Goal: Information Seeking & Learning: Learn about a topic

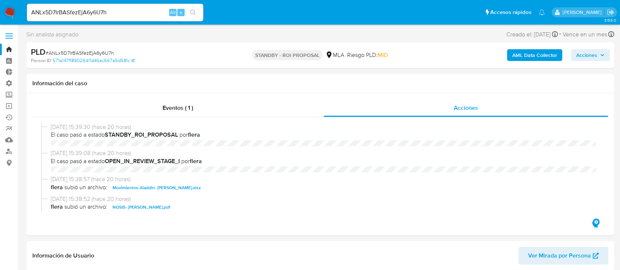
select select "10"
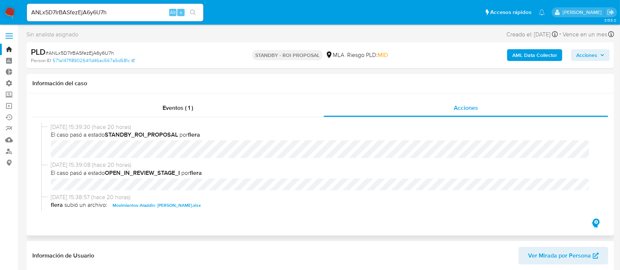
scroll to position [98, 0]
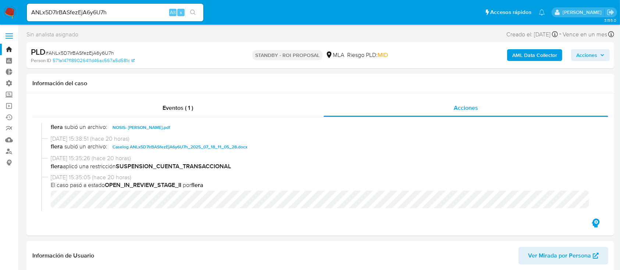
click at [115, 18] on div "ANLx5D7IrBASfezEjA6y6U7h Alt s" at bounding box center [115, 13] width 176 height 18
click at [115, 17] on input "ANLx5D7IrBASfezEjA6y6U7h" at bounding box center [115, 13] width 176 height 10
paste input "OiFy8iR6lpMDHrlfekS8XRS8"
type input "OiFy8iR6lpMDHrlfekS8XRS8"
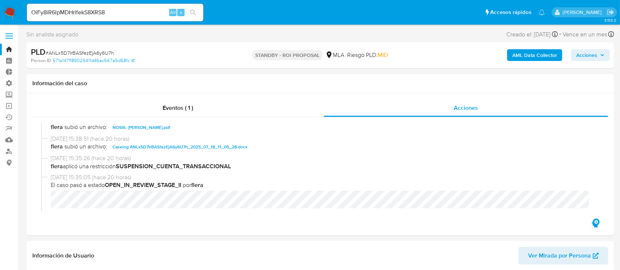
click at [196, 11] on icon "search-icon" at bounding box center [193, 13] width 6 height 6
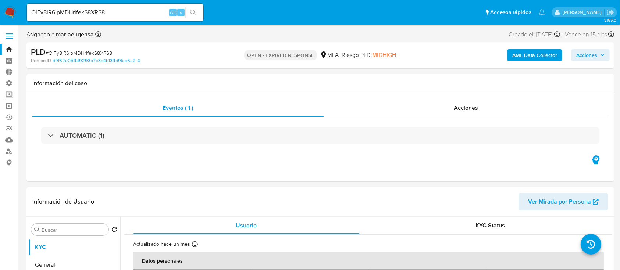
select select "10"
click at [448, 120] on div "AUTOMATIC (1)" at bounding box center [320, 135] width 576 height 37
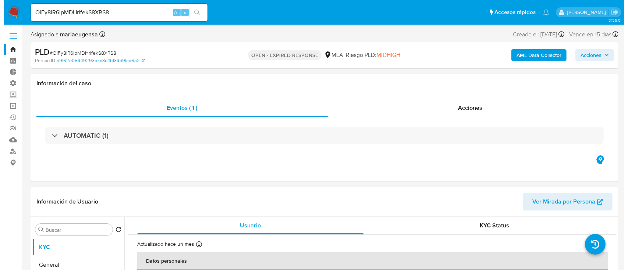
scroll to position [147, 0]
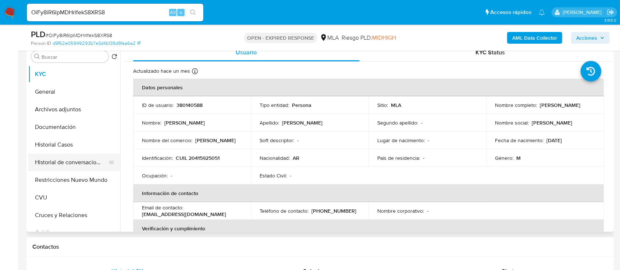
click at [83, 155] on button "Historial de conversaciones" at bounding box center [71, 163] width 86 height 18
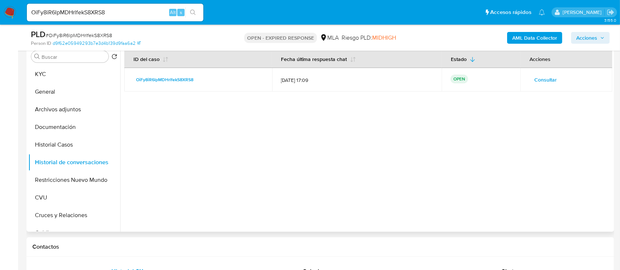
click at [554, 78] on button "Consultar" at bounding box center [545, 80] width 33 height 12
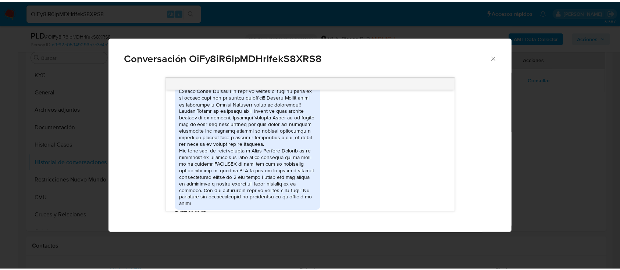
scroll to position [941, 0]
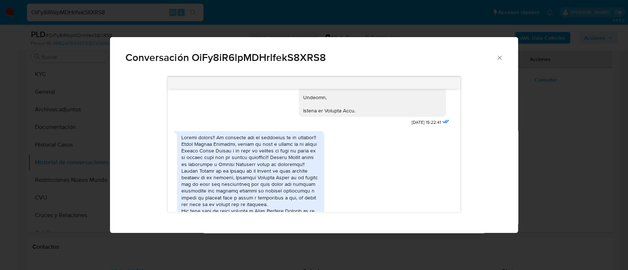
click at [555, 136] on div "Conversación OiFy8iR6lpMDHrlfekS8XRS8 18/06/2025 18:09:44 Hola, Esperamos que t…" at bounding box center [314, 135] width 628 height 270
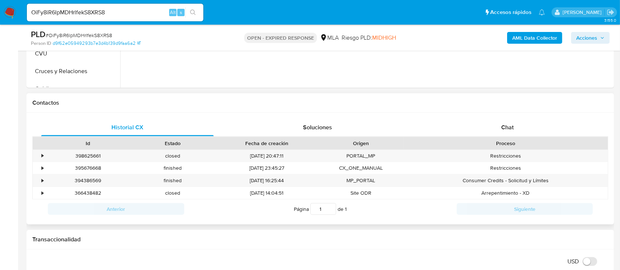
scroll to position [343, 0]
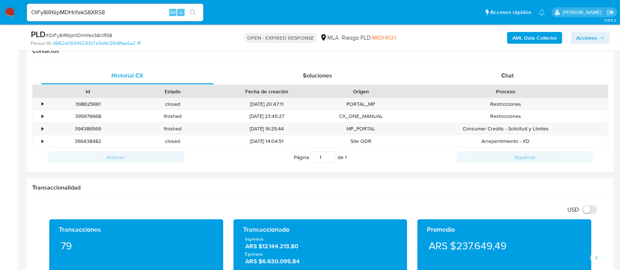
click at [140, 12] on input "OiFy8iR6lpMDHrlfekS8XRS8" at bounding box center [115, 13] width 176 height 10
click at [140, 11] on input "OiFy8iR6lpMDHrlfekS8XRS8" at bounding box center [115, 13] width 176 height 10
paste input "MnsS5PFzqntOzkMnaSwQNb4X"
type input "MnsS5PFzqntOzkMnaSwQNb4X"
click at [190, 13] on icon "search-icon" at bounding box center [193, 13] width 6 height 6
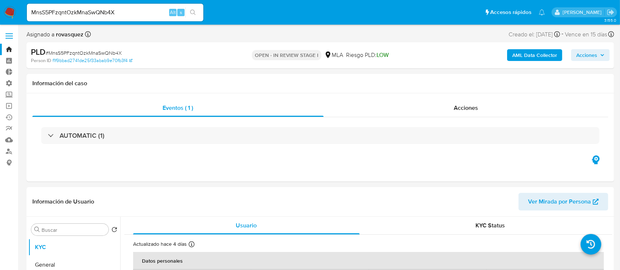
select select "10"
click at [115, 10] on input "MnsS5PFzqntOzkMnaSwQNb4X" at bounding box center [115, 13] width 176 height 10
paste input "FRzRih4fO7OOjP1l7OO7CPMp"
click at [194, 13] on icon "search-icon" at bounding box center [193, 13] width 6 height 6
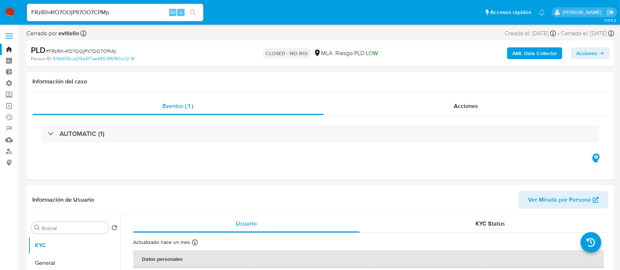
click at [124, 13] on input "FRzRih4fO7OOjP1l7OO7CPMp" at bounding box center [115, 13] width 176 height 10
paste input "fUjH5PacDYZ6OjIsU5Sk2BkX"
type input "fUjH5PacDYZ6OjIsU5Sk2BkX"
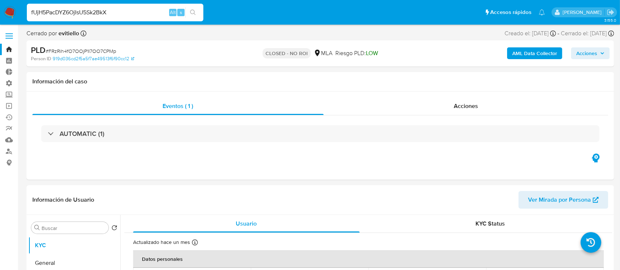
click at [193, 12] on icon "search-icon" at bounding box center [193, 13] width 6 height 6
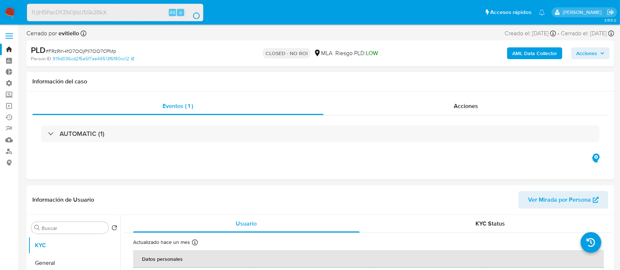
select select "10"
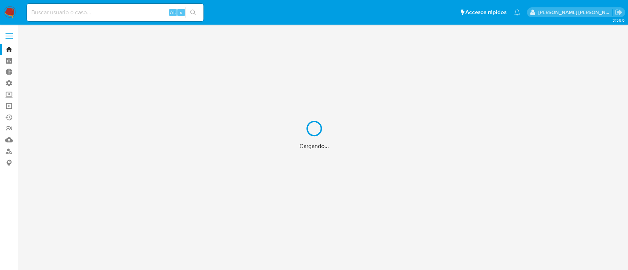
click at [91, 12] on div "Cargando..." at bounding box center [314, 135] width 628 height 270
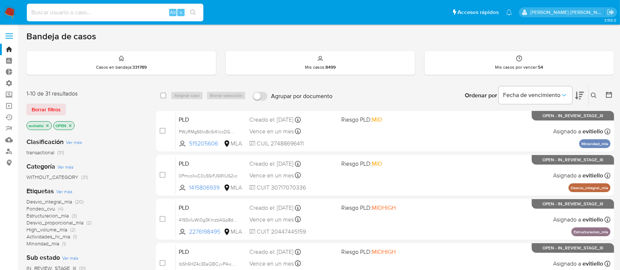
click at [92, 11] on input at bounding box center [115, 13] width 176 height 10
paste input "BOCDyGSqiafhUpmRFX8FUD7p"
type input "BOCDyGSqiafhUpmRFX8FUD7p"
click at [192, 12] on icon "search-icon" at bounding box center [193, 13] width 6 height 6
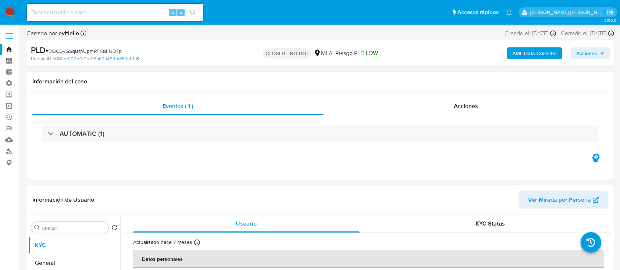
select select "10"
click at [78, 10] on input at bounding box center [115, 13] width 176 height 10
paste input "TGv22hLw5qCmsIyZxuAb8IJj"
type input "TGv22hLw5qCmsIyZxuAb8IJj"
click at [192, 13] on icon "search-icon" at bounding box center [193, 13] width 6 height 6
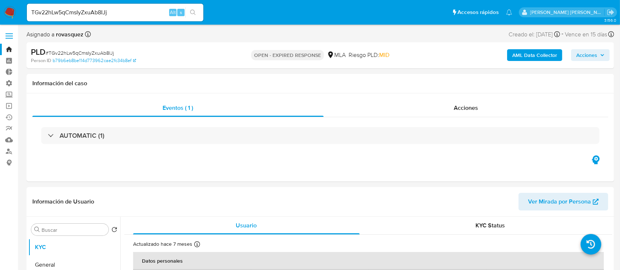
select select "10"
click at [103, 14] on input "TGv22hLw5qCmsIyZxuAb8IJj" at bounding box center [115, 13] width 176 height 10
paste input "luSb8PgMv5ONtRKvIwHgpRMS"
type input "luSb8PgMv5ONtRKvIwHgpRMS"
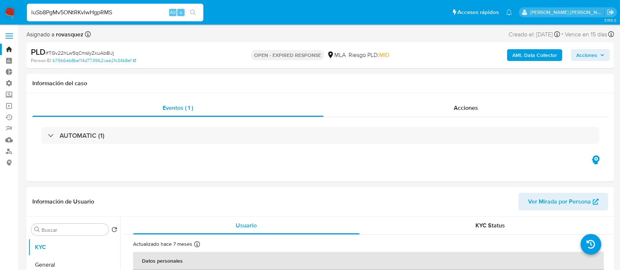
click at [190, 14] on icon "search-icon" at bounding box center [193, 13] width 6 height 6
click at [73, 7] on div "luSb8PgMv5ONtRKvIwHgpRMS Alt s" at bounding box center [115, 13] width 176 height 18
select select "10"
click at [73, 7] on div "luSb8PgMv5ONtRKvIwHgpRMS Alt s" at bounding box center [115, 13] width 176 height 18
click at [74, 12] on input "luSb8PgMv5ONtRKvIwHgpRMS" at bounding box center [115, 13] width 176 height 10
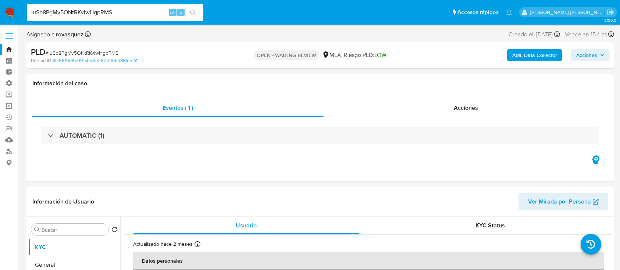
click at [74, 12] on input "luSb8PgMv5ONtRKvIwHgpRMS" at bounding box center [115, 13] width 176 height 10
paste input "1iDvZBn0yJsCC28lIEkC8ENy"
type input "1iDvZBn0yJsCC28lIEkC8ENy"
click at [197, 14] on button "search-icon" at bounding box center [192, 12] width 15 height 10
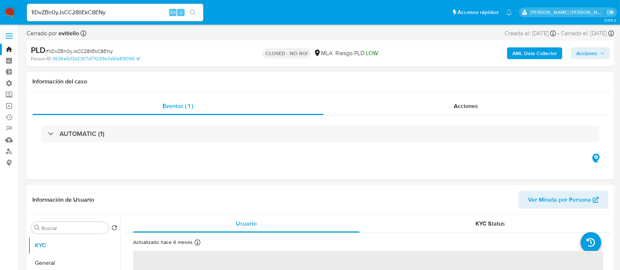
select select "10"
click at [112, 16] on input "1iDvZBn0yJsCC28lIEkC8ENy" at bounding box center [115, 13] width 176 height 10
click at [117, 11] on input "1iDvZBn0yJsCC28lIEkC8ENy" at bounding box center [115, 13] width 176 height 10
paste input "p39NEdeAa0pREmkL4El74VHO"
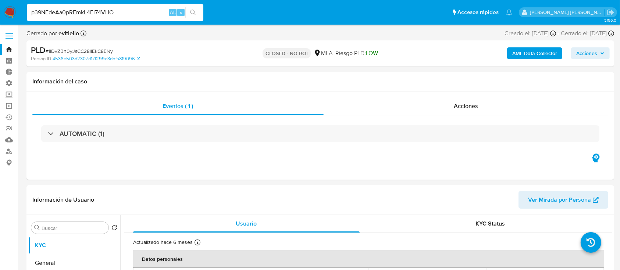
type input "p39NEdeAa0pREmkL4El74VHO"
click at [194, 10] on icon "search-icon" at bounding box center [193, 13] width 6 height 6
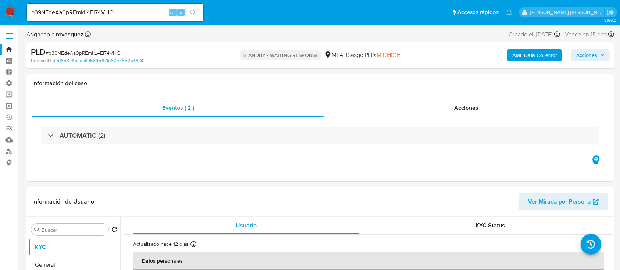
select select "10"
click at [122, 10] on input "p39NEdeAa0pREmkL4El74VHO" at bounding box center [115, 13] width 176 height 10
paste input "TCFWKFoA2f5v8qMUfqKG5iu6"
type input "TCFWKFoA2f5v8qMUfqKG5iu6"
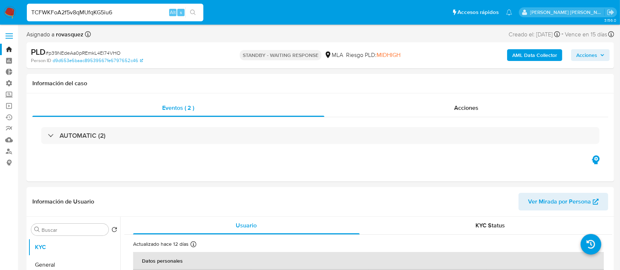
click at [197, 11] on button "search-icon" at bounding box center [192, 12] width 15 height 10
click at [135, 10] on input "TCFWKFoA2f5v8qMUfqKG5iu6" at bounding box center [115, 13] width 176 height 10
select select "10"
click at [135, 10] on input "TCFWKFoA2f5v8qMUfqKG5iu6" at bounding box center [115, 13] width 176 height 10
paste input "q76XGXGz8bhalox7KNrBpJst"
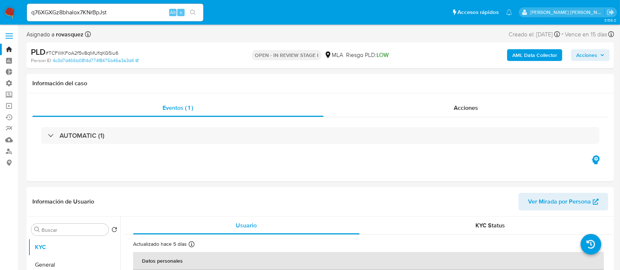
click at [196, 11] on button "search-icon" at bounding box center [192, 12] width 15 height 10
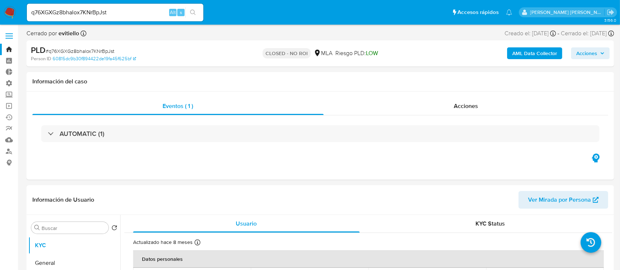
click at [132, 14] on input "q76XGXGz8bhalox7KNrBpJst" at bounding box center [115, 13] width 176 height 10
paste input "p39NEdeAa0pREmkL4El74VHO"
type input "p39NEdeAa0pREmkL4El74VHO"
select select "10"
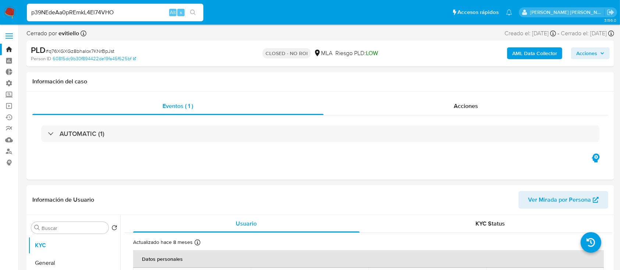
type input "p39NEdeAa0pREmkL4El74VHO"
click at [193, 13] on icon "search-icon" at bounding box center [193, 13] width 6 height 6
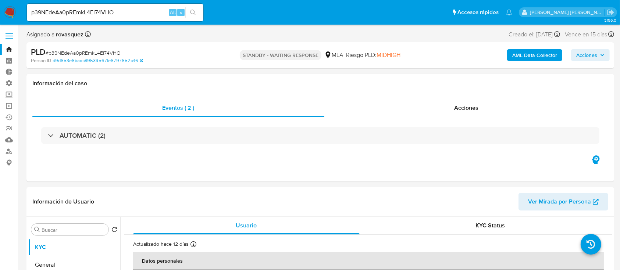
select select "10"
click at [138, 15] on input "p39NEdeAa0pREmkL4El74VHO" at bounding box center [115, 13] width 176 height 10
click at [137, 14] on input "p39NEdeAa0pREmkL4El74VHO" at bounding box center [115, 13] width 176 height 10
click at [143, 14] on input "p39NEdeAa0pREmkL4El74VHO" at bounding box center [115, 13] width 176 height 10
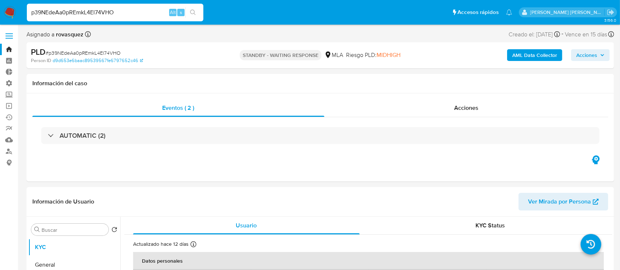
paste input "s56ot8qMBC1J6Nq5Xh3L2Ohn"
type input "s56ot8qMBC1J6Nq5Xh3L2Ohn"
click at [192, 13] on icon "search-icon" at bounding box center [193, 13] width 6 height 6
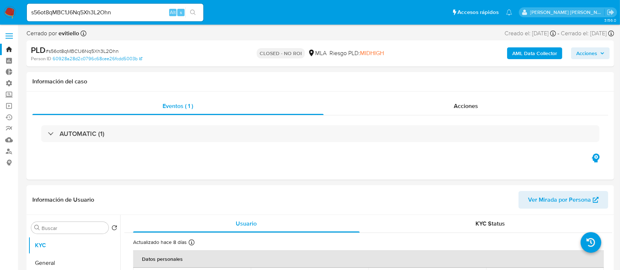
select select "10"
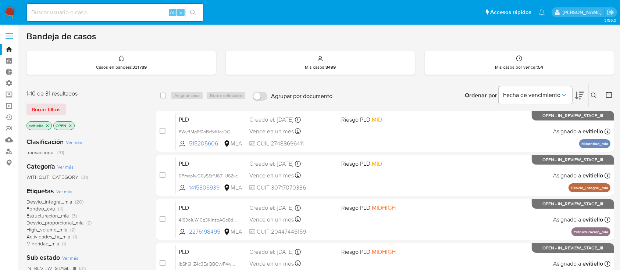
click at [132, 13] on input at bounding box center [115, 13] width 176 height 10
paste input "ANLx5D7IrBASfezEjA6y6U7h"
type input "ANLx5D7IrBASfezEjA6y6U7h"
click at [193, 16] on button "search-icon" at bounding box center [192, 12] width 15 height 10
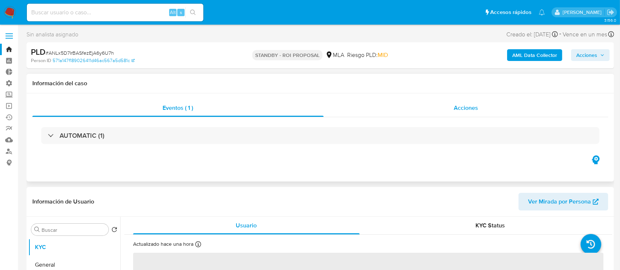
click at [470, 101] on div "Acciones" at bounding box center [466, 108] width 285 height 18
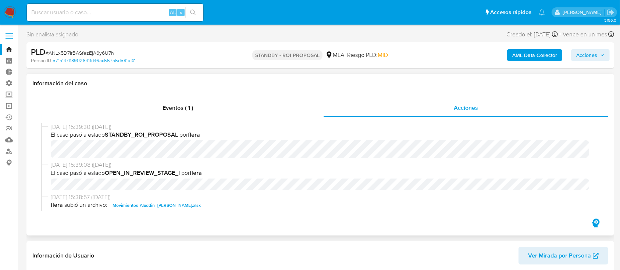
scroll to position [49, 0]
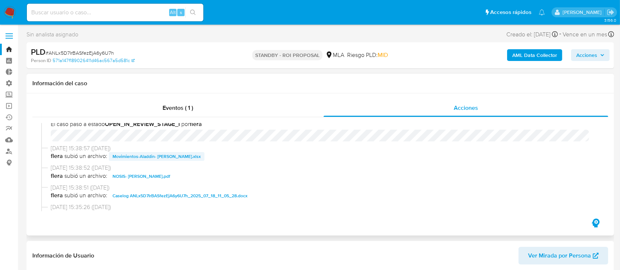
select select "10"
click at [156, 199] on span "Caselog ANLx5D7IrBASfezEjA6y6U7h_2025_07_18_11_05_28.docx" at bounding box center [180, 196] width 135 height 9
click at [167, 151] on span "25/08/2025 15:38:57 (hace un día)" at bounding box center [324, 148] width 546 height 8
click at [188, 154] on span "Movimientos-Aladdin- Facundo Juan Manuel Caucota.xlsx" at bounding box center [157, 156] width 88 height 9
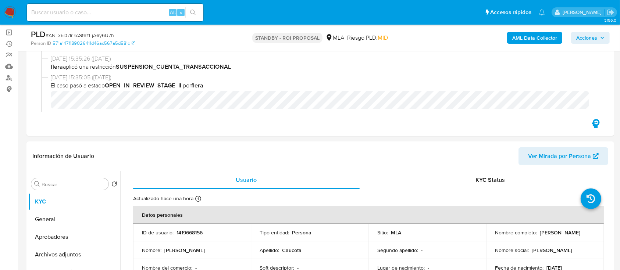
scroll to position [196, 0]
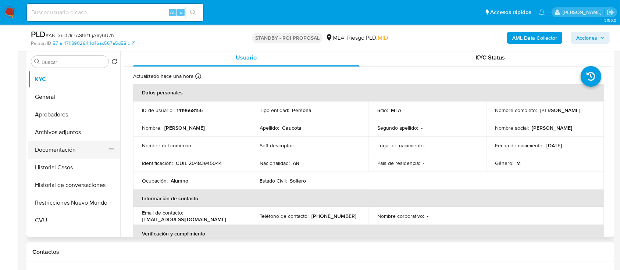
drag, startPoint x: 74, startPoint y: 146, endPoint x: 73, endPoint y: 157, distance: 11.4
click at [74, 146] on button "Documentación" at bounding box center [71, 150] width 86 height 18
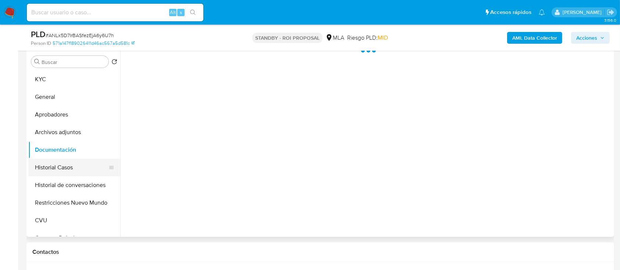
click at [71, 173] on button "Historial Casos" at bounding box center [71, 168] width 86 height 18
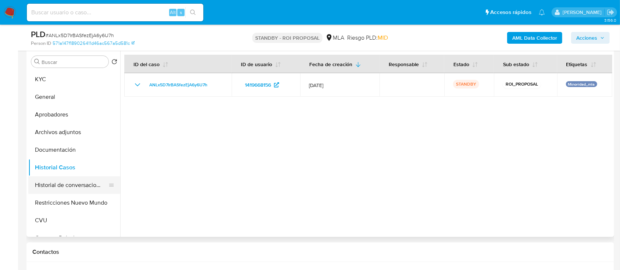
click at [68, 182] on button "Historial de conversaciones" at bounding box center [71, 185] width 86 height 18
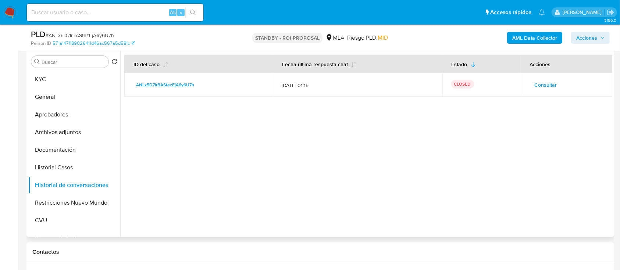
click at [470, 80] on span "Consultar" at bounding box center [546, 85] width 22 height 10
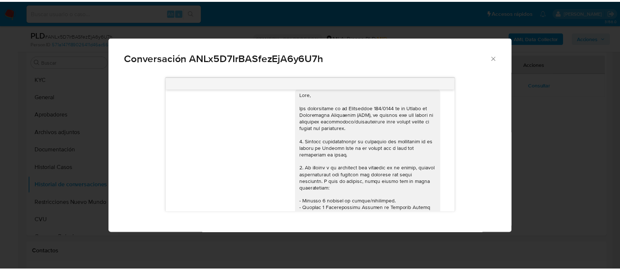
scroll to position [0, 0]
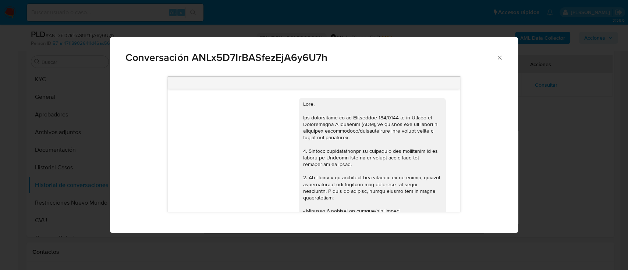
click at [14, 186] on div "Conversación ANLx5D7IrBASfezEjA6y6U7h 17/07/2025 19:56:44 En transporte, comida…" at bounding box center [314, 135] width 628 height 270
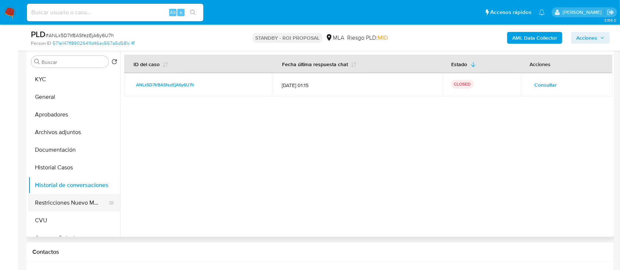
click at [35, 202] on button "Restricciones Nuevo Mundo" at bounding box center [71, 203] width 86 height 18
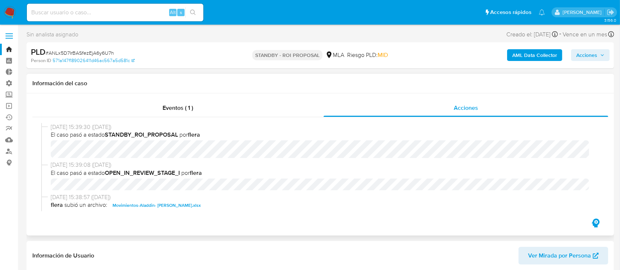
click at [148, 202] on span "Movimientos-Aladdin- Facundo Juan Manuel Caucota.xlsx" at bounding box center [157, 205] width 88 height 9
click at [116, 14] on input at bounding box center [115, 13] width 176 height 10
paste input "ImnBaDQgSfFOh84uWFCR1rrs"
type input "ImnBaDQgSfFOh84uWFCR1rrs"
click at [193, 10] on icon "search-icon" at bounding box center [193, 13] width 6 height 6
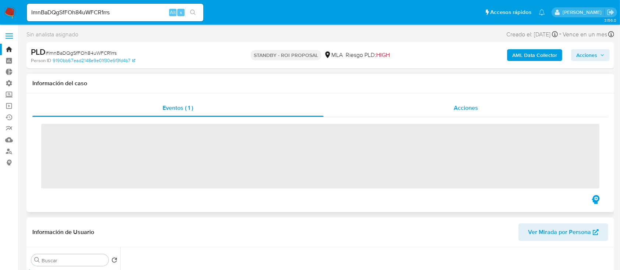
click at [463, 114] on div "Acciones" at bounding box center [466, 108] width 285 height 18
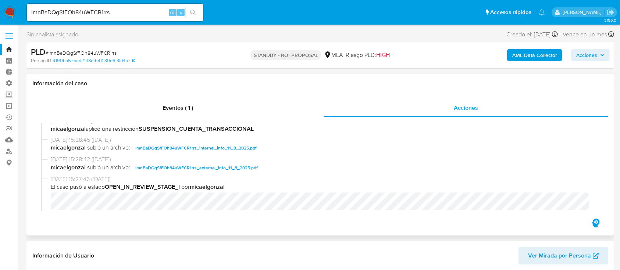
select select "10"
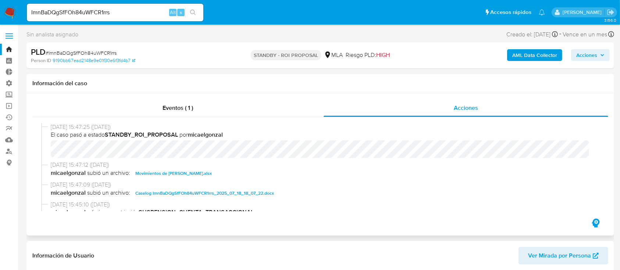
click at [186, 171] on span "Movimientos de Pablo Ignacio Estraviz.xlsx" at bounding box center [173, 173] width 76 height 9
drag, startPoint x: 188, startPoint y: 190, endPoint x: 210, endPoint y: 181, distance: 23.7
click at [188, 191] on span "Caselog ImnBaDQgSfFOh84uWFCR1rrs_2025_07_18_18_07_22.docx" at bounding box center [204, 193] width 139 height 9
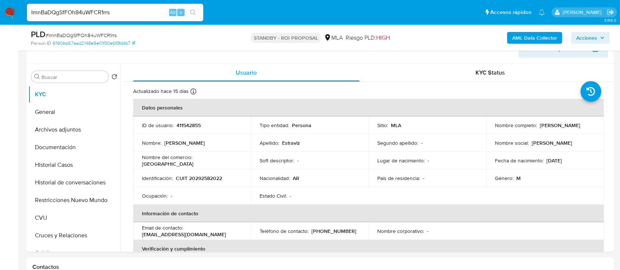
scroll to position [245, 0]
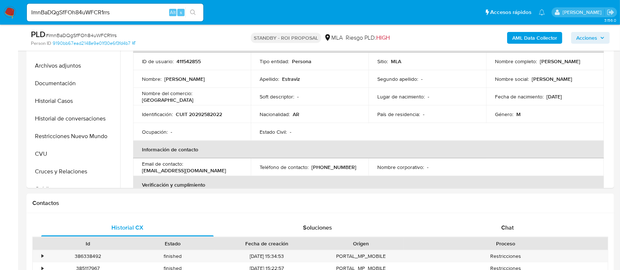
drag, startPoint x: 57, startPoint y: 97, endPoint x: 2, endPoint y: 128, distance: 63.0
click at [57, 97] on button "Historial Casos" at bounding box center [74, 101] width 92 height 18
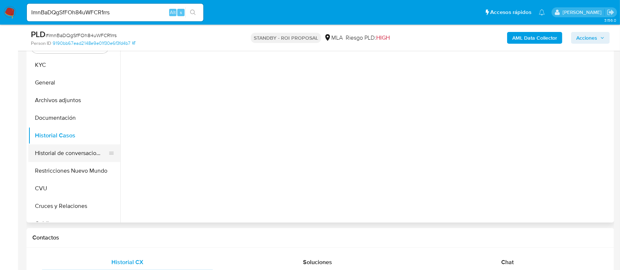
scroll to position [196, 0]
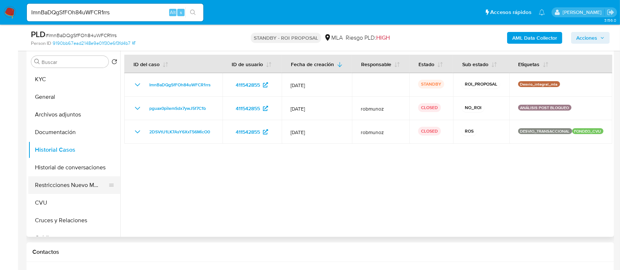
click at [71, 181] on button "Restricciones Nuevo Mundo" at bounding box center [71, 185] width 86 height 18
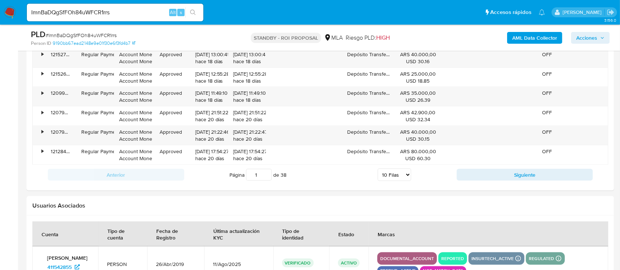
scroll to position [1029, 0]
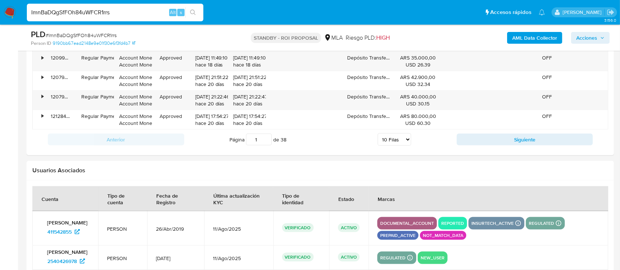
click at [118, 8] on input "ImnBaDQgSfFOh84uWFCR1rrs" at bounding box center [115, 13] width 176 height 10
paste input "8C0iayEfmeoqCXZi1G0LDF7L"
type input "8C0iayEfmeoqCXZi1G0LDF7L"
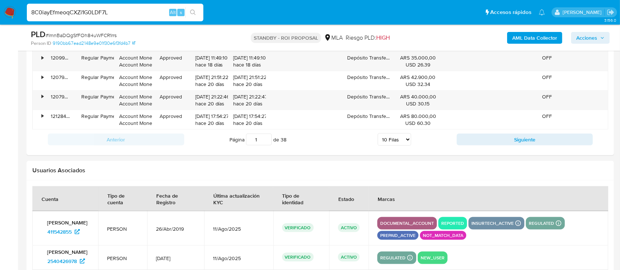
click at [192, 13] on icon "search-icon" at bounding box center [193, 13] width 6 height 6
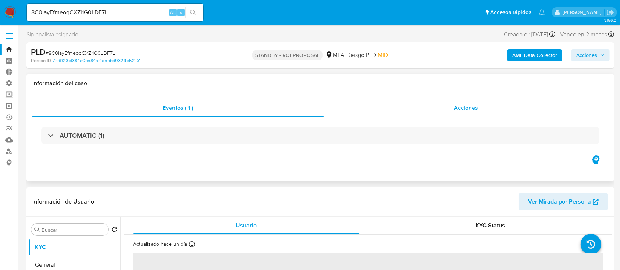
click at [459, 108] on span "Acciones" at bounding box center [466, 108] width 24 height 8
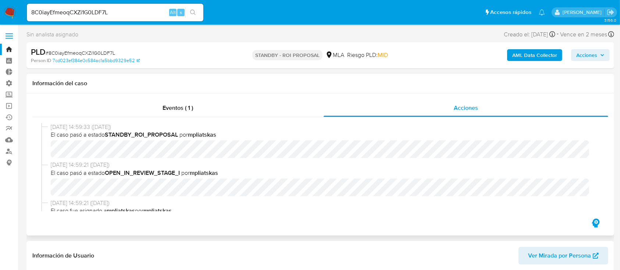
select select "10"
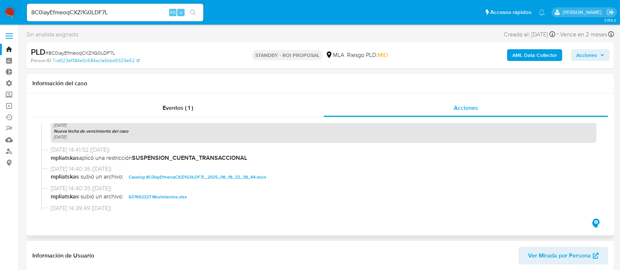
scroll to position [294, 0]
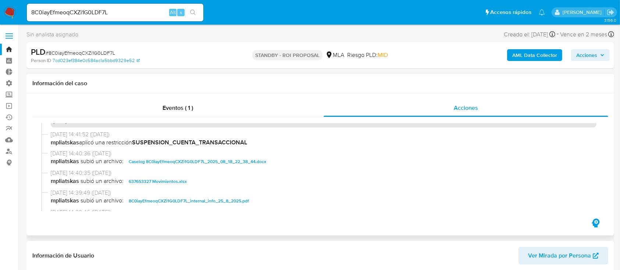
click at [197, 165] on span "Caselog 8C0iayEfmeoqCXZi1G0LDF7L_2025_08_18_22_38_44.docx" at bounding box center [198, 161] width 138 height 9
click at [179, 179] on span "637653327 Movimientos.xlsx" at bounding box center [158, 181] width 58 height 9
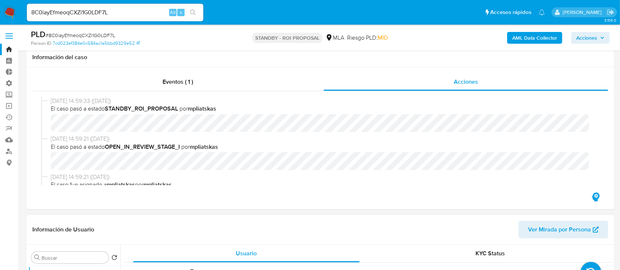
scroll to position [196, 0]
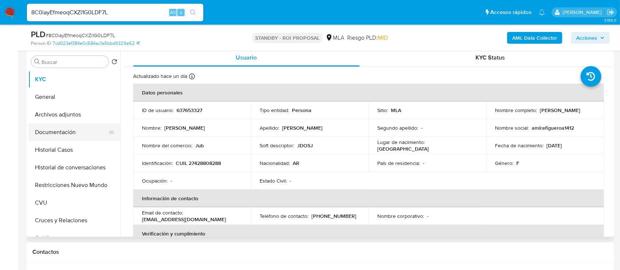
click at [71, 131] on button "Documentación" at bounding box center [71, 133] width 86 height 18
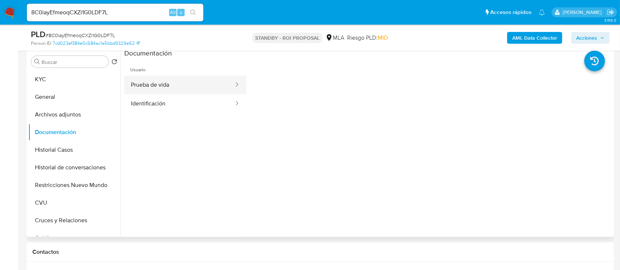
click at [177, 85] on button "Prueba de vida" at bounding box center [179, 85] width 110 height 19
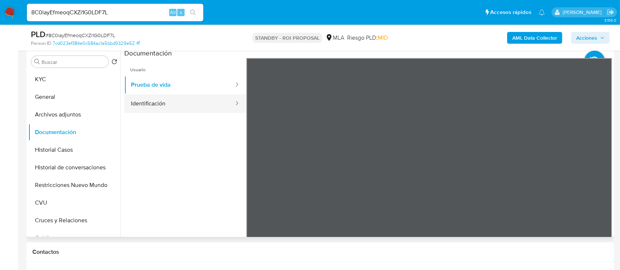
click at [201, 103] on button "Identificación" at bounding box center [179, 103] width 110 height 19
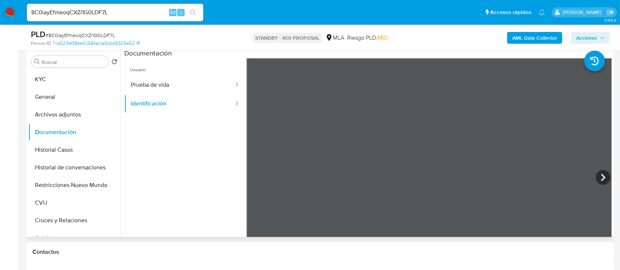
scroll to position [25, 0]
drag, startPoint x: 80, startPoint y: 159, endPoint x: 79, endPoint y: 155, distance: 4.0
click at [79, 158] on ul "KYC General Archivos adjuntos Documentación Historial Casos Historial de conver…" at bounding box center [74, 154] width 92 height 166
click at [79, 147] on button "Historial Casos" at bounding box center [71, 150] width 86 height 18
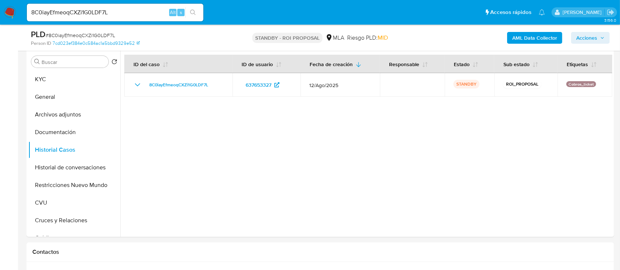
click at [125, 15] on input "8C0iayEfmeoqCXZi1G0LDF7L" at bounding box center [115, 13] width 176 height 10
click at [125, 14] on input "8C0iayEfmeoqCXZi1G0LDF7L" at bounding box center [115, 13] width 176 height 10
paste input "pOr8aHw5QduL05iMufi3SaqZ"
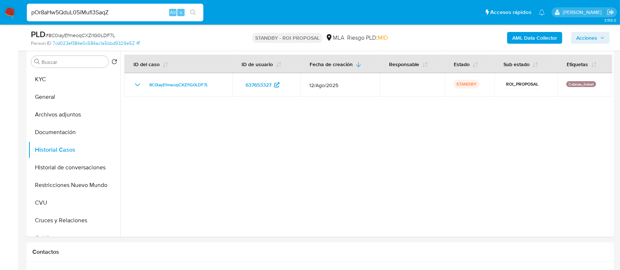
type input "pOr8aHw5QduL05iMufi3SaqZ"
click at [197, 12] on button "search-icon" at bounding box center [192, 12] width 15 height 10
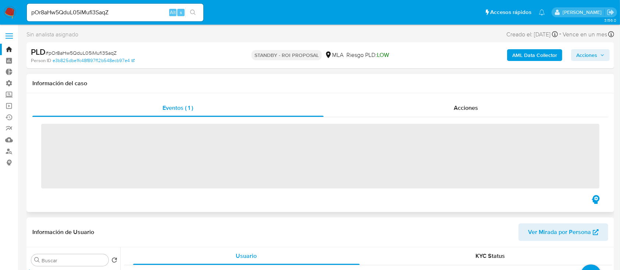
click at [441, 119] on div "‌" at bounding box center [320, 155] width 576 height 76
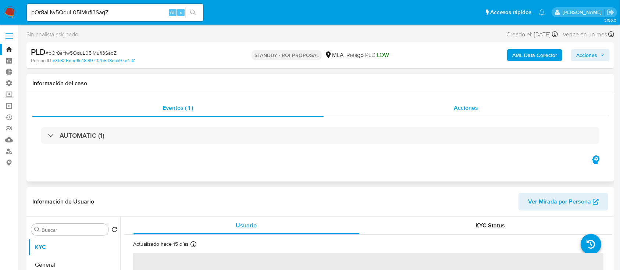
click at [447, 113] on div "Acciones" at bounding box center [466, 108] width 285 height 18
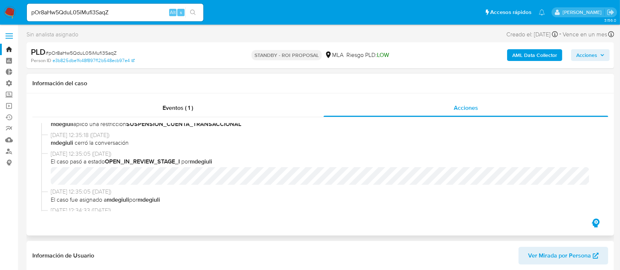
select select "10"
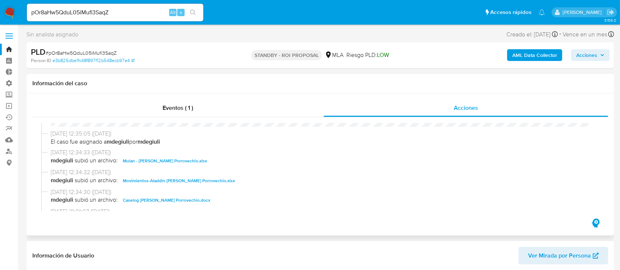
scroll to position [98, 0]
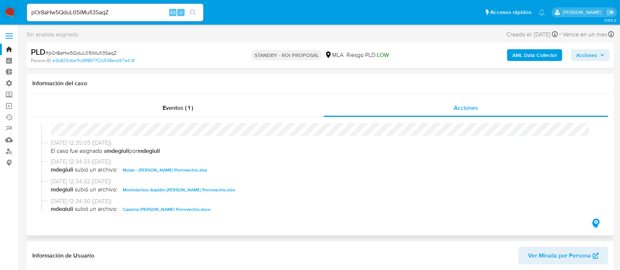
click at [161, 190] on span "Movimientos-Aladdin-Oriana Abril Porrovechio.xlsx" at bounding box center [179, 190] width 112 height 9
click at [160, 202] on div "11/08/2025 12:36:35 (hace 15 días) El caso pasó a estado STANDBY_ROI_PROPOSAL p…" at bounding box center [320, 167] width 576 height 100
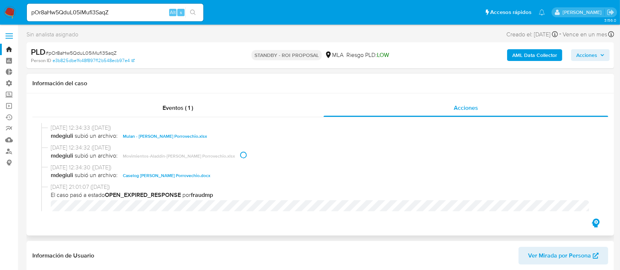
scroll to position [147, 0]
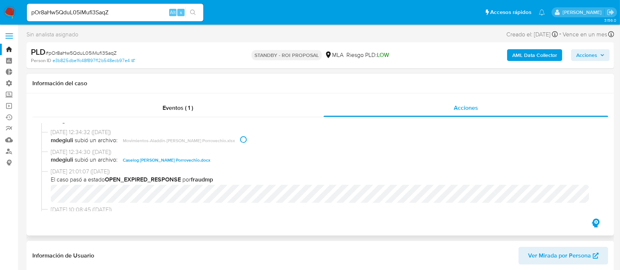
click at [178, 154] on span "11/08/2025 12:34:30 (hace 15 días)" at bounding box center [324, 152] width 546 height 8
click at [177, 158] on span "Caselog Oriana Abril Porrovechio.docx" at bounding box center [167, 160] width 88 height 9
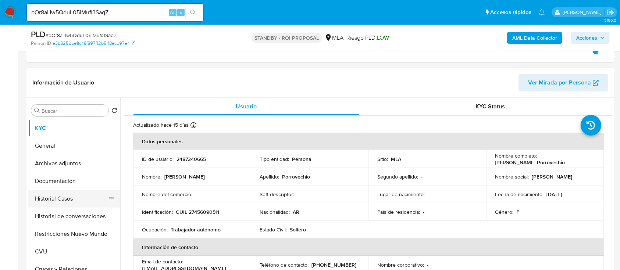
click at [69, 194] on button "Historial Casos" at bounding box center [71, 199] width 86 height 18
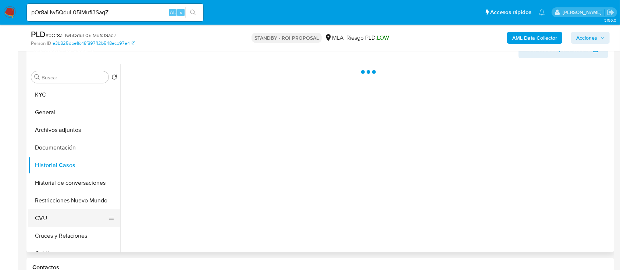
scroll to position [196, 0]
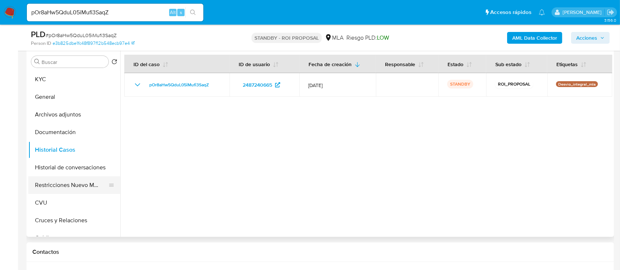
click at [68, 188] on button "Restricciones Nuevo Mundo" at bounding box center [71, 185] width 86 height 18
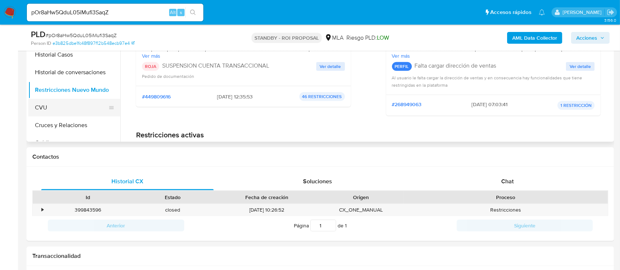
scroll to position [245, 0]
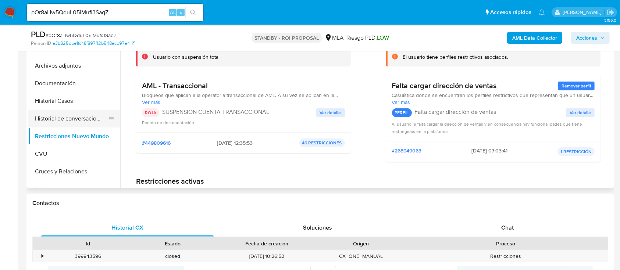
click at [71, 122] on button "Historial de conversaciones" at bounding box center [71, 119] width 86 height 18
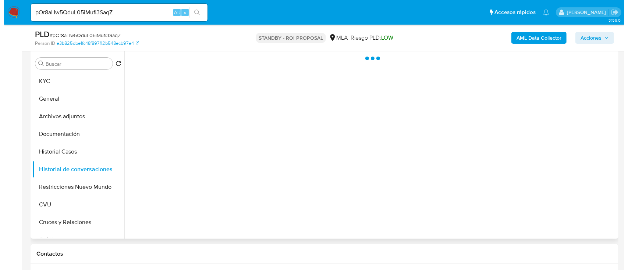
scroll to position [147, 0]
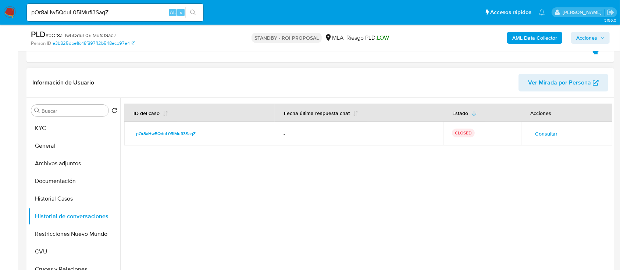
click at [470, 131] on span "Consultar" at bounding box center [546, 134] width 22 height 10
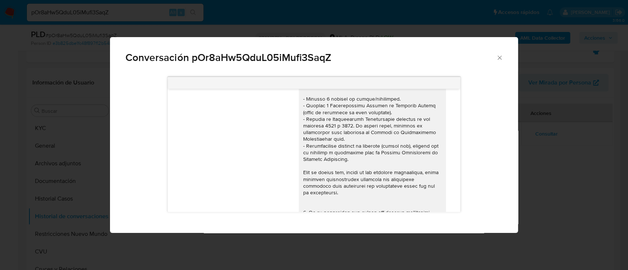
scroll to position [0, 0]
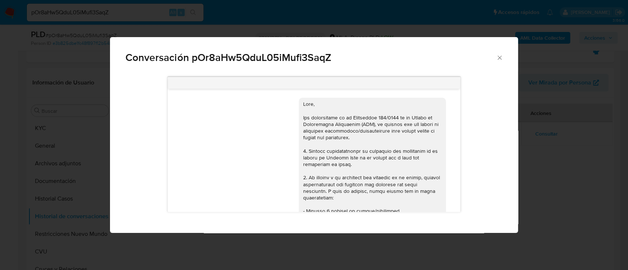
click at [470, 163] on div "Conversación pOr8aHw5QduL05iMufi3SaqZ 17/07/2025 19:47:31 Hola, Esperamos que t…" at bounding box center [314, 135] width 628 height 270
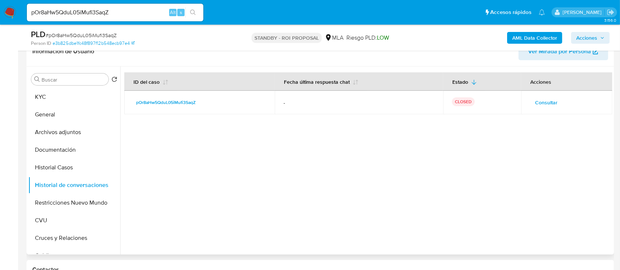
scroll to position [294, 0]
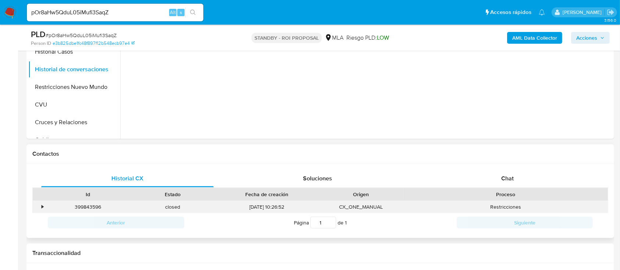
click at [39, 202] on div "•" at bounding box center [39, 207] width 13 height 12
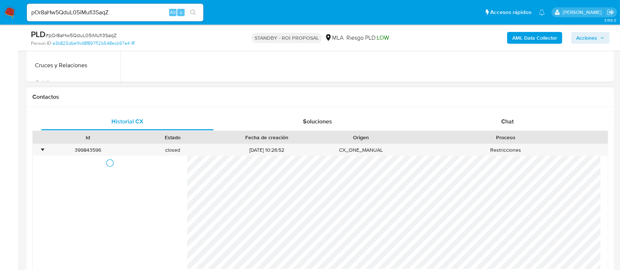
scroll to position [441, 0]
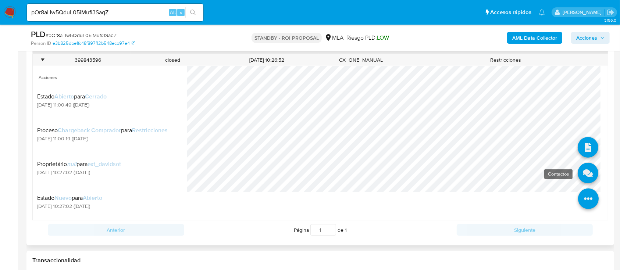
click at [470, 175] on icon at bounding box center [588, 173] width 21 height 21
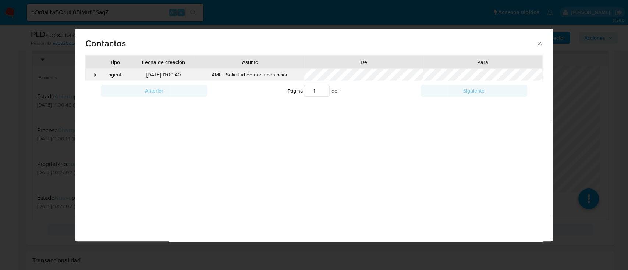
click at [91, 75] on div "•" at bounding box center [92, 75] width 13 height 13
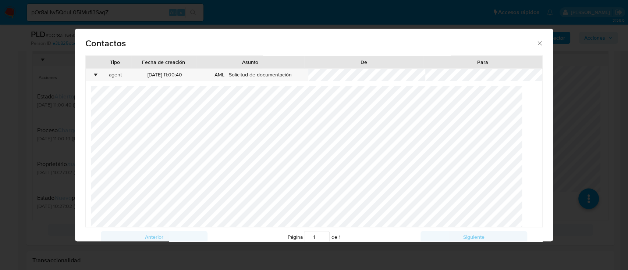
click at [0, 97] on div "Contactos Tipo Fecha de creación Asunto De Para • agent 12/08/2025 11:00:40 AML…" at bounding box center [314, 135] width 628 height 270
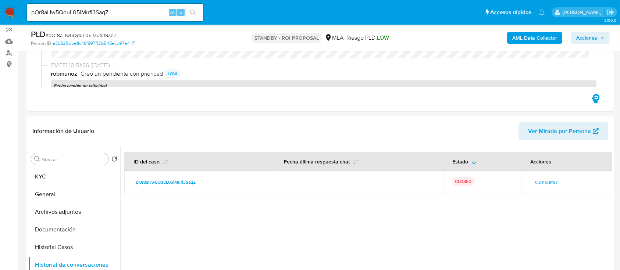
scroll to position [98, 0]
click at [47, 177] on button "KYC" at bounding box center [71, 178] width 86 height 18
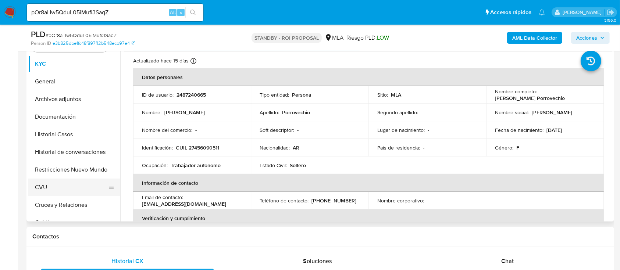
scroll to position [196, 0]
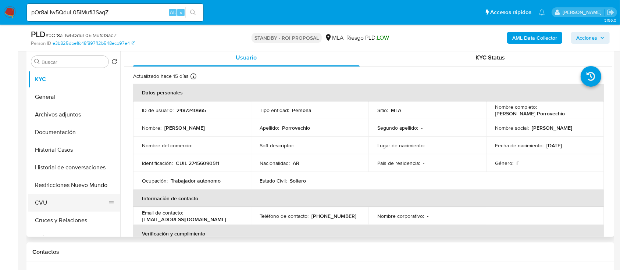
click at [65, 196] on button "CVU" at bounding box center [71, 203] width 86 height 18
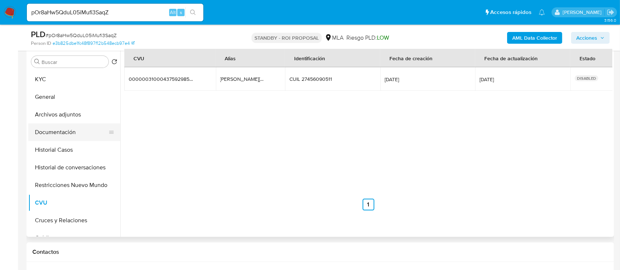
click at [65, 136] on button "Documentación" at bounding box center [71, 133] width 86 height 18
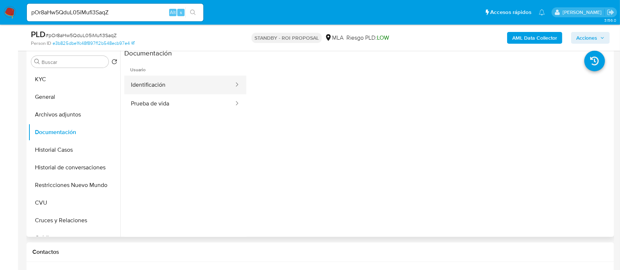
click at [186, 88] on button "Identificación" at bounding box center [179, 85] width 110 height 19
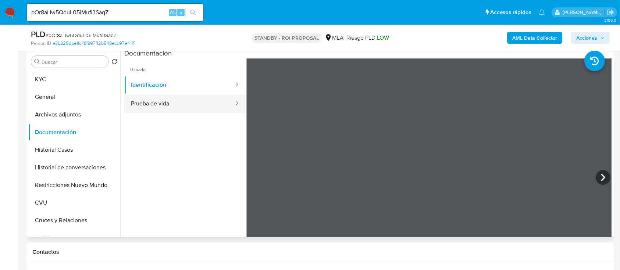
click at [182, 103] on button "Prueba de vida" at bounding box center [179, 103] width 110 height 19
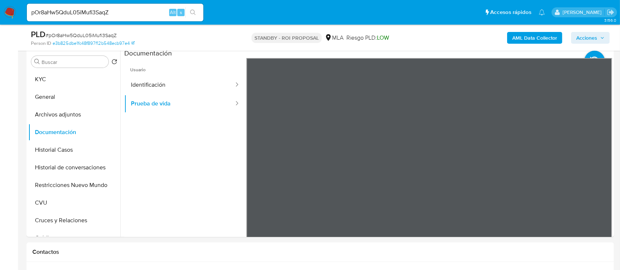
click at [124, 19] on div "pOr8aHw5QduL05iMufi3SaqZ Alt s" at bounding box center [115, 13] width 176 height 18
click at [131, 15] on input "pOr8aHw5QduL05iMufi3SaqZ" at bounding box center [115, 13] width 176 height 10
paste input "Rm0GxJK9dnTBDfGa113Ajbit"
type input "Rm0GxJK9dnTBDfGa113Ajbit"
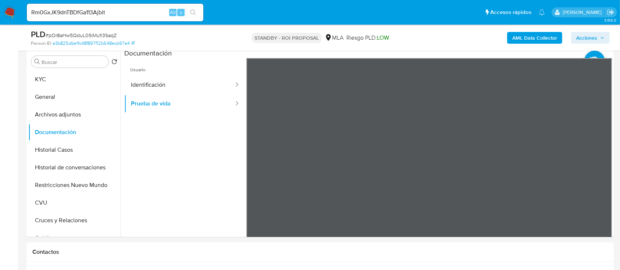
click at [194, 13] on icon "search-icon" at bounding box center [193, 13] width 6 height 6
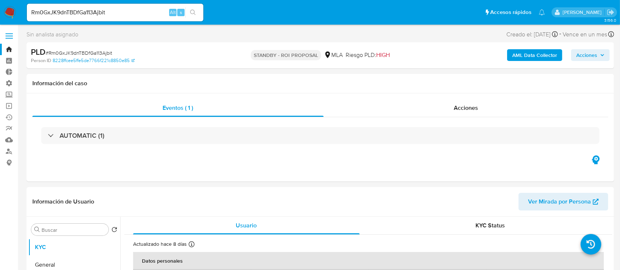
select select "10"
click at [463, 101] on div "Acciones" at bounding box center [466, 108] width 285 height 18
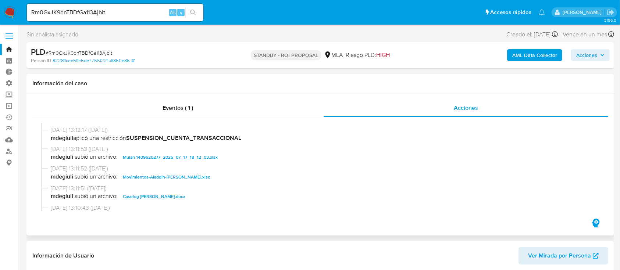
scroll to position [49, 0]
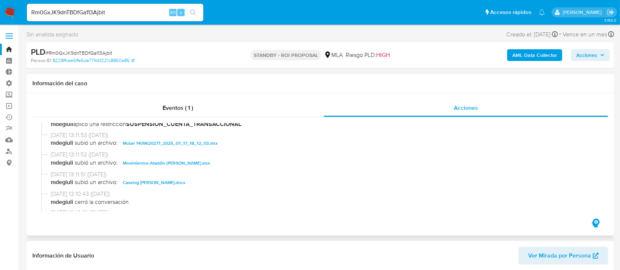
click at [184, 162] on span "Movimientos-Aladdin-Rebeca Leonela Papandopoles.xlsx" at bounding box center [166, 163] width 87 height 9
click at [181, 181] on span "Caselog Rebeca Leonela Papandopoles.docx" at bounding box center [154, 182] width 63 height 9
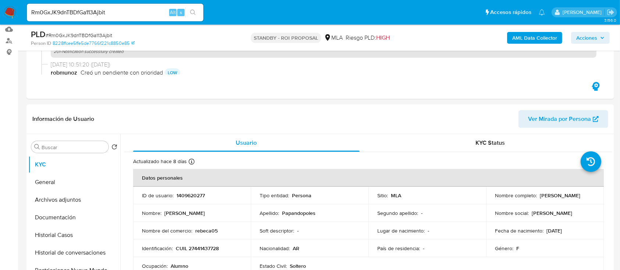
scroll to position [196, 0]
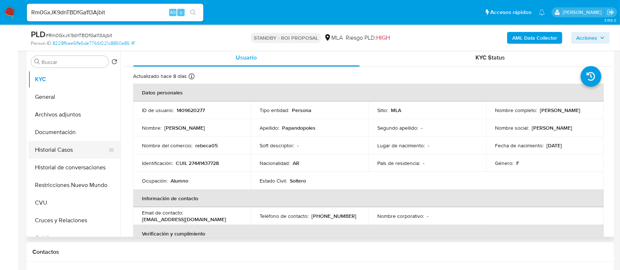
click at [79, 156] on button "Historial Casos" at bounding box center [71, 150] width 86 height 18
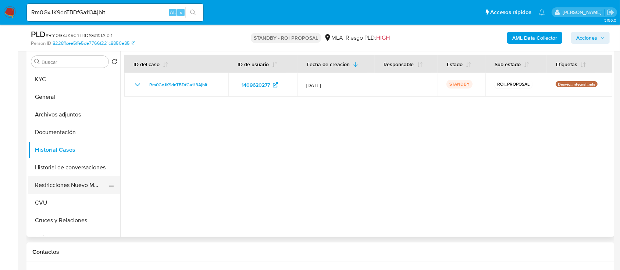
click at [80, 181] on button "Restricciones Nuevo Mundo" at bounding box center [71, 185] width 86 height 18
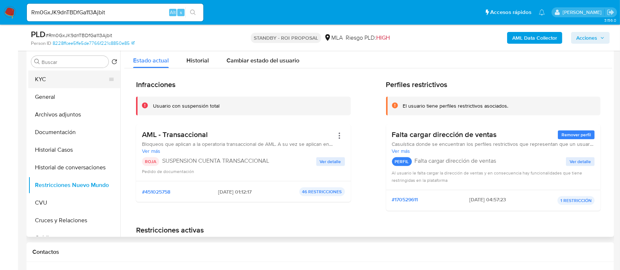
click at [58, 77] on button "KYC" at bounding box center [71, 80] width 86 height 18
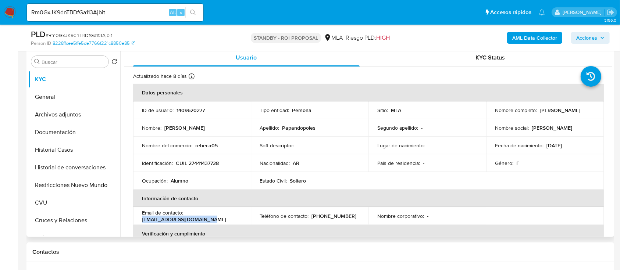
drag, startPoint x: 221, startPoint y: 215, endPoint x: 218, endPoint y: 218, distance: 4.4
click at [218, 202] on div "Email de contacto : rebecaleonela31@gmail.com" at bounding box center [192, 216] width 100 height 13
copy p "rebecaleonela31@gmail.com"
click at [70, 127] on button "Documentación" at bounding box center [71, 133] width 86 height 18
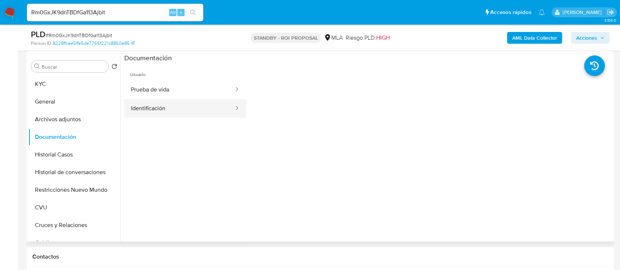
scroll to position [147, 0]
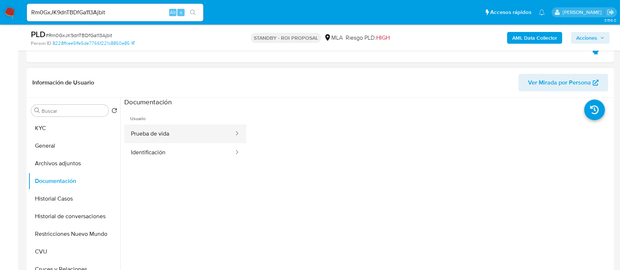
drag, startPoint x: 204, startPoint y: 125, endPoint x: 203, endPoint y: 134, distance: 8.9
click at [204, 126] on li "Usuario Prueba de vida Identificación" at bounding box center [185, 134] width 122 height 55
click at [197, 139] on button "Prueba de vida" at bounding box center [179, 134] width 110 height 19
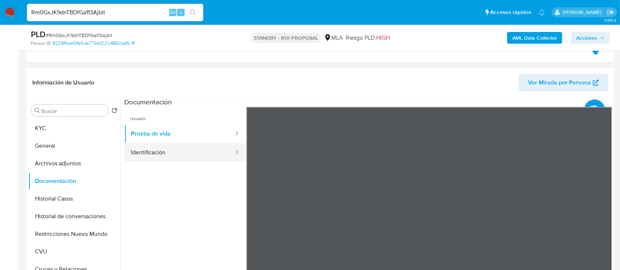
click at [190, 147] on button "Identificación" at bounding box center [179, 152] width 110 height 19
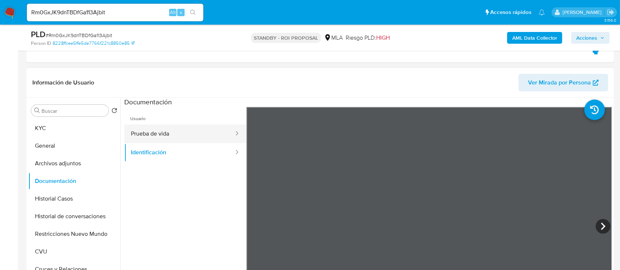
click at [191, 130] on button "Prueba de vida" at bounding box center [179, 134] width 110 height 19
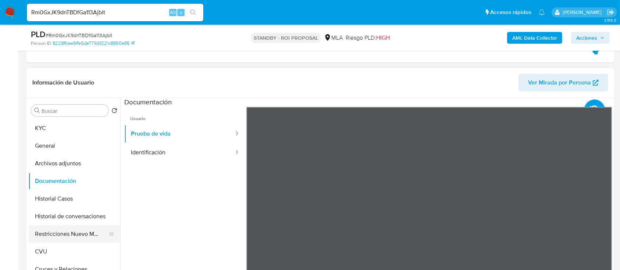
click at [49, 202] on button "Restricciones Nuevo Mundo" at bounding box center [71, 234] width 86 height 18
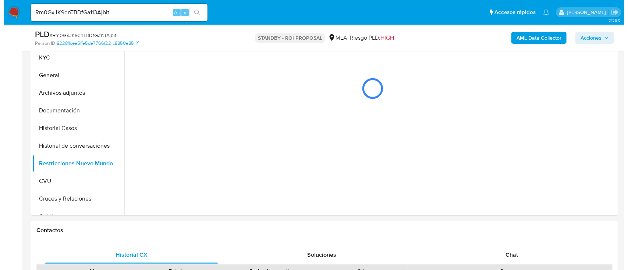
scroll to position [196, 0]
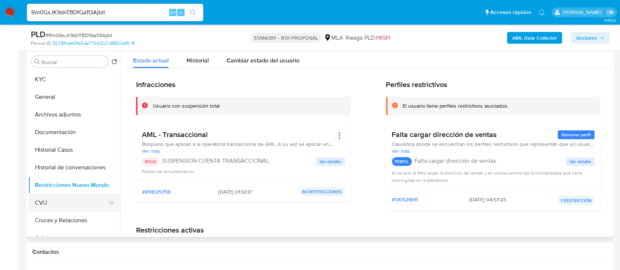
click at [54, 198] on button "CVU" at bounding box center [71, 203] width 86 height 18
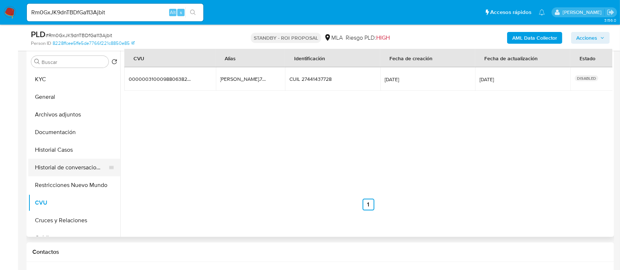
click at [59, 169] on button "Historial de conversaciones" at bounding box center [71, 168] width 86 height 18
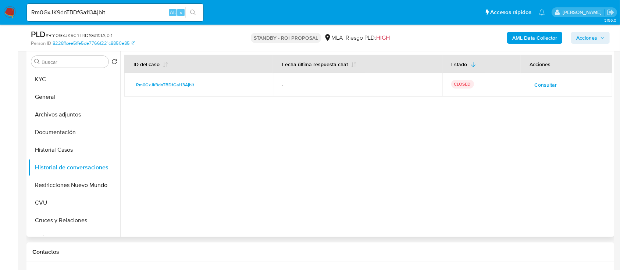
click at [470, 82] on span "Consultar" at bounding box center [546, 85] width 22 height 10
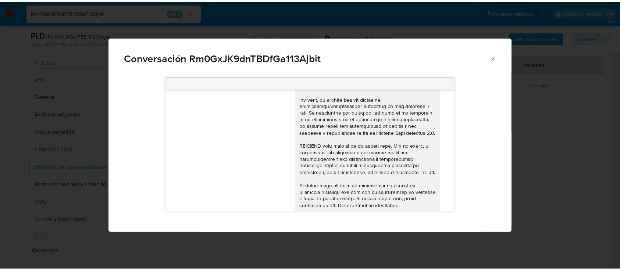
scroll to position [14, 0]
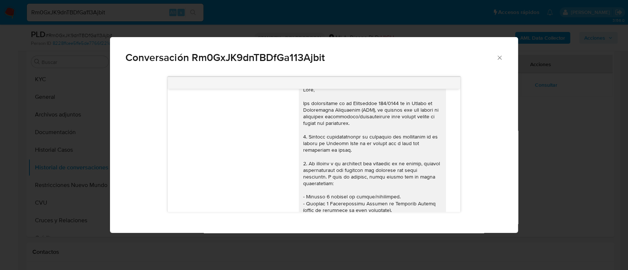
click at [470, 128] on div "Conversación Rm0GxJK9dnTBDfGa113Ajbit 17/07/2025 19:47:50 Hola, Esperamos que t…" at bounding box center [314, 135] width 628 height 270
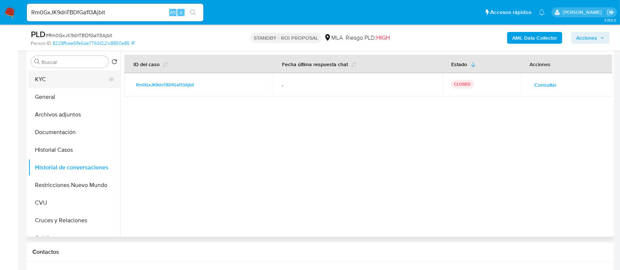
click at [63, 87] on button "KYC" at bounding box center [71, 80] width 86 height 18
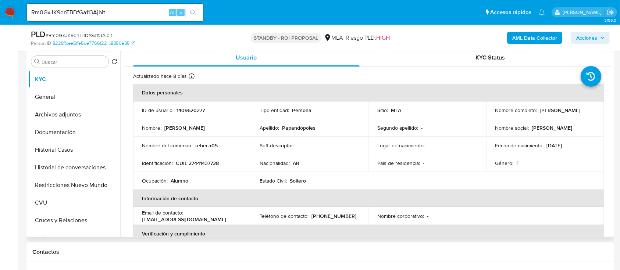
click at [210, 145] on p "rebeca05" at bounding box center [206, 145] width 22 height 7
click at [210, 146] on p "rebeca05" at bounding box center [206, 145] width 22 height 7
click at [204, 140] on td "Nombre del comercio : rebeca05" at bounding box center [192, 146] width 118 height 18
click at [204, 148] on p "rebeca05" at bounding box center [206, 145] width 22 height 7
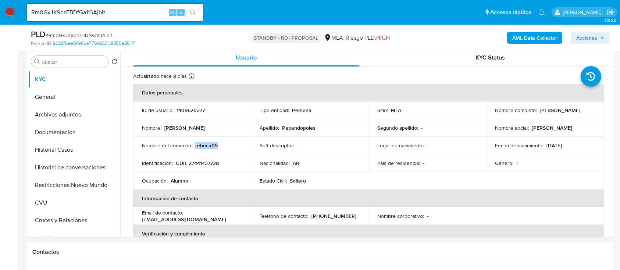
copy p "rebeca05"
click at [119, 13] on input "Rm0GxJK9dnTBDfGa113Ajbit" at bounding box center [115, 13] width 176 height 10
paste input "A5dKcJoOz5y2b7Dr7qZNdLPl"
type input "A5dKcJoOz5y2b7Dr7qZNdLPl"
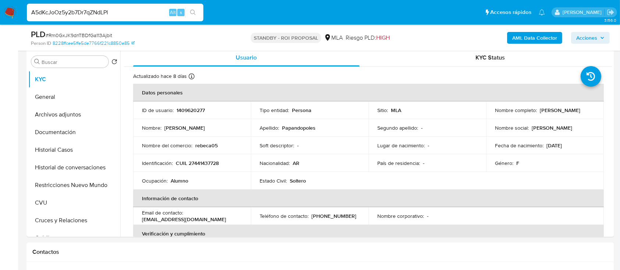
click at [199, 14] on button "search-icon" at bounding box center [192, 12] width 15 height 10
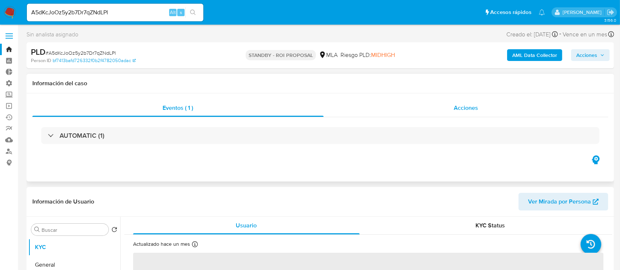
click at [446, 108] on div "Acciones" at bounding box center [466, 108] width 285 height 18
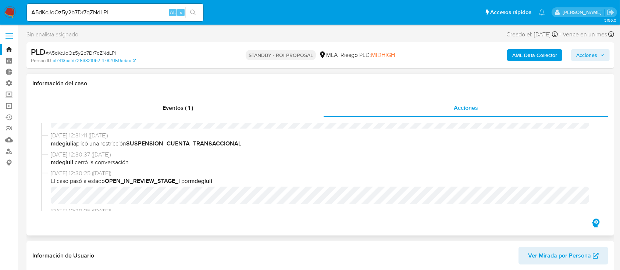
scroll to position [98, 0]
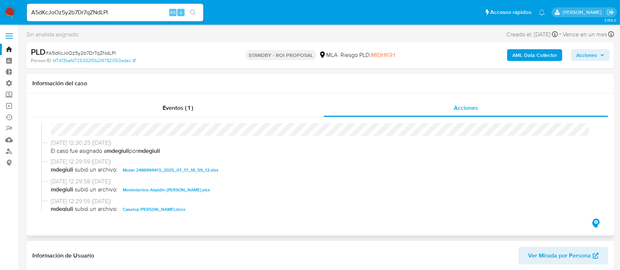
select select "10"
click at [186, 188] on span "Movimientos-Aladdin-Sofia Milagros Ardiles.xlsx" at bounding box center [166, 190] width 87 height 9
click at [174, 202] on span "Caselog Sofia Milagros Ardiles.docx" at bounding box center [154, 209] width 63 height 9
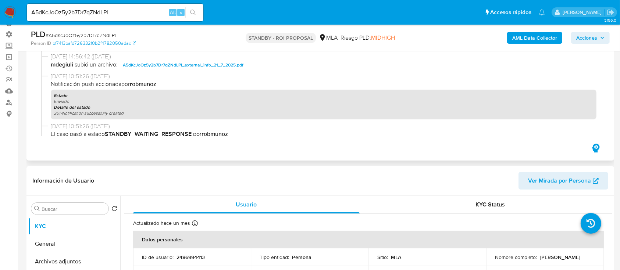
scroll to position [196, 0]
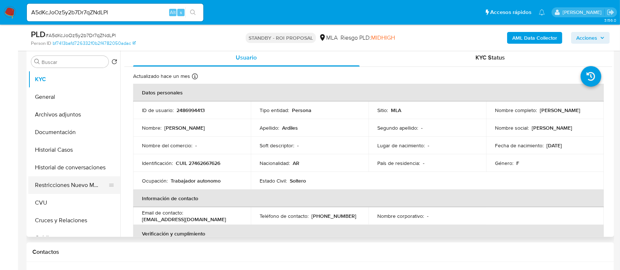
click at [47, 176] on button "Restricciones Nuevo Mundo" at bounding box center [71, 185] width 86 height 18
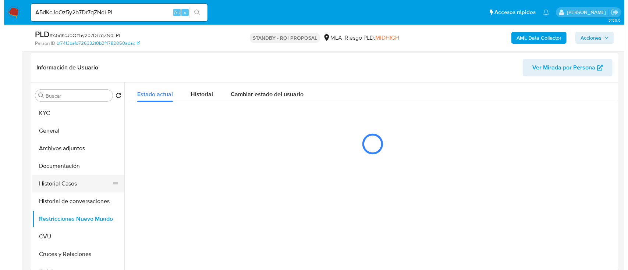
scroll to position [147, 0]
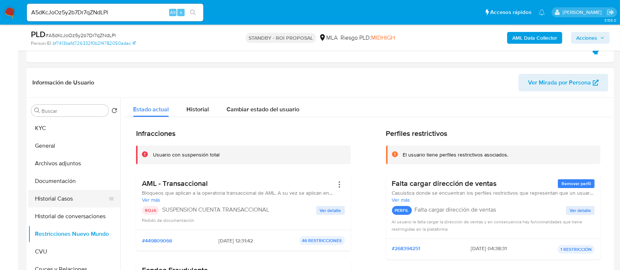
click at [66, 202] on button "Historial Casos" at bounding box center [71, 199] width 86 height 18
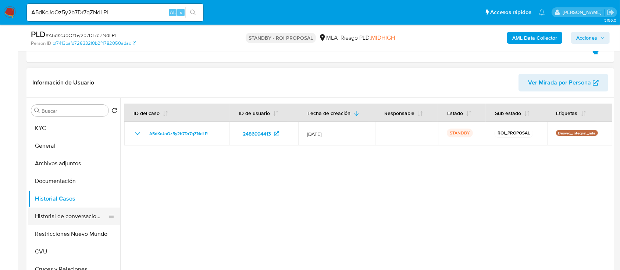
click at [70, 202] on button "Historial de conversaciones" at bounding box center [71, 217] width 86 height 18
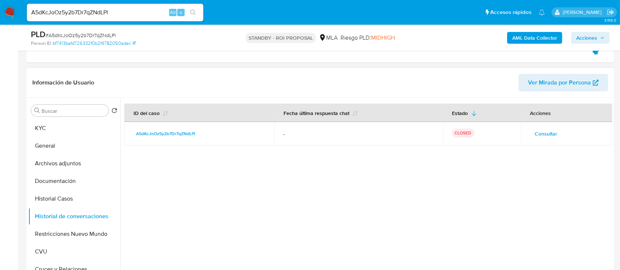
click at [470, 131] on td "Consultar" at bounding box center [566, 134] width 91 height 24
click at [470, 133] on span "Consultar" at bounding box center [546, 134] width 22 height 10
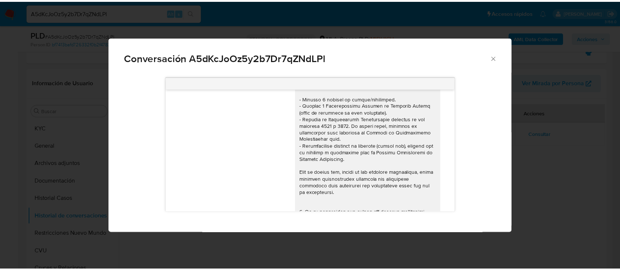
scroll to position [0, 0]
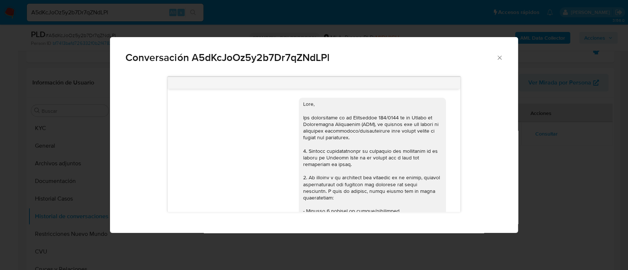
click at [470, 169] on div "Conversación A5dKcJoOz5y2b7Dr7qZNdLPl 17/07/2025 19:47:24 Hola, Esperamos que t…" at bounding box center [314, 135] width 628 height 270
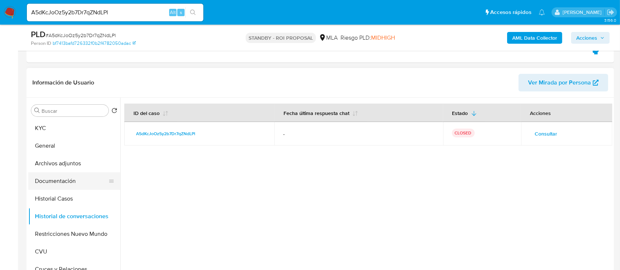
click at [79, 176] on button "Documentación" at bounding box center [71, 181] width 86 height 18
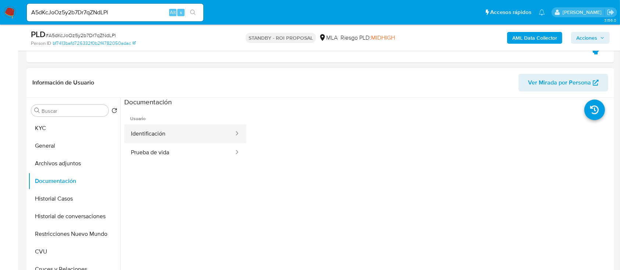
click at [178, 134] on button "Identificación" at bounding box center [179, 134] width 110 height 19
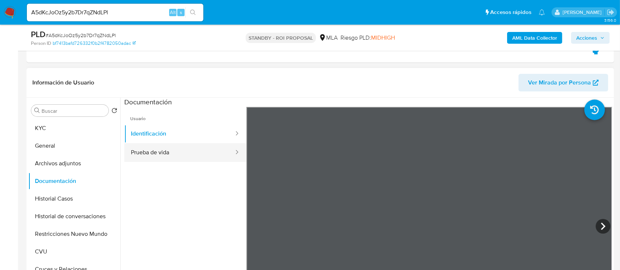
click at [176, 153] on button "Prueba de vida" at bounding box center [179, 152] width 110 height 19
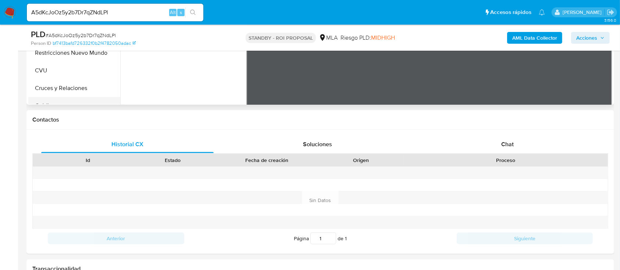
scroll to position [253, 0]
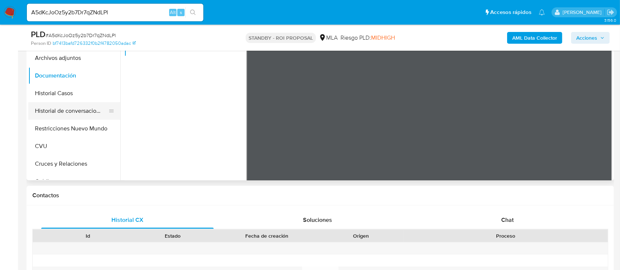
click at [83, 108] on button "Historial de conversaciones" at bounding box center [71, 111] width 86 height 18
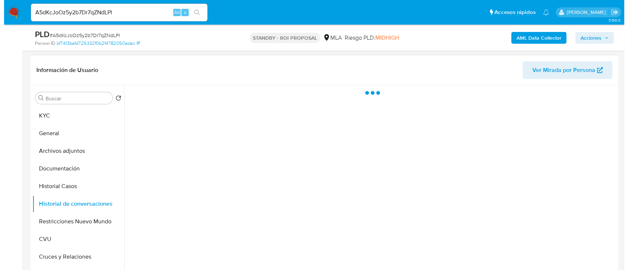
scroll to position [106, 0]
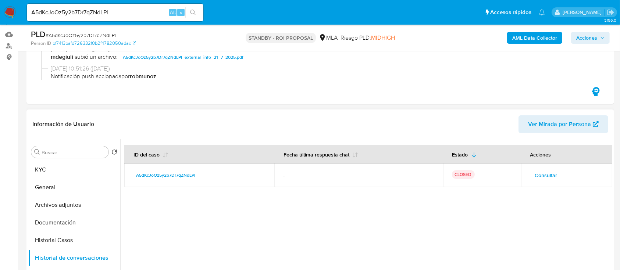
click at [470, 175] on button "Consultar" at bounding box center [546, 175] width 33 height 12
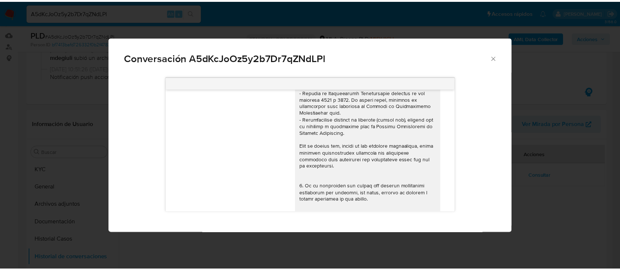
scroll to position [63, 0]
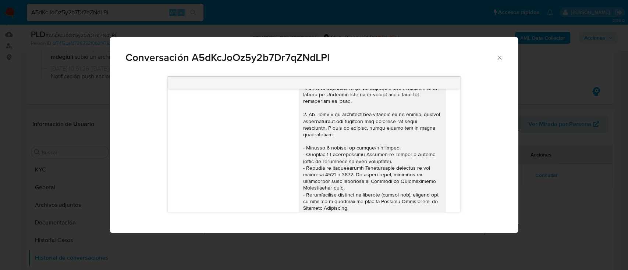
click at [470, 196] on div "Conversación A5dKcJoOz5y2b7Dr7qZNdLPl 17/07/2025 19:47:24 Hola, Esperamos que t…" at bounding box center [314, 135] width 628 height 270
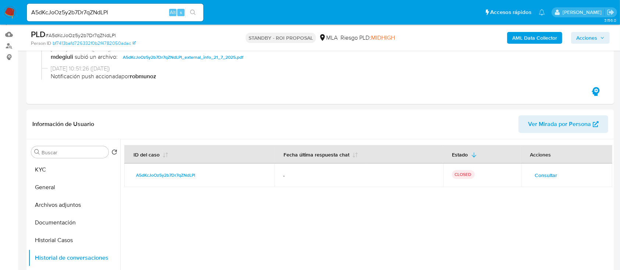
click at [124, 11] on input "A5dKcJoOz5y2b7Dr7qZNdLPl" at bounding box center [115, 13] width 176 height 10
paste input "XbJDmCHQENjj3t0he35Ymv"
type input "AXbJDmCHQENjj3t0he35Ymvl"
click at [192, 13] on icon "search-icon" at bounding box center [193, 13] width 6 height 6
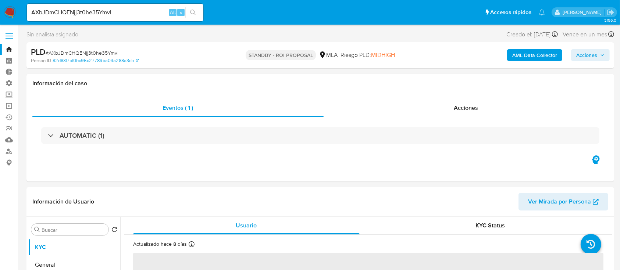
select select "10"
click at [470, 122] on div "AUTOMATIC (1)" at bounding box center [320, 135] width 576 height 37
click at [464, 107] on span "Acciones" at bounding box center [466, 108] width 24 height 8
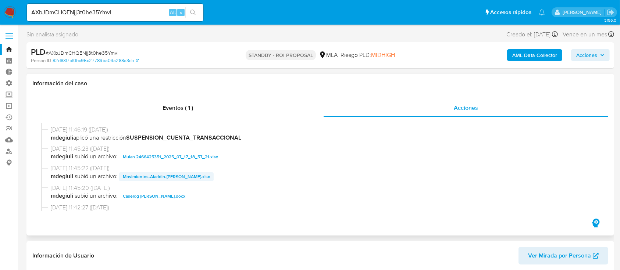
scroll to position [49, 0]
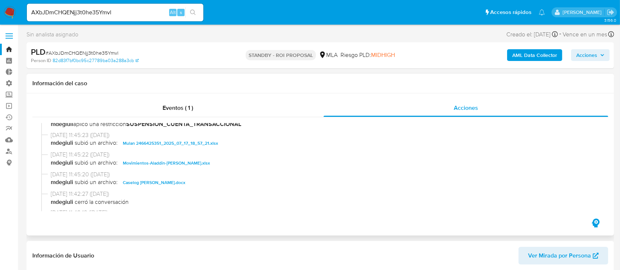
click at [183, 162] on span "Movimientos-Aladdin-Solange Aylen Quintana.xlsx" at bounding box center [166, 163] width 87 height 9
click at [175, 182] on span "Caselog Solange Aylen Quintana.docx" at bounding box center [154, 182] width 63 height 9
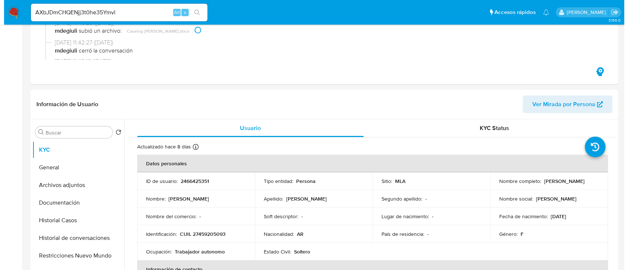
scroll to position [196, 0]
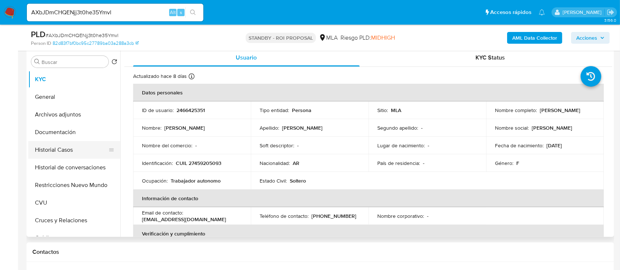
click at [75, 154] on button "Historial Casos" at bounding box center [71, 150] width 86 height 18
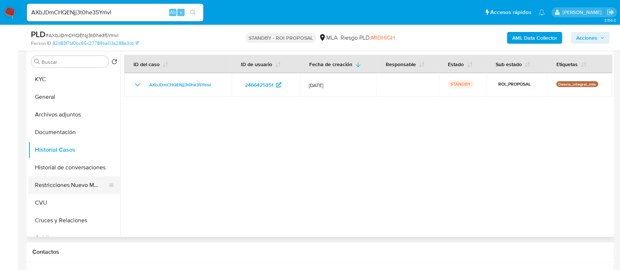
click at [70, 180] on button "Restricciones Nuevo Mundo" at bounding box center [71, 185] width 86 height 18
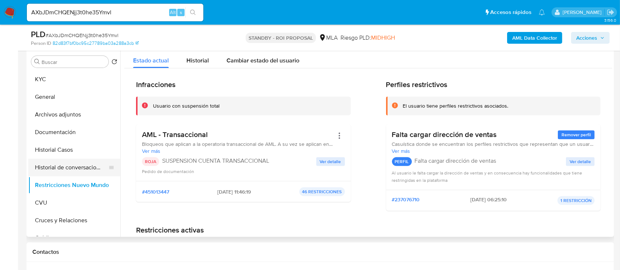
click at [75, 169] on button "Historial de conversaciones" at bounding box center [71, 168] width 86 height 18
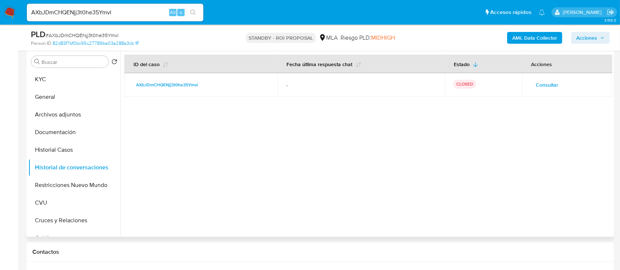
click at [470, 87] on button "Consultar" at bounding box center [547, 85] width 33 height 12
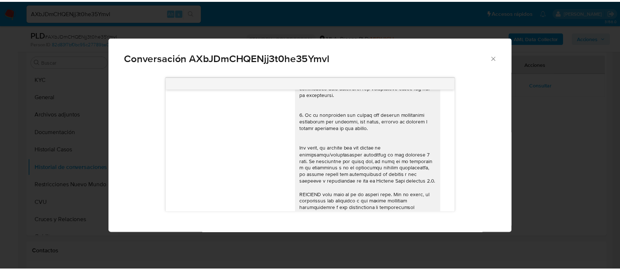
scroll to position [0, 0]
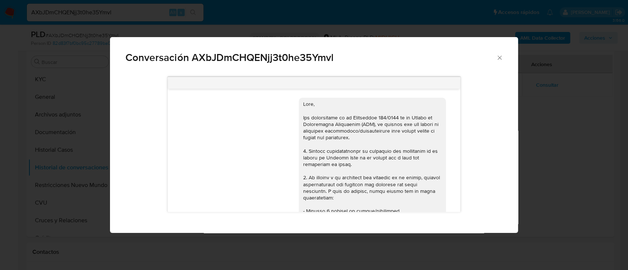
click at [470, 146] on div "Conversación AXbJDmCHQENjj3t0he35Ymvl 17/07/2025 19:47:28 Hola, Esperamos que t…" at bounding box center [314, 135] width 628 height 270
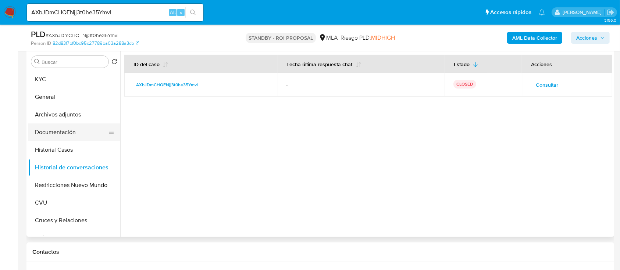
click at [88, 136] on button "Documentación" at bounding box center [71, 133] width 86 height 18
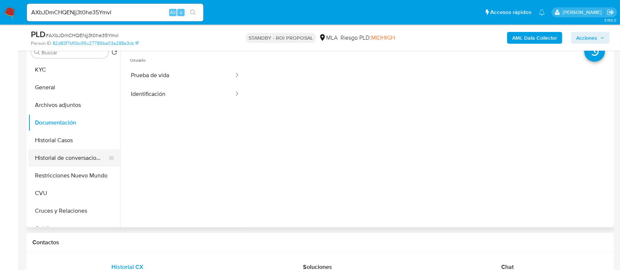
scroll to position [196, 0]
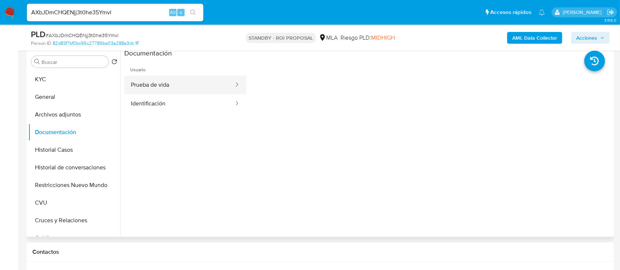
click at [182, 92] on button "Prueba de vida" at bounding box center [179, 85] width 110 height 19
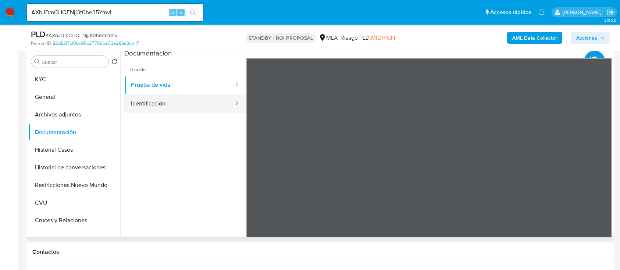
click at [180, 97] on button "Identificación" at bounding box center [179, 103] width 110 height 19
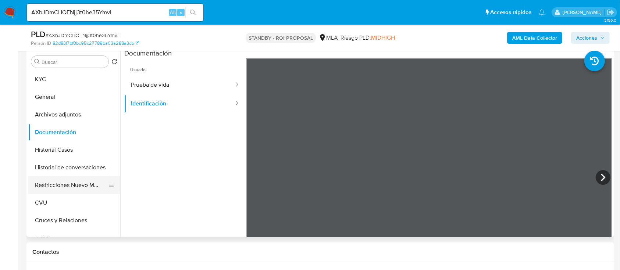
click at [65, 193] on button "Restricciones Nuevo Mundo" at bounding box center [71, 185] width 86 height 18
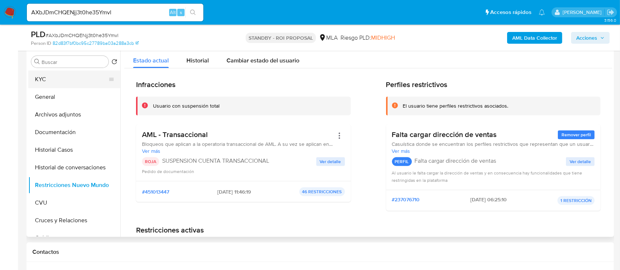
click at [62, 77] on button "KYC" at bounding box center [71, 80] width 86 height 18
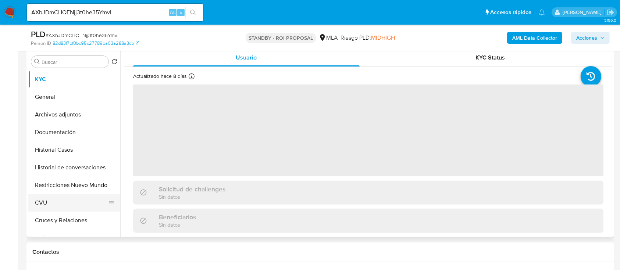
click at [68, 202] on button "CVU" at bounding box center [71, 203] width 86 height 18
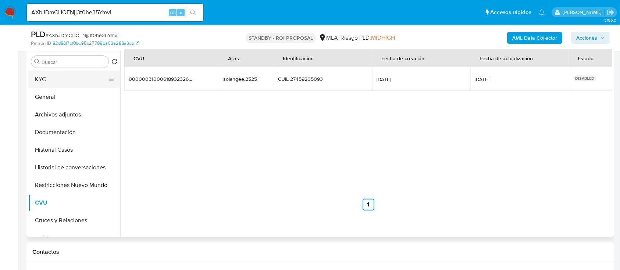
click at [79, 77] on button "KYC" at bounding box center [71, 80] width 86 height 18
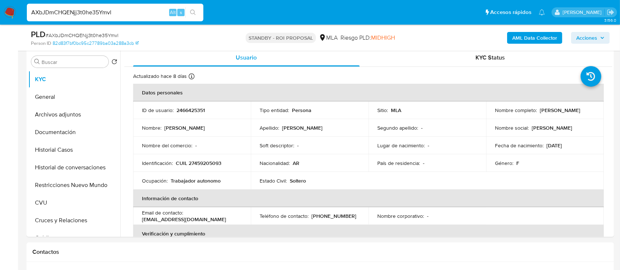
click at [111, 10] on input "AXbJDmCHQENjj3t0he35Ymvl" at bounding box center [115, 13] width 176 height 10
paste input "1exHvHKrgNzQn8xdeR2lAJpQ"
type input "1exHvHKrgNzQn8xdeR2lAJpQ"
click at [196, 13] on button "search-icon" at bounding box center [192, 12] width 15 height 10
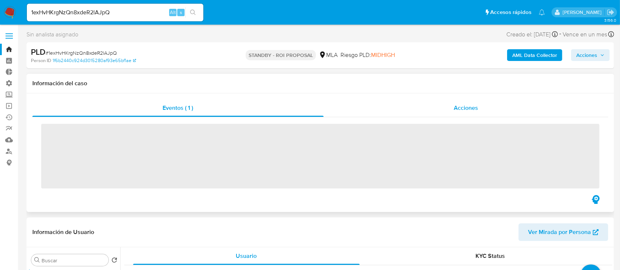
click at [470, 112] on div "Acciones" at bounding box center [466, 108] width 285 height 18
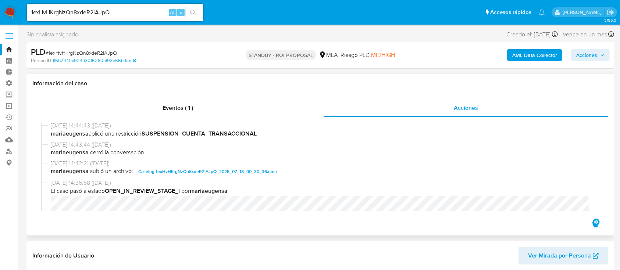
scroll to position [49, 0]
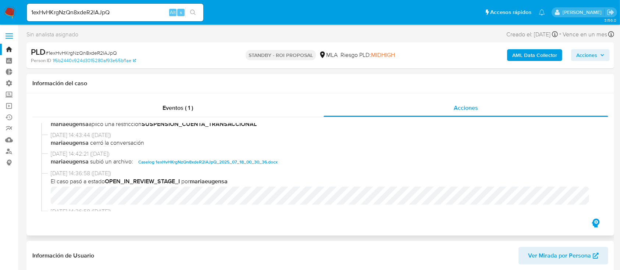
click at [197, 160] on span "Caselog 1exHvHKrgNzQn8xdeR2lAJpQ_2025_07_18_00_30_36.docx" at bounding box center [207, 162] width 139 height 9
select select "10"
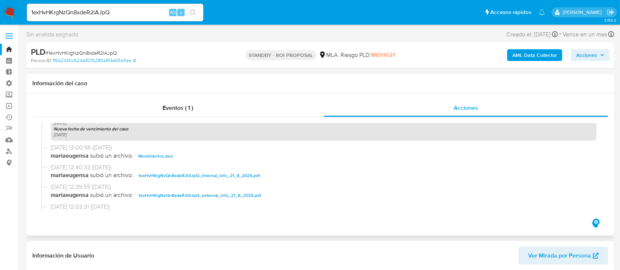
scroll to position [343, 0]
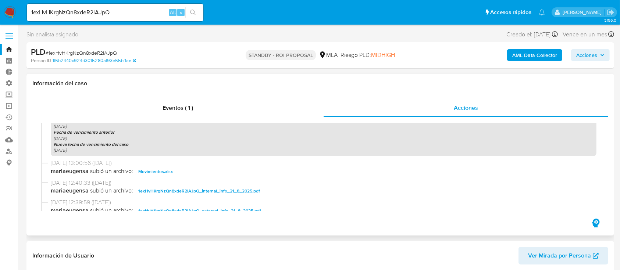
click at [170, 169] on button "Movimientos.xlsx" at bounding box center [156, 171] width 42 height 9
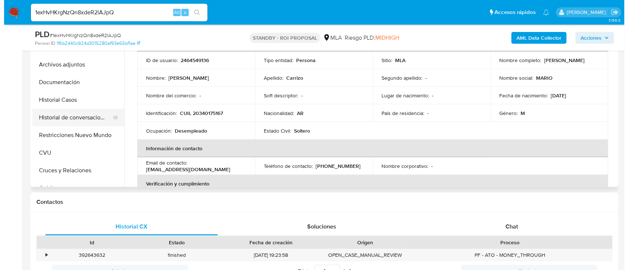
scroll to position [196, 0]
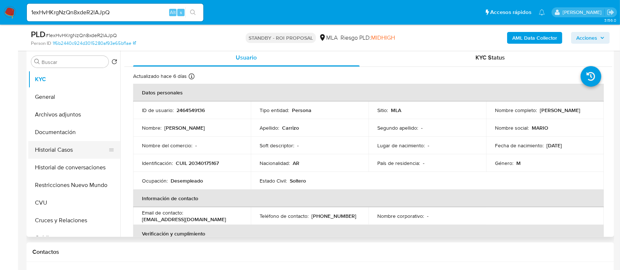
click at [72, 153] on button "Historial Casos" at bounding box center [71, 150] width 86 height 18
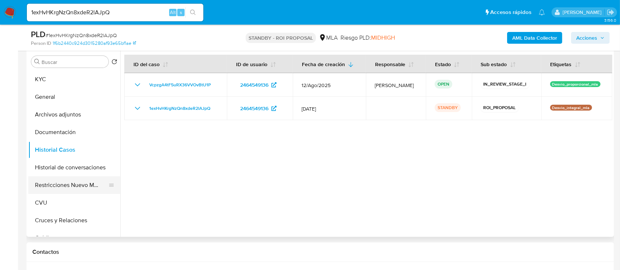
click at [74, 189] on button "Restricciones Nuevo Mundo" at bounding box center [71, 185] width 86 height 18
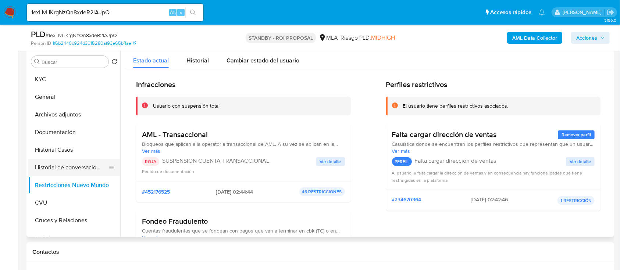
click at [94, 169] on button "Historial de conversaciones" at bounding box center [71, 168] width 86 height 18
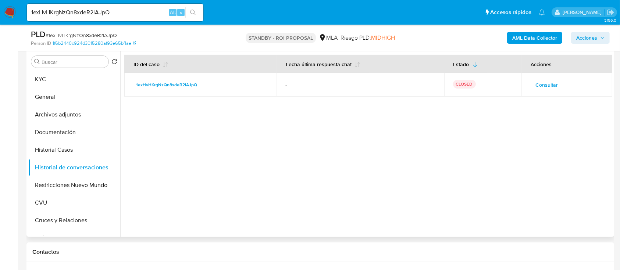
click at [470, 84] on span "Consultar" at bounding box center [546, 85] width 22 height 10
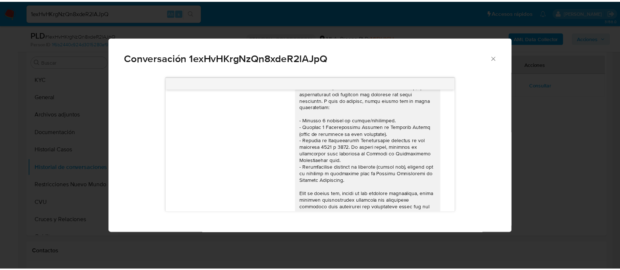
scroll to position [45, 0]
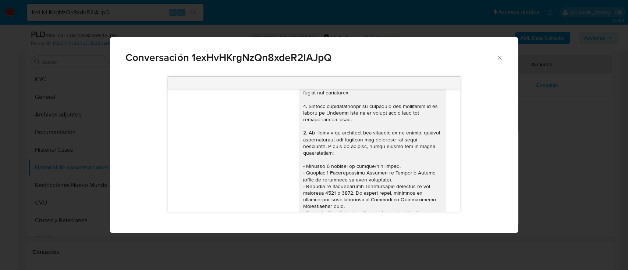
click at [470, 147] on div "Conversación 1exHvHKrgNzQn8xdeR2lAJpQ 17/07/2025 20:02:55 Hola, Esperamos que t…" at bounding box center [314, 135] width 628 height 270
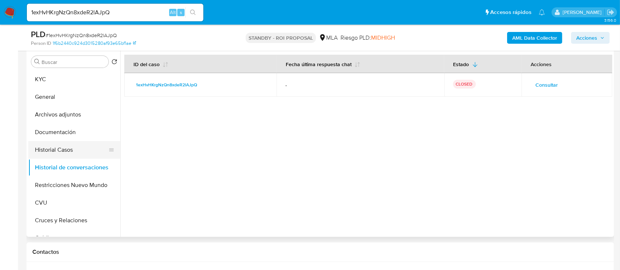
click at [71, 146] on button "Historial Casos" at bounding box center [71, 150] width 86 height 18
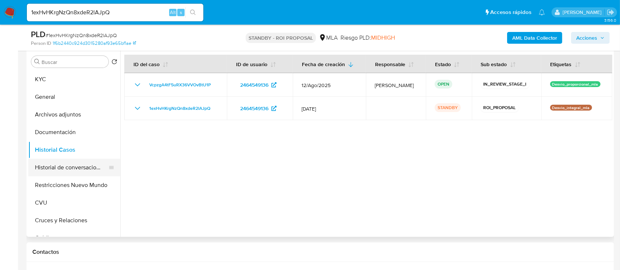
click at [91, 161] on button "Historial de conversaciones" at bounding box center [71, 168] width 86 height 18
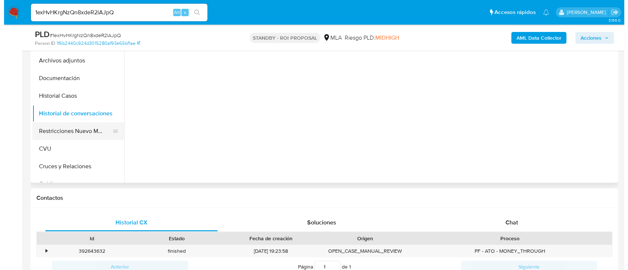
scroll to position [196, 0]
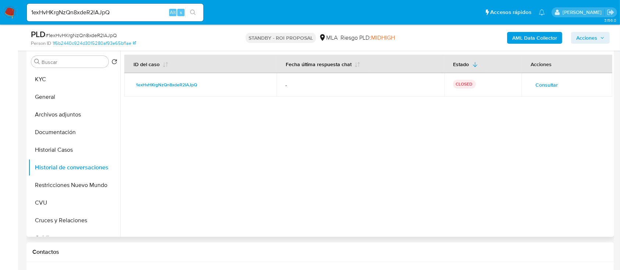
click at [470, 81] on span "Consultar" at bounding box center [546, 85] width 22 height 10
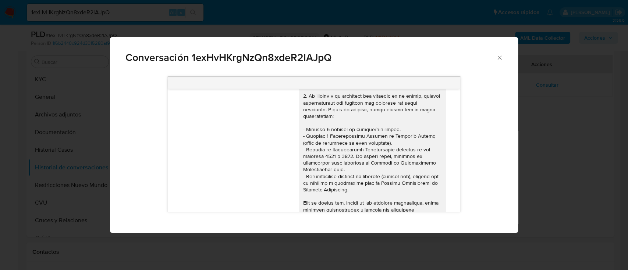
scroll to position [0, 0]
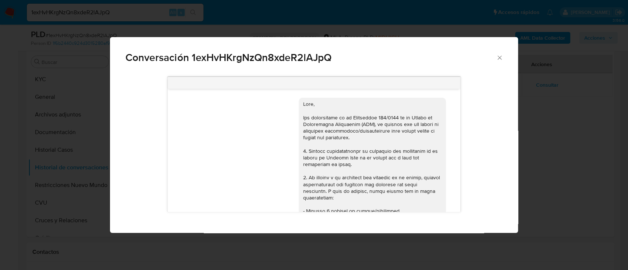
click at [470, 89] on div "Conversación 1exHvHKrgNzQn8xdeR2lAJpQ 17/07/2025 20:02:55 Hola, Esperamos que t…" at bounding box center [314, 135] width 628 height 270
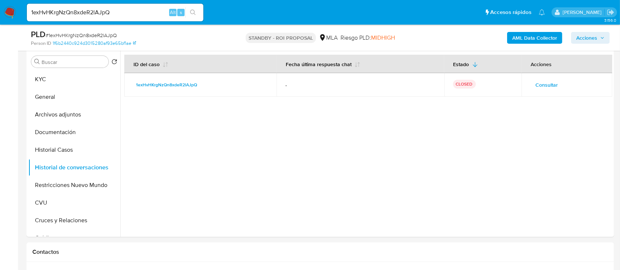
click at [470, 42] on b "AML Data Collector" at bounding box center [534, 38] width 45 height 12
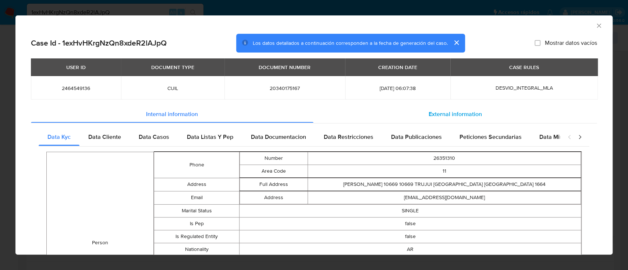
click at [452, 113] on span "External information" at bounding box center [454, 114] width 53 height 8
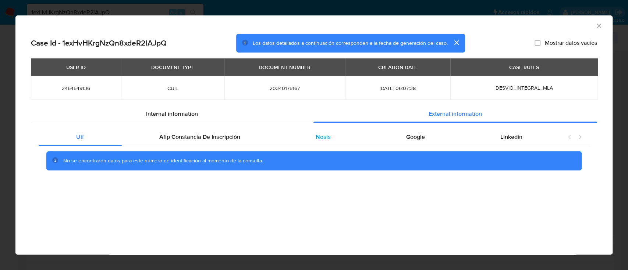
click at [318, 141] on span "Nosis" at bounding box center [322, 137] width 15 height 8
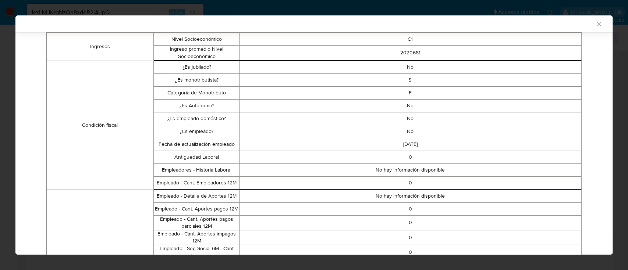
scroll to position [196, 0]
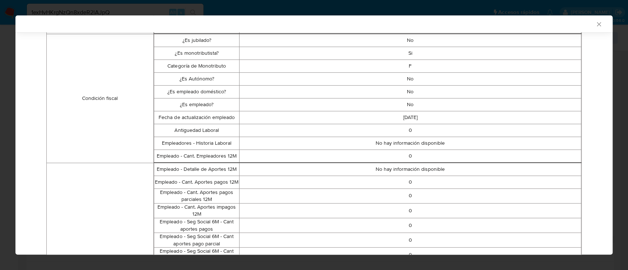
click at [470, 25] on icon "Cerrar ventana" at bounding box center [598, 24] width 7 height 7
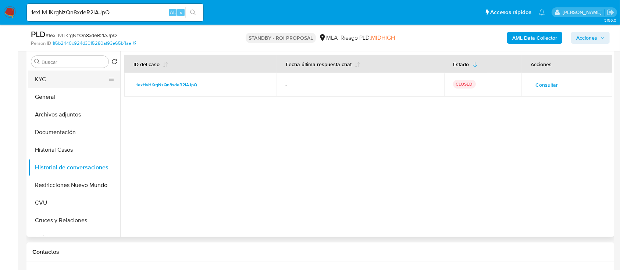
click at [72, 76] on button "KYC" at bounding box center [71, 80] width 86 height 18
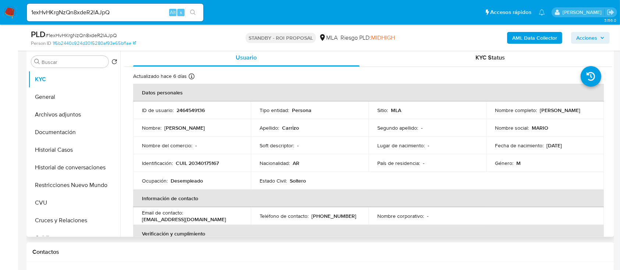
click at [190, 160] on p "CUIL 20340175167" at bounding box center [197, 163] width 43 height 7
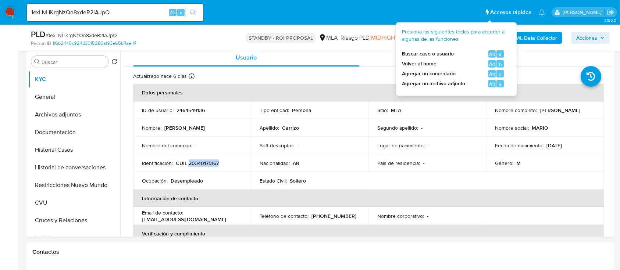
copy p "20340175167"
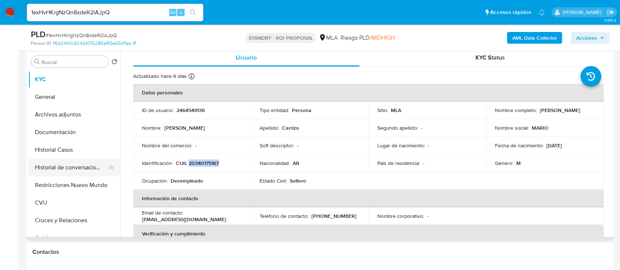
click at [93, 165] on button "Historial de conversaciones" at bounding box center [71, 168] width 86 height 18
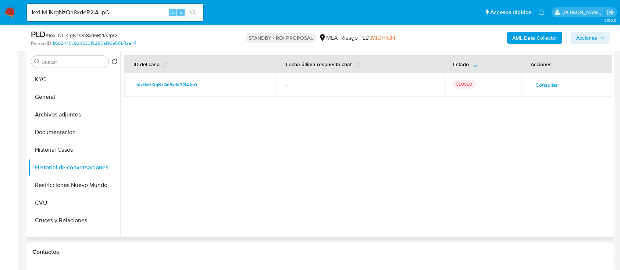
click at [470, 85] on span "Consultar" at bounding box center [546, 85] width 22 height 10
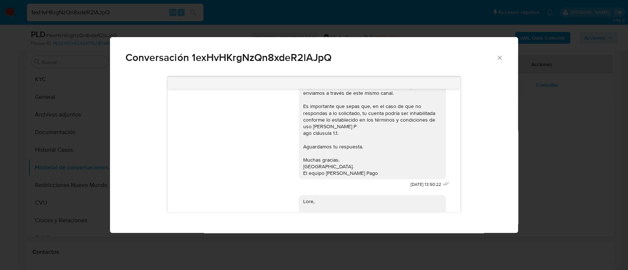
scroll to position [339, 0]
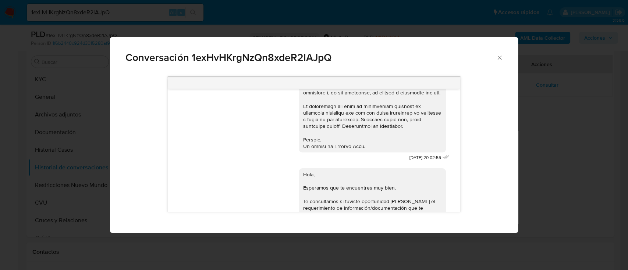
click at [470, 147] on div "Conversación 1exHvHKrgNzQn8xdeR2lAJpQ 17/07/2025 20:02:55 Hola, Esperamos que t…" at bounding box center [314, 135] width 628 height 270
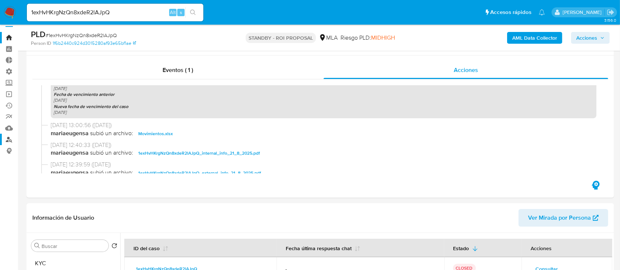
scroll to position [0, 0]
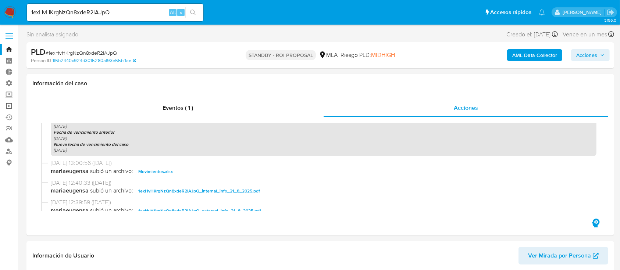
click at [9, 107] on link "Operaciones masivas" at bounding box center [44, 105] width 88 height 11
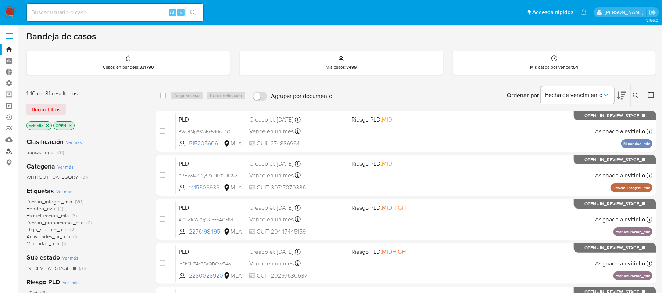
click at [10, 152] on link "Buscador de personas" at bounding box center [44, 151] width 88 height 11
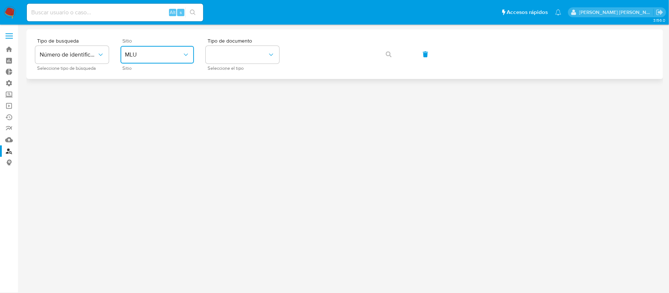
click at [164, 53] on span "MLU" at bounding box center [153, 54] width 57 height 7
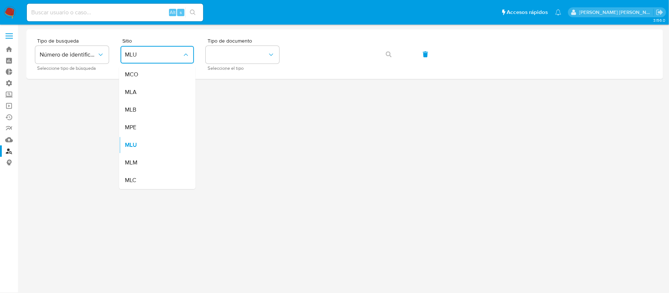
click at [153, 90] on div "MLA" at bounding box center [155, 92] width 60 height 18
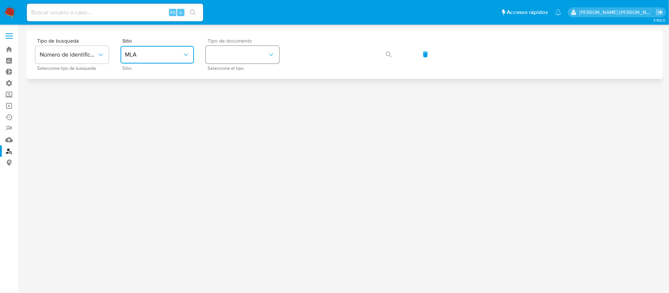
click at [259, 55] on button "identificationType" at bounding box center [243, 55] width 74 height 18
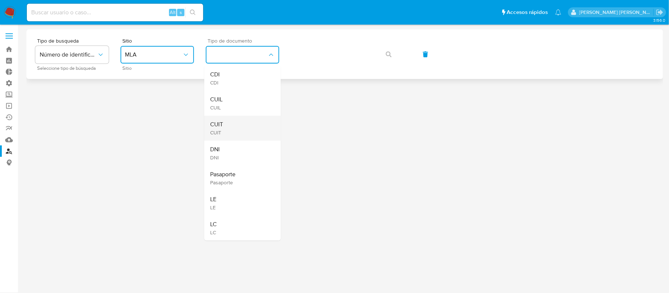
click at [240, 123] on div "CUIT CUIT" at bounding box center [240, 128] width 60 height 25
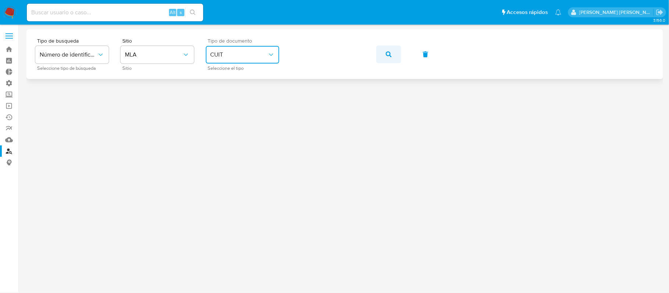
click at [388, 51] on icon "button" at bounding box center [389, 54] width 6 height 6
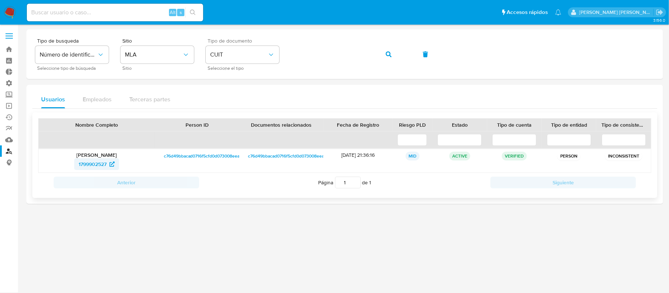
click at [99, 167] on span "1799902527" at bounding box center [93, 164] width 28 height 12
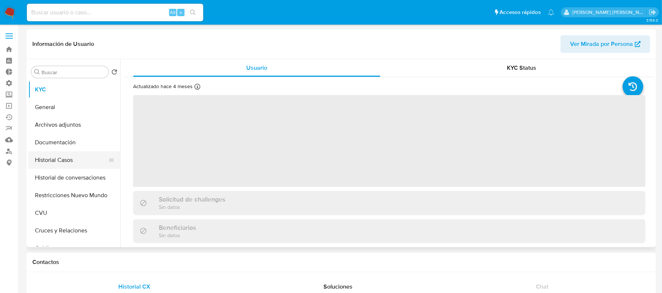
click at [86, 165] on button "Historial Casos" at bounding box center [71, 160] width 86 height 18
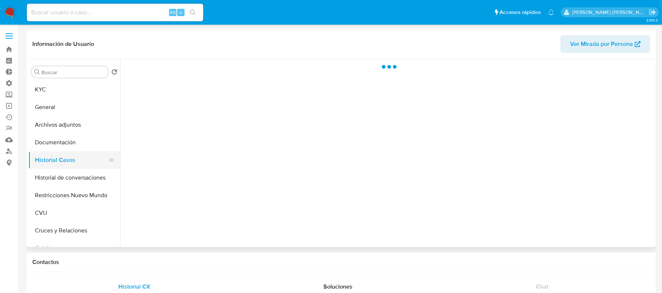
select select "10"
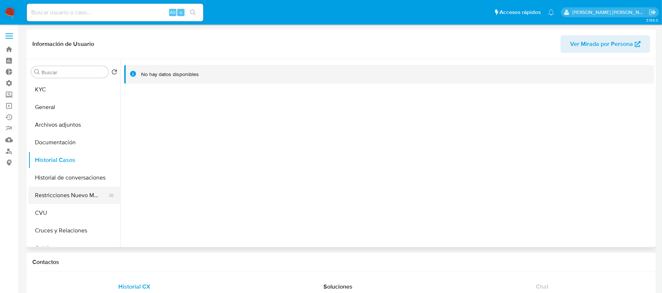
click at [74, 194] on button "Restricciones Nuevo Mundo" at bounding box center [71, 196] width 86 height 18
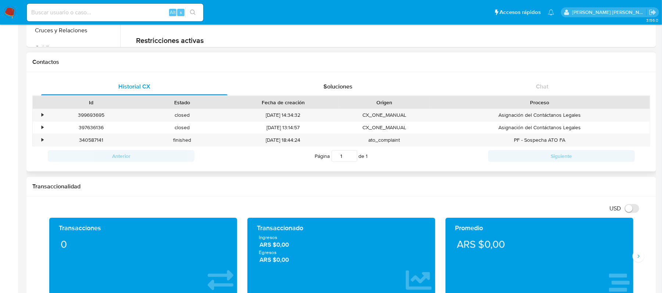
scroll to position [4, 0]
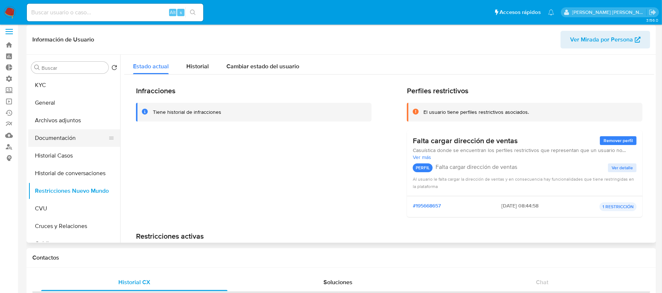
click at [59, 135] on button "Documentación" at bounding box center [71, 138] width 86 height 18
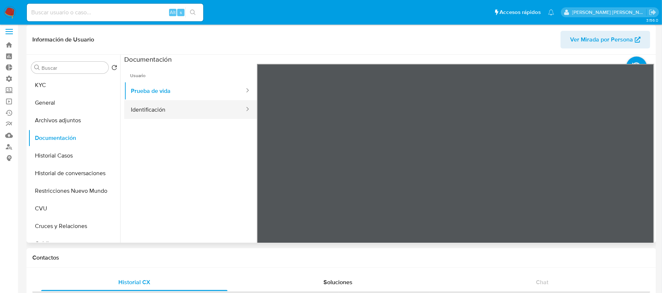
click at [184, 108] on button "Identificación" at bounding box center [184, 109] width 121 height 19
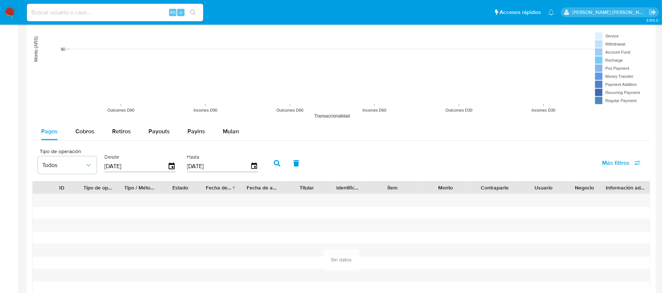
scroll to position [642, 0]
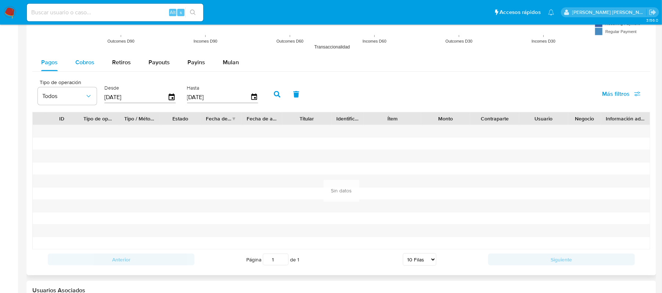
click at [86, 68] on div "Cobros" at bounding box center [84, 63] width 19 height 18
select select "10"
click at [118, 100] on input "29/05/2025" at bounding box center [135, 98] width 63 height 12
click at [168, 99] on icon "button" at bounding box center [171, 97] width 13 height 13
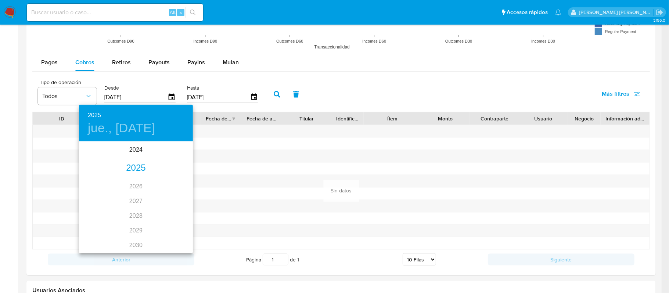
click at [135, 168] on div "2025" at bounding box center [136, 168] width 114 height 15
click at [96, 185] on div "abr." at bounding box center [98, 184] width 38 height 28
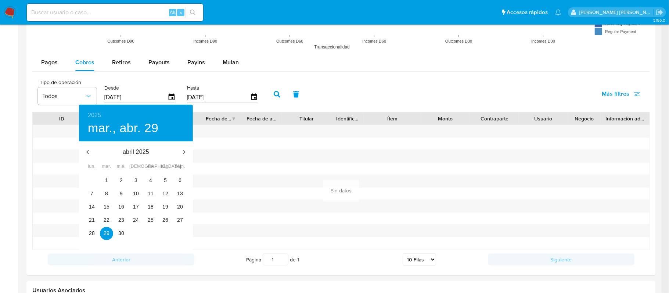
click at [99, 179] on div "1" at bounding box center [106, 180] width 15 height 13
type input "01/04/2025"
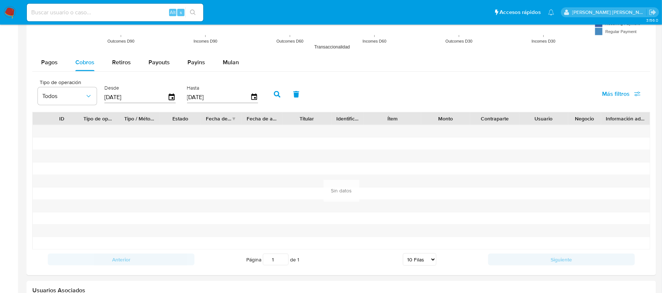
click at [104, 179] on div "31 1 2 3 4 5 6 7 8 9 10 11 12 13 14 15 16 17 18 19 20 21 22 23 24 25 26 27 28 2…" at bounding box center [136, 162] width 86 height 37
click at [279, 98] on icon "button" at bounding box center [277, 94] width 7 height 7
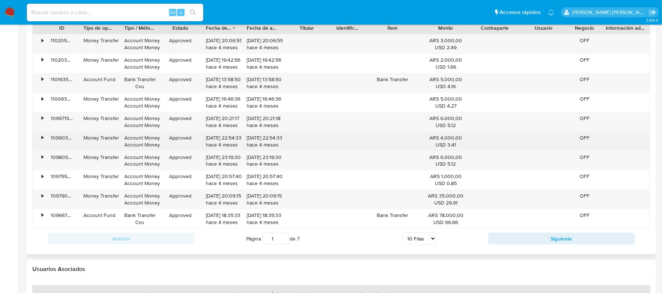
scroll to position [740, 0]
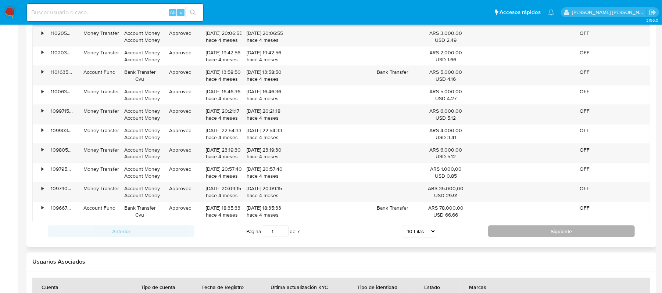
click at [550, 231] on button "Siguiente" at bounding box center [561, 232] width 147 height 12
type input "2"
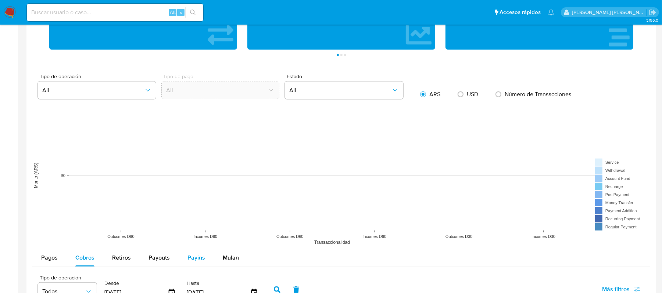
scroll to position [593, 0]
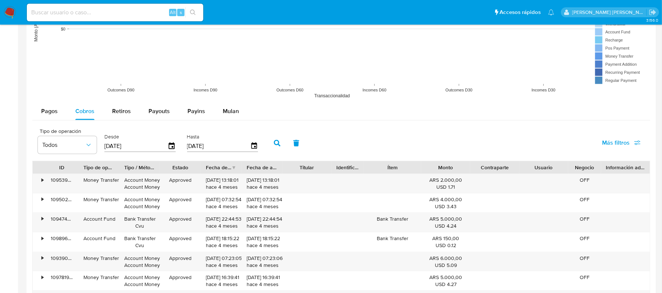
click at [197, 147] on input "[DATE]" at bounding box center [218, 146] width 63 height 12
click at [189, 151] on input "[DATE]" at bounding box center [218, 146] width 63 height 12
click at [249, 148] on input "[DATE]" at bounding box center [218, 146] width 63 height 12
click at [252, 148] on icon "button" at bounding box center [254, 146] width 13 height 13
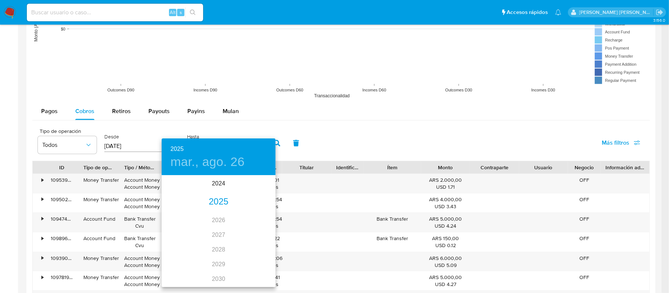
click at [215, 198] on div "2025" at bounding box center [219, 202] width 114 height 15
click at [184, 216] on div "abr." at bounding box center [181, 218] width 38 height 28
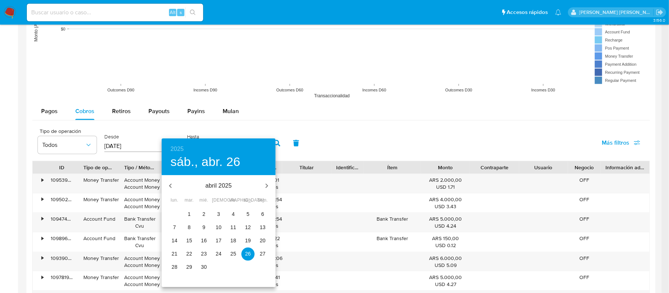
click at [218, 228] on p "10" at bounding box center [219, 227] width 6 height 7
type input "10/04/2025"
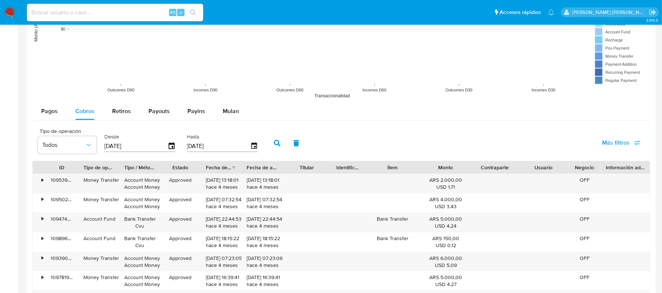
click at [272, 143] on button "button" at bounding box center [277, 144] width 19 height 18
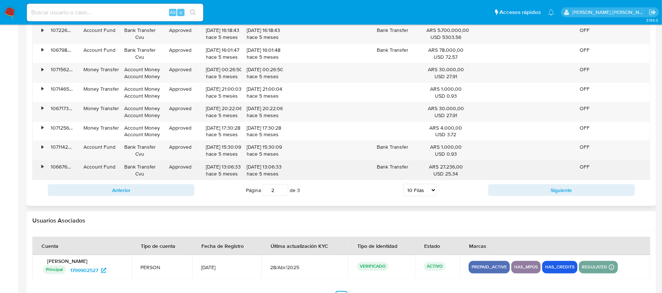
scroll to position [740, 0]
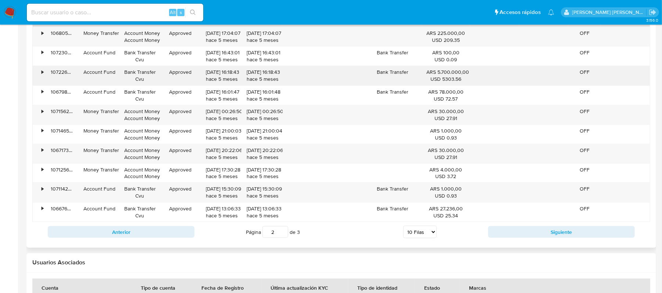
click at [38, 75] on div "•" at bounding box center [39, 75] width 13 height 19
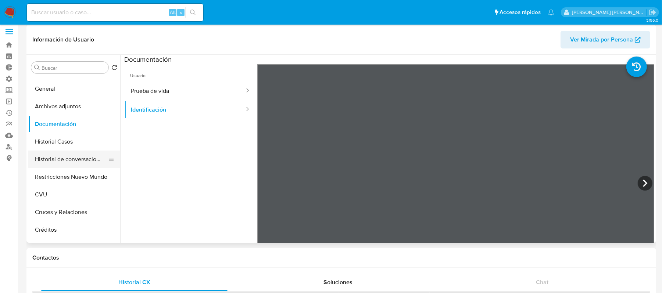
scroll to position [0, 0]
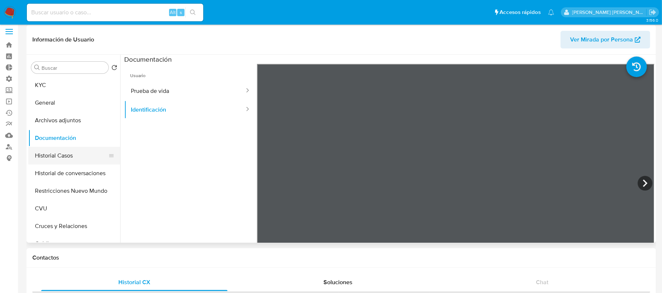
click at [79, 159] on button "Historial Casos" at bounding box center [71, 156] width 86 height 18
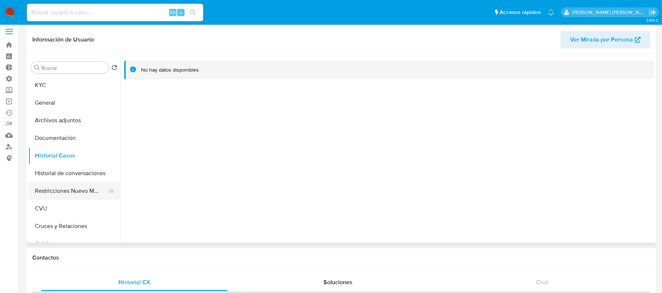
click at [84, 190] on button "Restricciones Nuevo Mundo" at bounding box center [71, 191] width 86 height 18
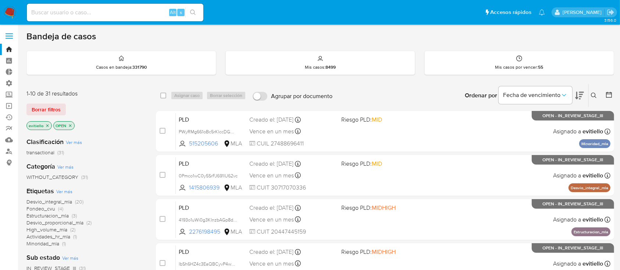
click at [53, 110] on span "Borrar filtros" at bounding box center [46, 109] width 29 height 10
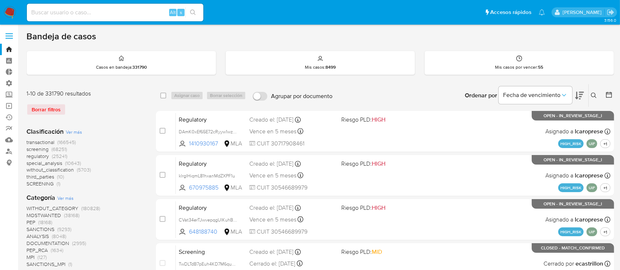
click at [590, 94] on button at bounding box center [595, 95] width 12 height 9
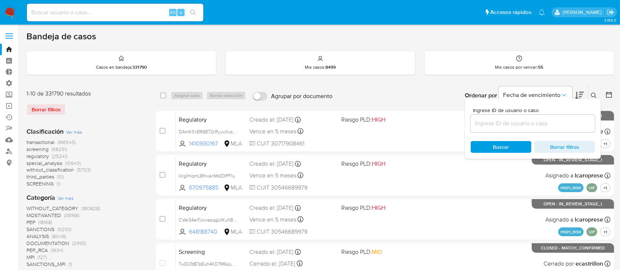
click at [544, 125] on input at bounding box center [533, 124] width 124 height 10
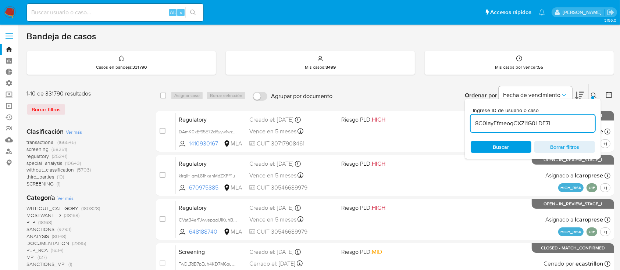
type input "8C0iayEfmeoqCXZi1G0LDF7L"
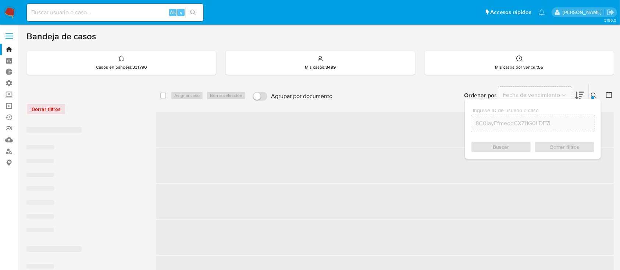
click at [592, 97] on div at bounding box center [592, 97] width 3 height 3
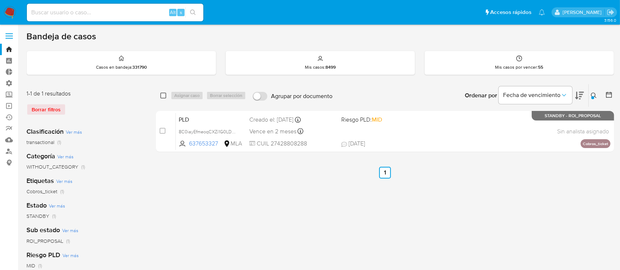
click at [163, 93] on input "checkbox" at bounding box center [163, 96] width 6 height 6
checkbox input "true"
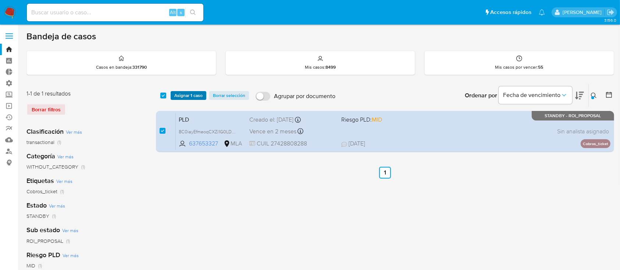
click at [203, 93] on button "Asignar 1 caso" at bounding box center [189, 95] width 36 height 9
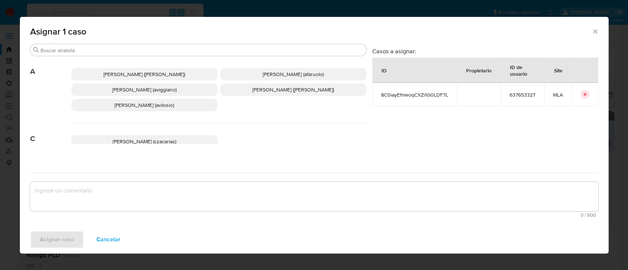
click at [184, 42] on div "Asignar 1 caso" at bounding box center [314, 30] width 588 height 27
click at [174, 53] on input "Buscar" at bounding box center [201, 50] width 323 height 7
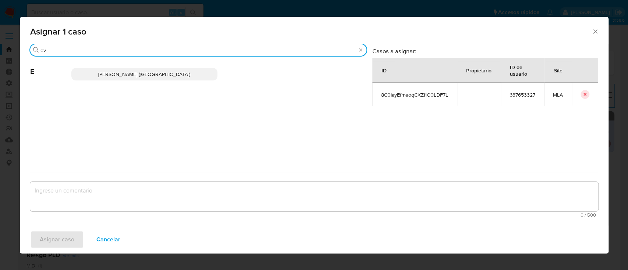
type input "ev"
click at [165, 74] on span "[PERSON_NAME] ([GEOGRAPHIC_DATA])" at bounding box center [144, 74] width 92 height 7
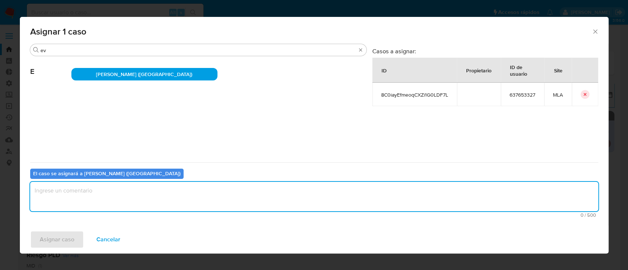
click at [128, 196] on textarea "assign-modal" at bounding box center [314, 196] width 568 height 29
click at [65, 238] on span "Asignar caso" at bounding box center [57, 240] width 35 height 16
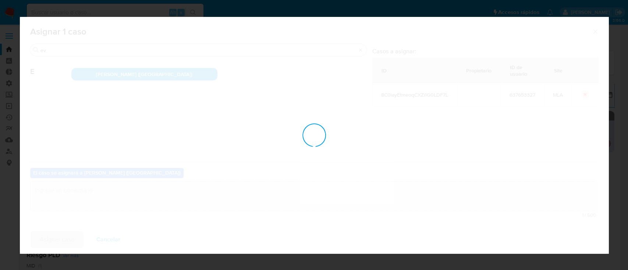
checkbox input "false"
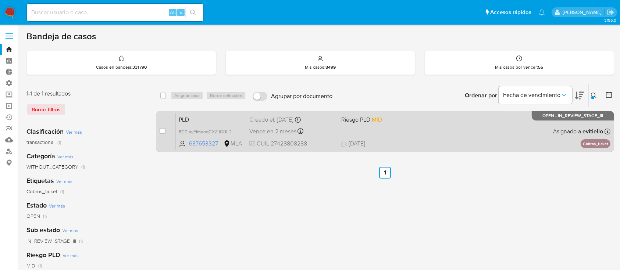
click at [511, 128] on div "PLD 8C0iayEfmeoqCXZi1G0LDF7L 637653327 MLA Riesgo PLD: MID Creado el: [DATE] Cr…" at bounding box center [393, 131] width 435 height 37
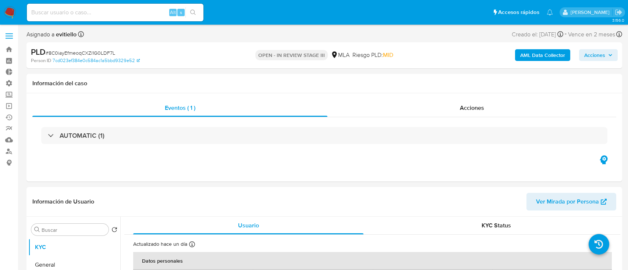
select select "10"
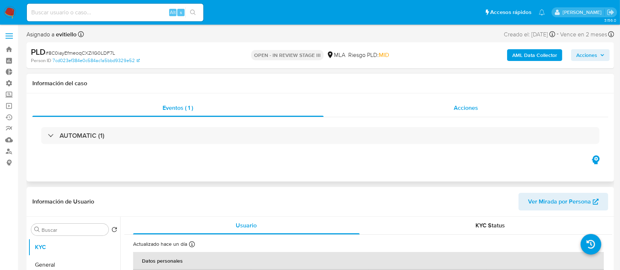
click at [450, 102] on div "Acciones" at bounding box center [466, 108] width 285 height 18
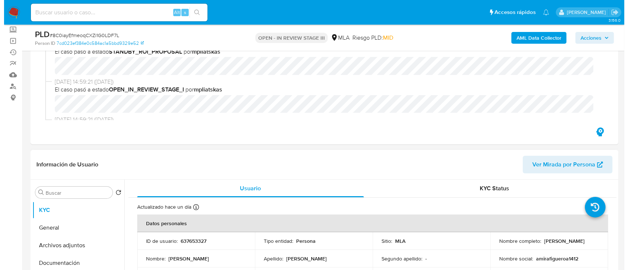
scroll to position [147, 0]
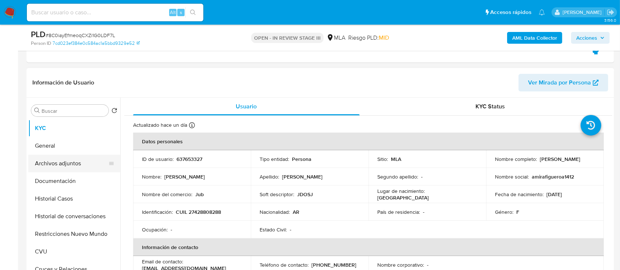
click at [79, 164] on button "Archivos adjuntos" at bounding box center [71, 164] width 86 height 18
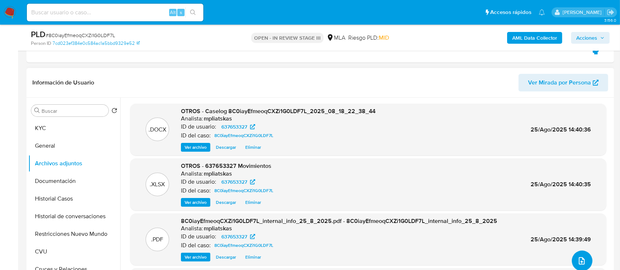
click at [579, 259] on icon "upload-file" at bounding box center [581, 261] width 9 height 9
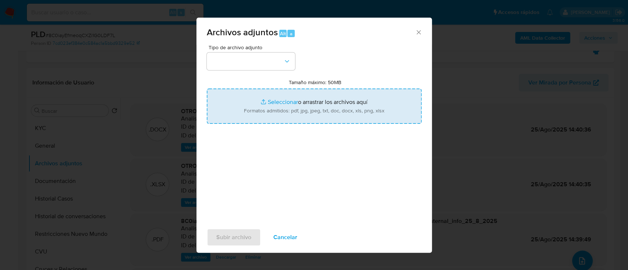
click at [283, 99] on input "Tamaño máximo: 50MB Seleccionar archivos" at bounding box center [314, 106] width 215 height 35
type input "C:\fakepath\Caselog 8C0iayEfmeoqCXZi1G0LDF7L.docx"
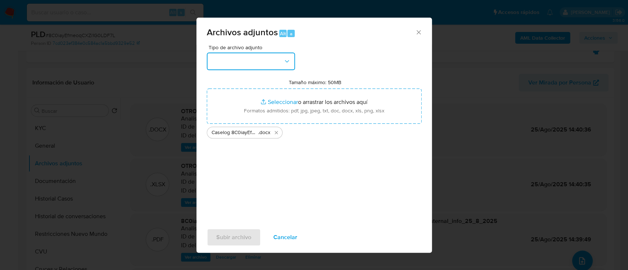
click at [259, 56] on button "button" at bounding box center [251, 62] width 88 height 18
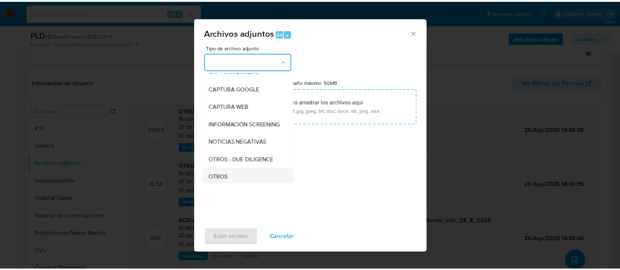
scroll to position [98, 0]
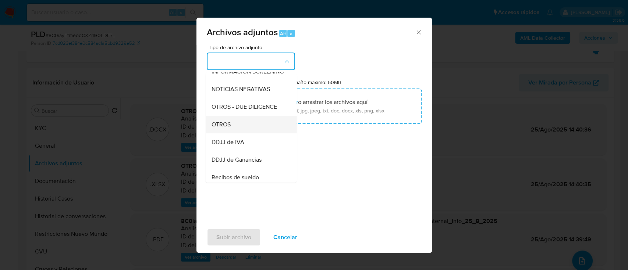
click at [249, 133] on div "OTROS" at bounding box center [248, 125] width 75 height 18
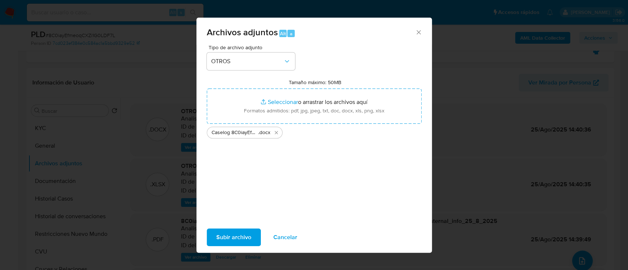
click at [237, 236] on span "Subir archivo" at bounding box center [233, 237] width 35 height 16
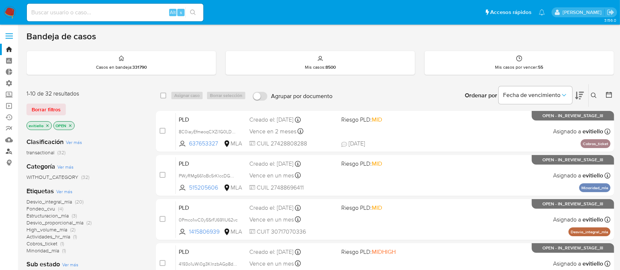
click at [10, 155] on link "Buscador de personas" at bounding box center [44, 151] width 88 height 11
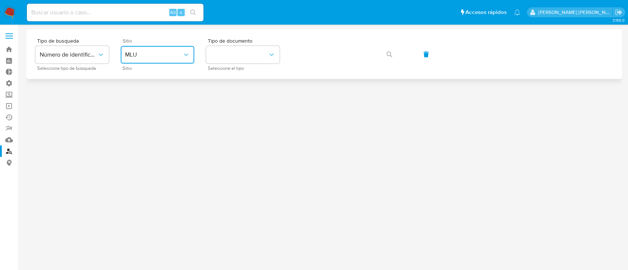
click at [159, 52] on span "MLU" at bounding box center [153, 54] width 57 height 7
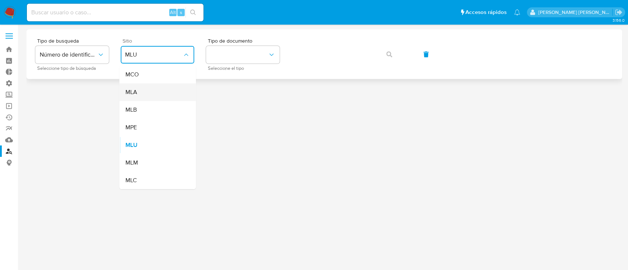
click at [154, 95] on div "MLA" at bounding box center [155, 92] width 60 height 18
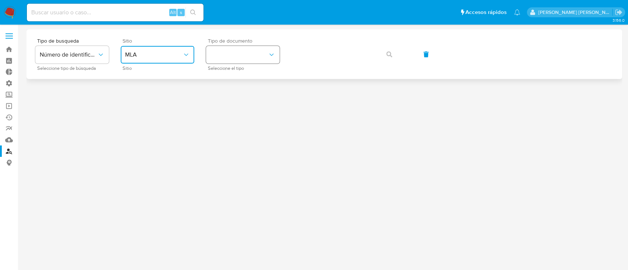
click at [245, 58] on button "identificationType" at bounding box center [243, 55] width 74 height 18
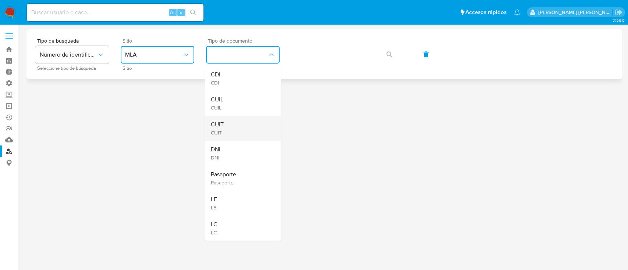
click at [258, 122] on div "CUIT CUIT" at bounding box center [240, 128] width 60 height 25
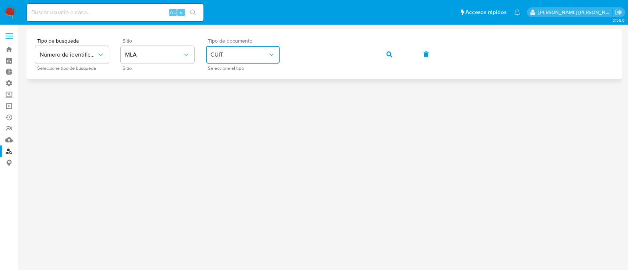
click at [392, 54] on button "button" at bounding box center [388, 55] width 25 height 18
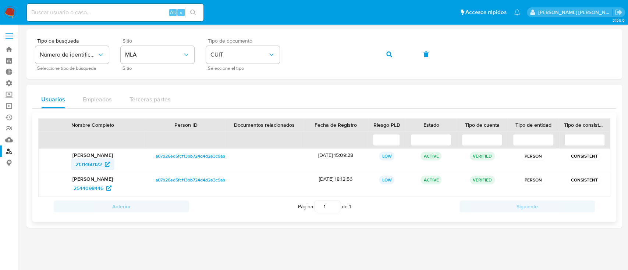
click at [89, 161] on span "2131460122" at bounding box center [88, 164] width 26 height 12
click at [381, 54] on button "button" at bounding box center [388, 55] width 25 height 18
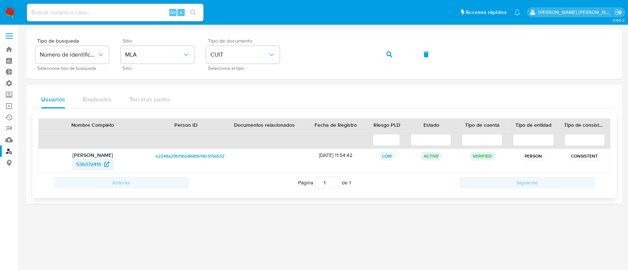
click at [101, 160] on span "536372415" at bounding box center [92, 164] width 33 height 12
click at [388, 54] on icon "button" at bounding box center [389, 54] width 6 height 6
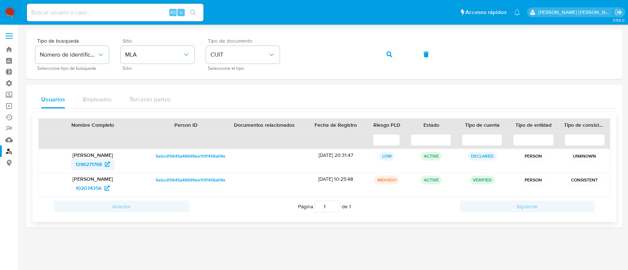
click at [103, 161] on span "1296271768" at bounding box center [92, 164] width 35 height 12
click at [388, 58] on span "button" at bounding box center [389, 54] width 6 height 16
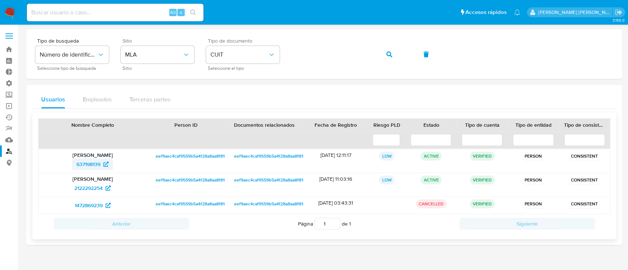
click at [90, 163] on span "637198139" at bounding box center [88, 164] width 24 height 12
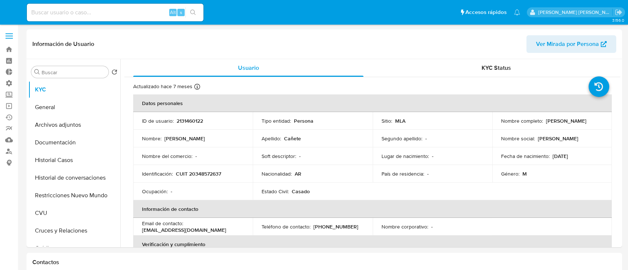
select select "10"
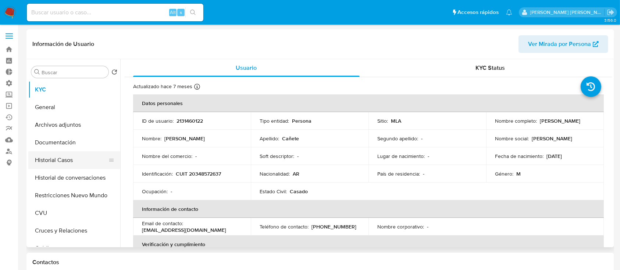
click at [73, 157] on button "Historial Casos" at bounding box center [71, 160] width 86 height 18
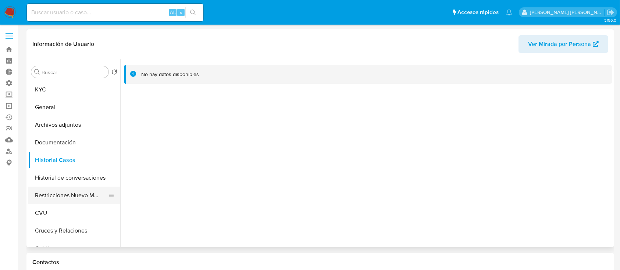
click at [81, 192] on button "Restricciones Nuevo Mundo" at bounding box center [71, 196] width 86 height 18
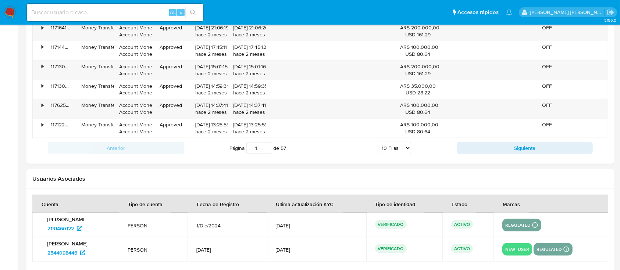
scroll to position [878, 0]
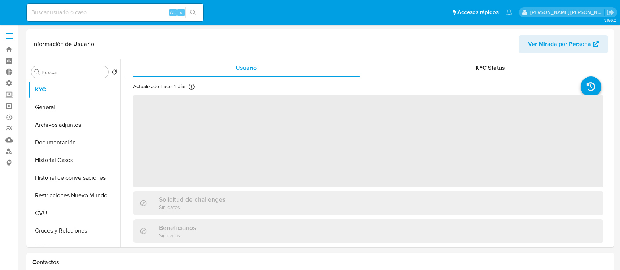
select select "10"
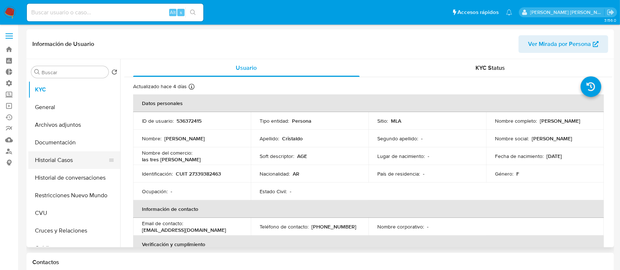
click at [83, 160] on button "Historial Casos" at bounding box center [71, 160] width 86 height 18
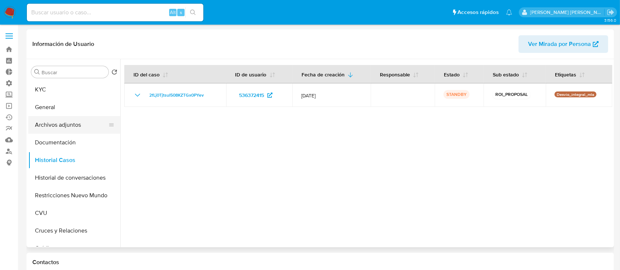
click at [85, 119] on button "Archivos adjuntos" at bounding box center [71, 125] width 86 height 18
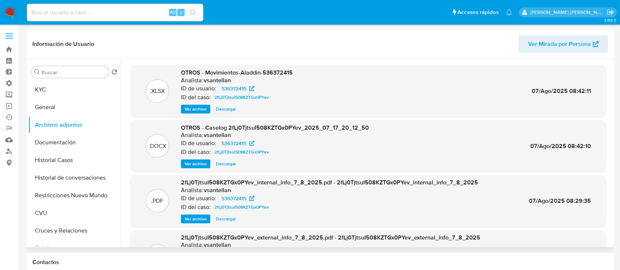
click at [190, 164] on span "Ver archivo" at bounding box center [196, 163] width 22 height 7
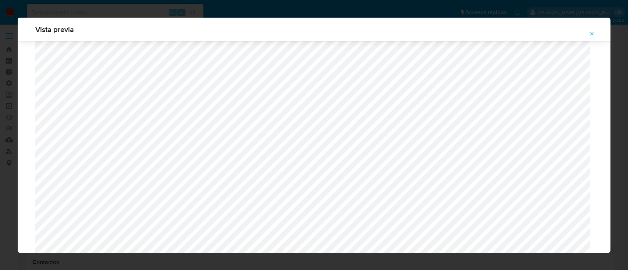
scroll to position [230, 0]
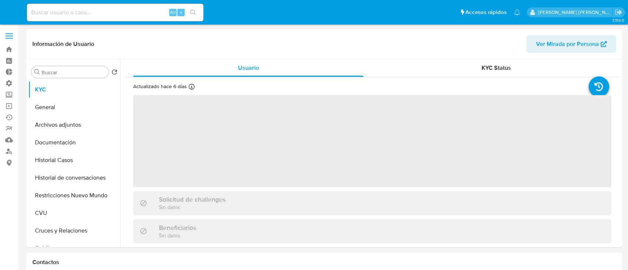
select select "10"
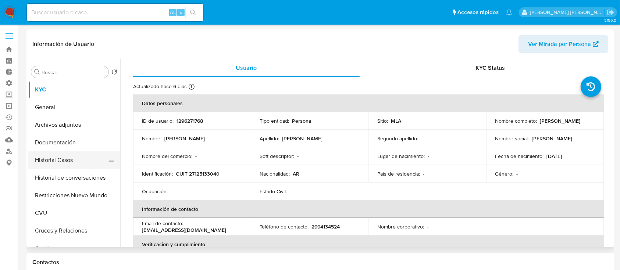
click at [81, 164] on button "Historial Casos" at bounding box center [71, 160] width 86 height 18
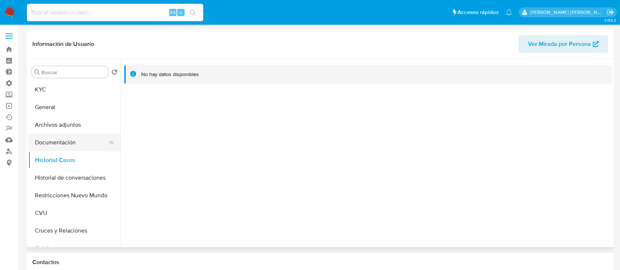
click at [62, 140] on button "Documentación" at bounding box center [71, 143] width 86 height 18
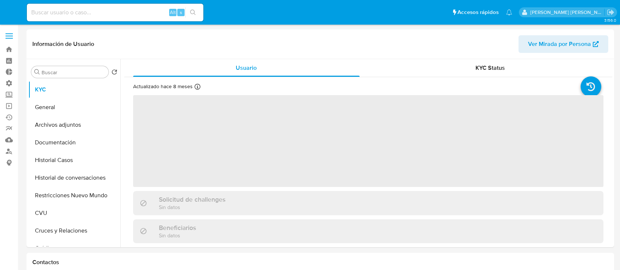
select select "10"
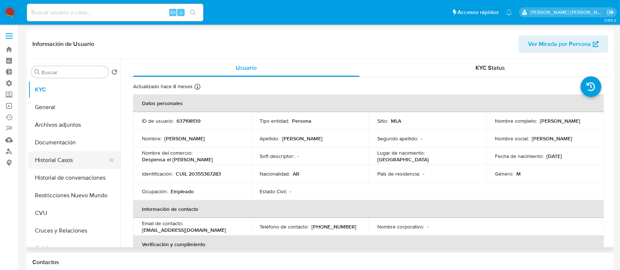
click at [79, 161] on button "Historial Casos" at bounding box center [71, 160] width 86 height 18
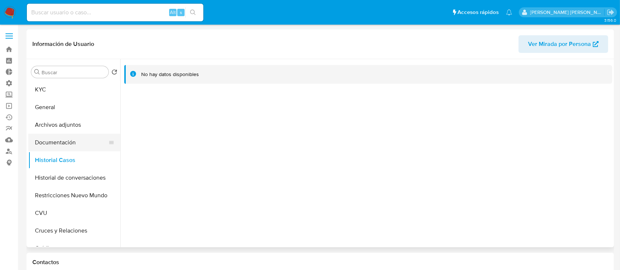
click at [74, 138] on button "Documentación" at bounding box center [71, 143] width 86 height 18
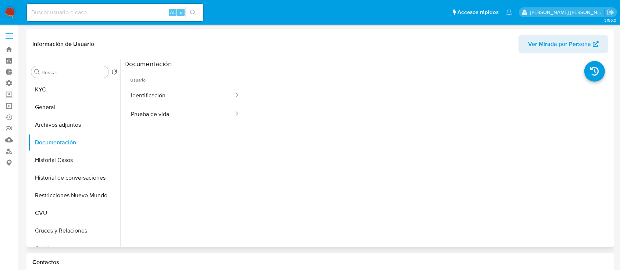
click at [174, 90] on button "Identificación" at bounding box center [179, 95] width 110 height 19
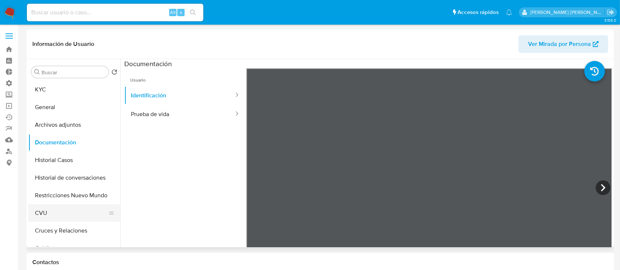
click at [51, 210] on button "CVU" at bounding box center [71, 213] width 86 height 18
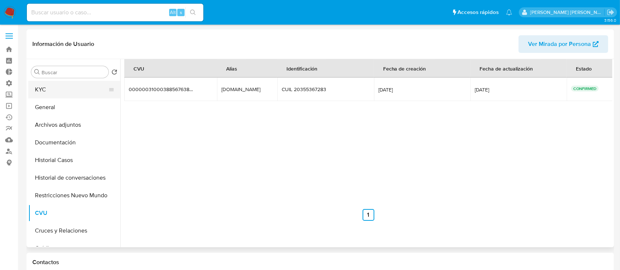
click at [70, 88] on button "KYC" at bounding box center [71, 90] width 86 height 18
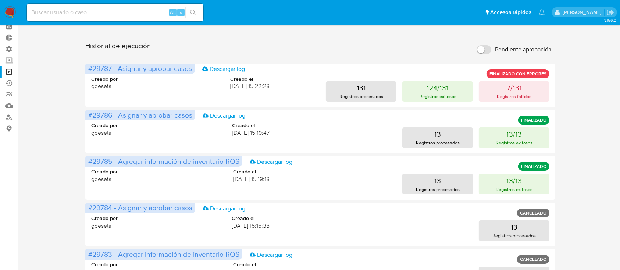
scroll to position [49, 0]
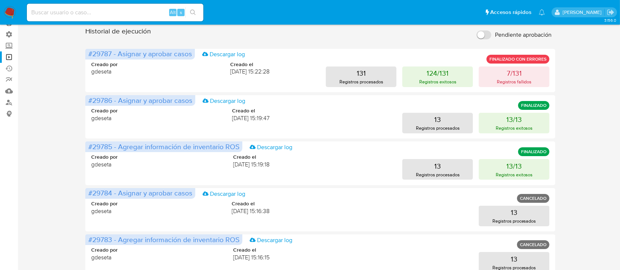
click at [125, 10] on input at bounding box center [115, 13] width 176 height 10
paste input "i0pgGx3kL1csRzry4V7zv1Y2"
type input "i0pgGx3kL1csRzry4V7zv1Y2"
click at [193, 13] on icon "search-icon" at bounding box center [193, 13] width 6 height 6
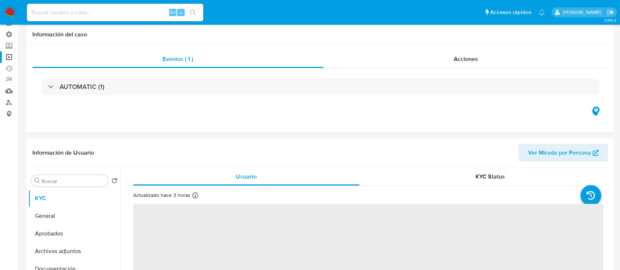
select select "10"
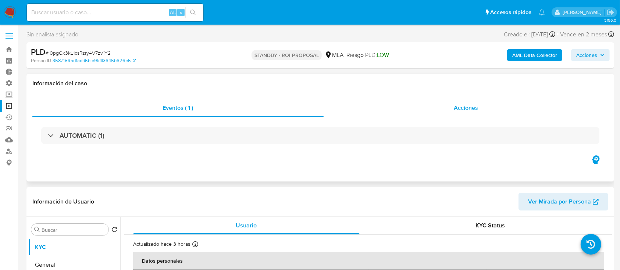
click at [458, 107] on span "Acciones" at bounding box center [466, 108] width 24 height 8
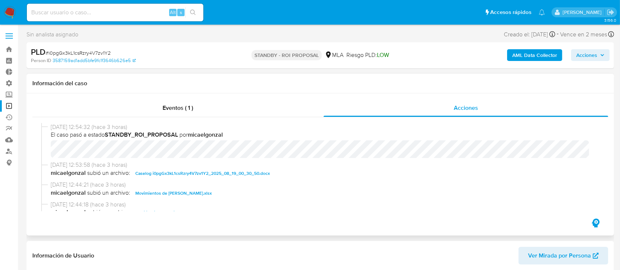
click at [227, 176] on span "Caselog i0pgGx3kL1csRzry4V7zv1Y2_2025_08_19_00_30_50.docx" at bounding box center [202, 173] width 135 height 9
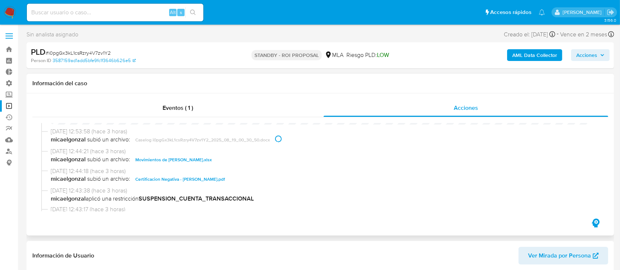
scroll to position [49, 0]
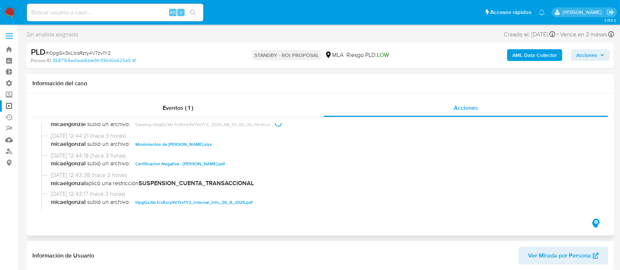
click at [195, 146] on span "Movimientos de Jorge Leonardo Calcagno.xlsx" at bounding box center [173, 144] width 76 height 9
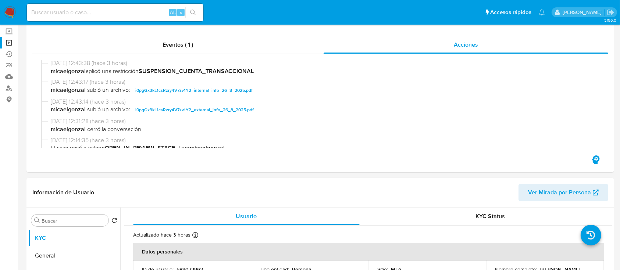
scroll to position [196, 0]
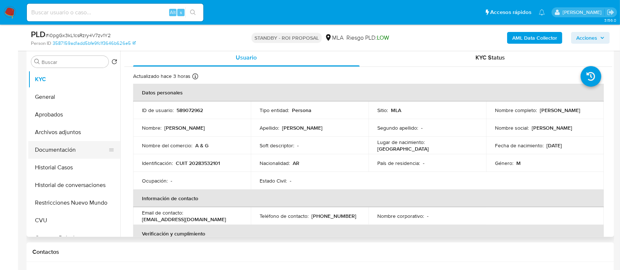
click at [66, 152] on button "Documentación" at bounding box center [71, 150] width 86 height 18
drag, startPoint x: 68, startPoint y: 167, endPoint x: 69, endPoint y: 170, distance: 3.8
click at [68, 167] on button "Historial Casos" at bounding box center [71, 168] width 86 height 18
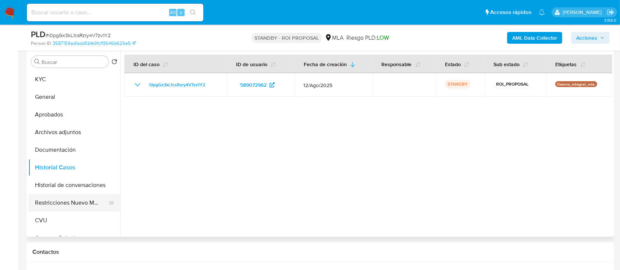
click at [68, 200] on button "Restricciones Nuevo Mundo" at bounding box center [71, 203] width 86 height 18
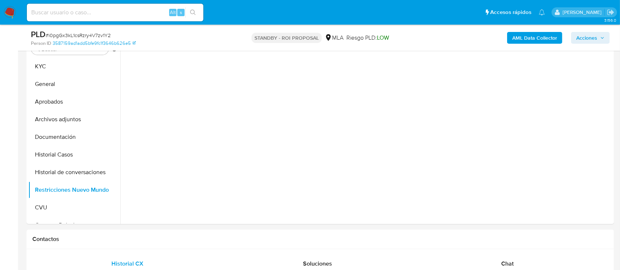
scroll to position [147, 0]
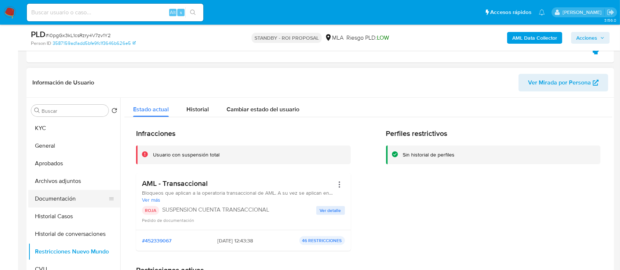
click at [81, 195] on button "Documentación" at bounding box center [71, 199] width 86 height 18
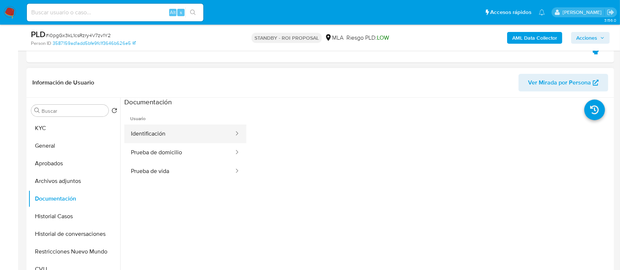
click at [176, 139] on button "Identificación" at bounding box center [179, 134] width 110 height 19
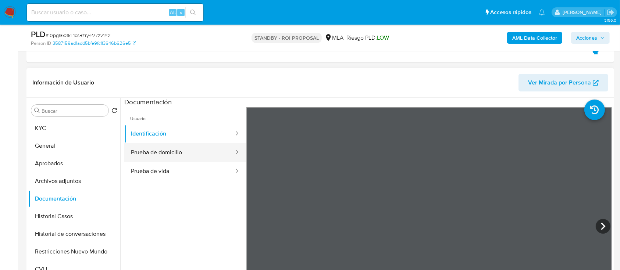
click at [173, 151] on button "Prueba de domicilio" at bounding box center [179, 152] width 110 height 19
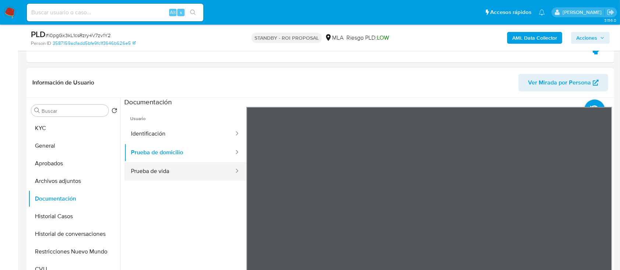
click at [155, 166] on button "Prueba de vida" at bounding box center [179, 171] width 110 height 19
click at [107, 13] on input at bounding box center [115, 13] width 176 height 10
paste input "YPHJSgTsbGZbW5SGFwubh8Eq"
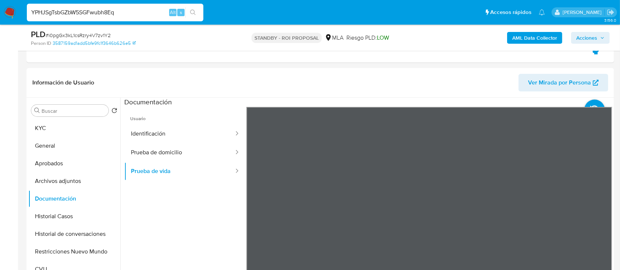
type input "YPHJSgTsbGZbW5SGFwubh8Eq"
click at [193, 9] on button "search-icon" at bounding box center [192, 12] width 15 height 10
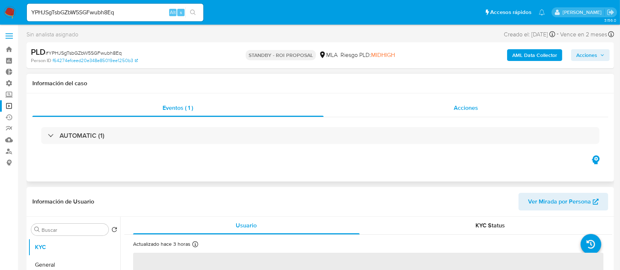
click at [429, 111] on div "Acciones" at bounding box center [466, 108] width 285 height 18
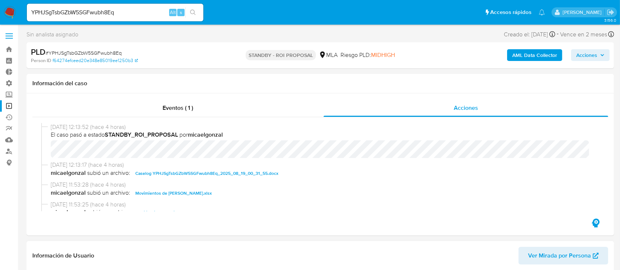
select select "10"
click at [214, 171] on span "Caselog YPHJSgTsbGZbW5SGFwubh8Eq_2025_08_19_00_31_55.docx" at bounding box center [206, 173] width 143 height 9
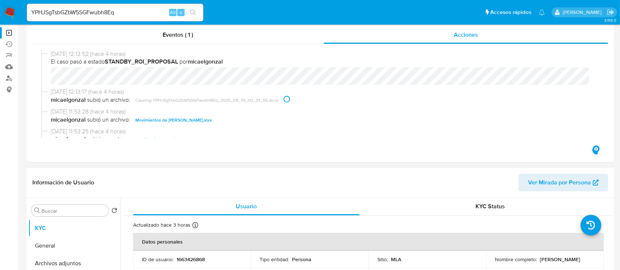
scroll to position [196, 0]
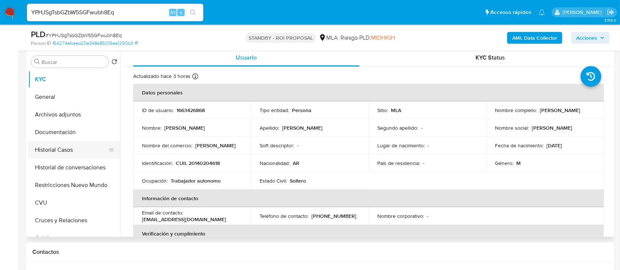
click at [71, 154] on button "Historial Casos" at bounding box center [71, 150] width 86 height 18
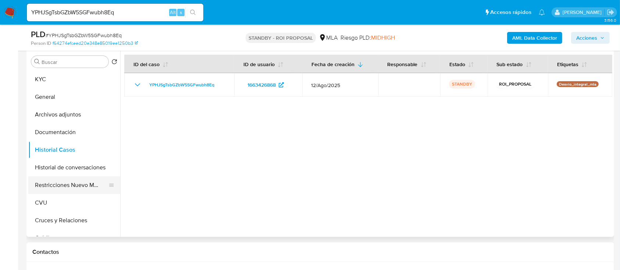
click at [64, 187] on button "Restricciones Nuevo Mundo" at bounding box center [71, 185] width 86 height 18
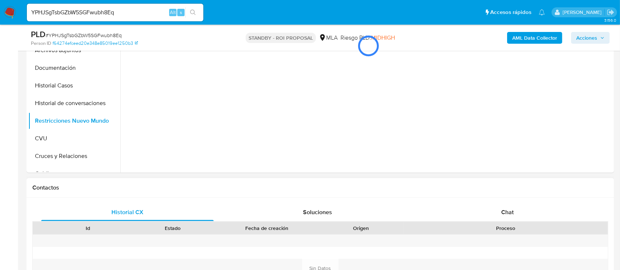
scroll to position [245, 0]
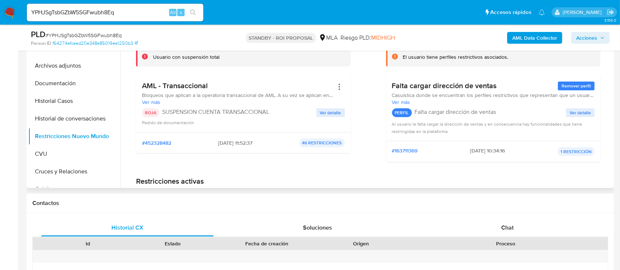
click at [337, 113] on span "Ver detalle" at bounding box center [330, 112] width 21 height 7
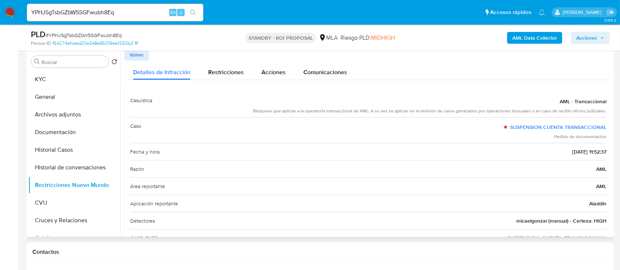
scroll to position [49, 0]
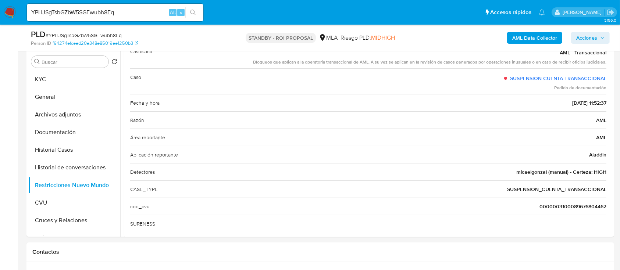
click at [110, 6] on div "YPHJSgTsbGZbW5SGFwubh8Eq Alt s" at bounding box center [115, 13] width 176 height 18
click at [110, 9] on input "YPHJSgTsbGZbW5SGFwubh8Eq" at bounding box center [115, 13] width 176 height 10
paste input "htT4zofvw77KvsKP9gexM9C1"
type input "htT4zofvw77KvsKP9gexM9C1"
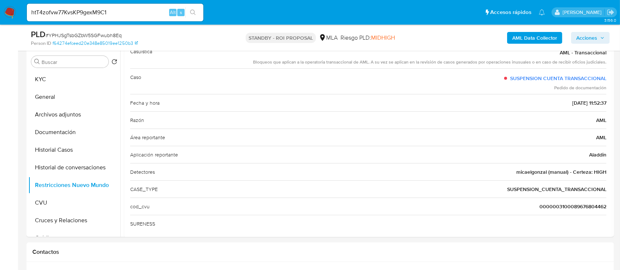
click at [193, 15] on button "search-icon" at bounding box center [192, 12] width 15 height 10
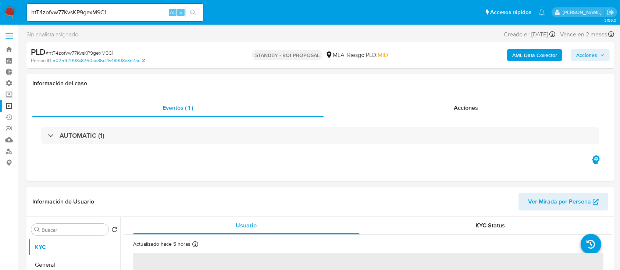
select select "10"
click at [450, 115] on div "Acciones" at bounding box center [466, 108] width 285 height 18
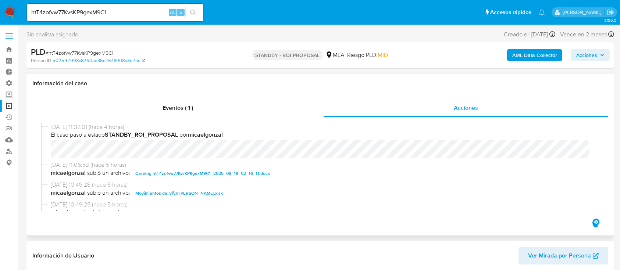
click at [165, 175] on span "Caselog htT4zofvw77KvsKP9gexM9C1_2025_08_19_02_16_11.docx" at bounding box center [202, 173] width 135 height 9
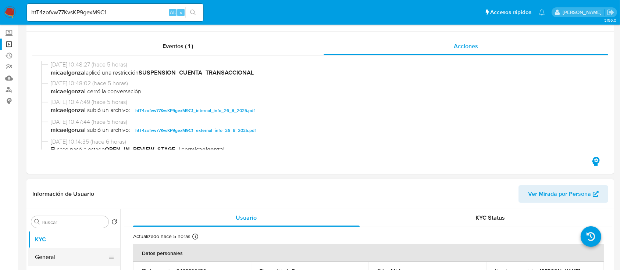
scroll to position [98, 0]
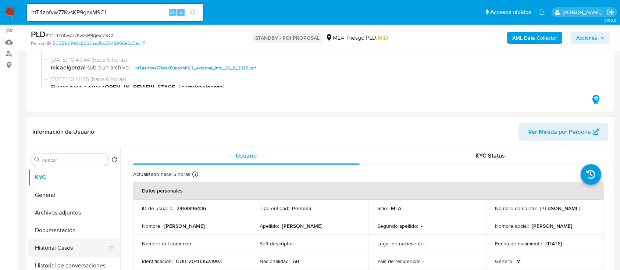
click at [83, 248] on button "Historial Casos" at bounding box center [71, 248] width 86 height 18
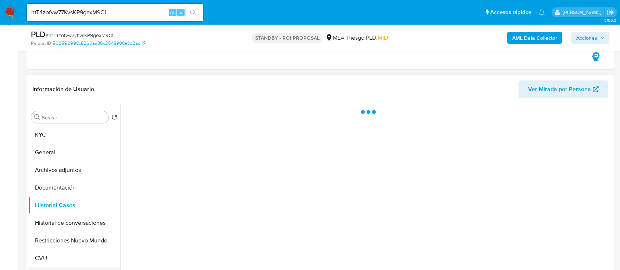
scroll to position [196, 0]
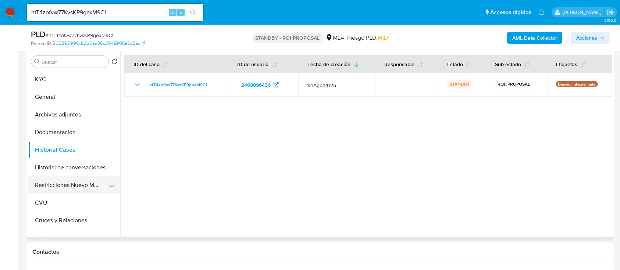
click at [77, 189] on button "Restricciones Nuevo Mundo" at bounding box center [71, 185] width 86 height 18
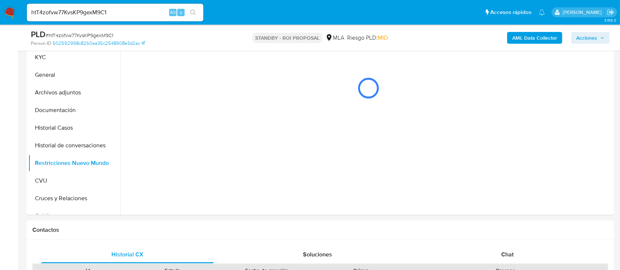
scroll to position [147, 0]
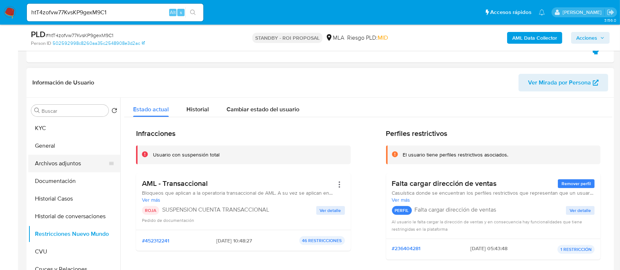
click at [85, 163] on button "Archivos adjuntos" at bounding box center [71, 164] width 86 height 18
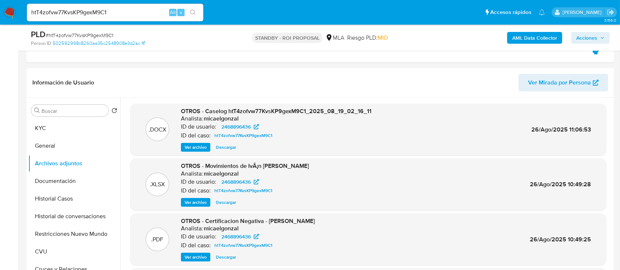
click at [125, 12] on input "htT4zofvw77KvsKP9gexM9C1" at bounding box center [115, 13] width 176 height 10
paste input "7S3uJYJbT3anxyGsJJ0rxiCB"
type input "7S3uJYJbT3anxyGsJJ0rxiCB"
click at [189, 14] on button "search-icon" at bounding box center [192, 12] width 15 height 10
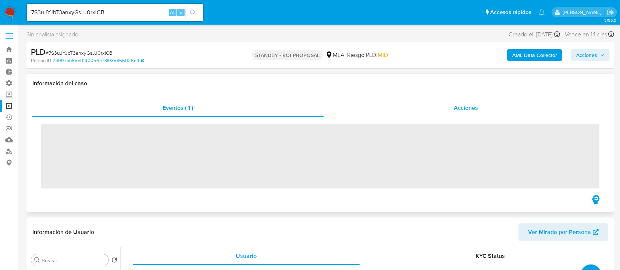
click at [493, 108] on div "Acciones" at bounding box center [466, 108] width 285 height 18
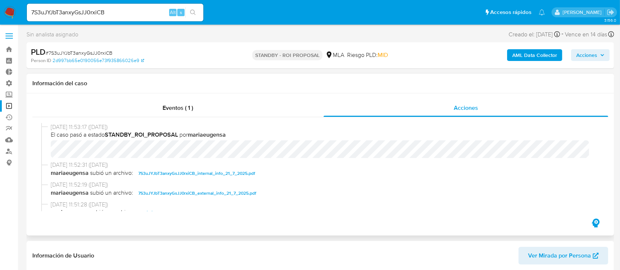
select select "10"
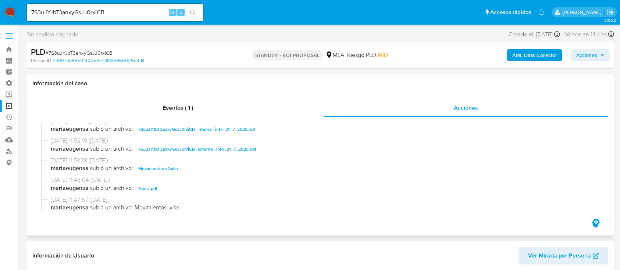
scroll to position [49, 0]
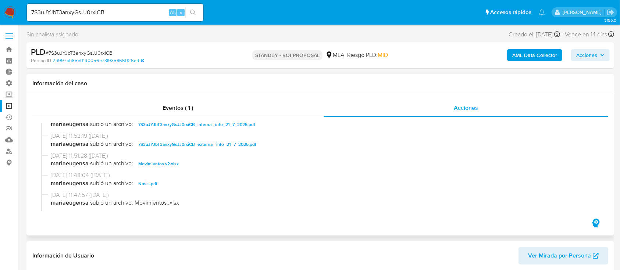
click at [171, 164] on span "Movimientos v2.xlsx" at bounding box center [158, 164] width 40 height 9
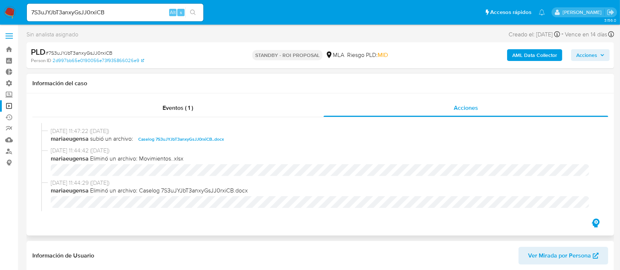
scroll to position [147, 0]
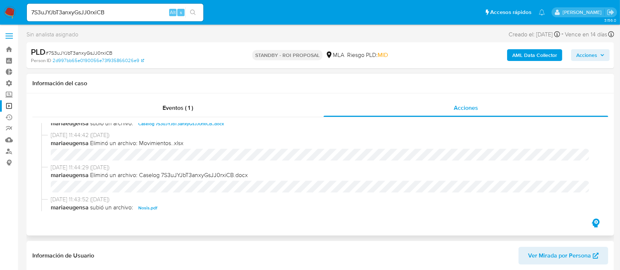
click at [196, 124] on span "Caselog 7S3uJYJbT3anxyGsJJ0rxiCB..docx" at bounding box center [181, 123] width 86 height 9
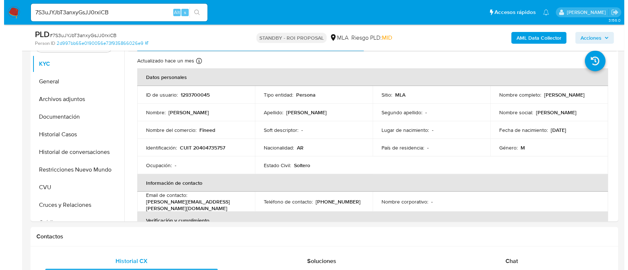
scroll to position [196, 0]
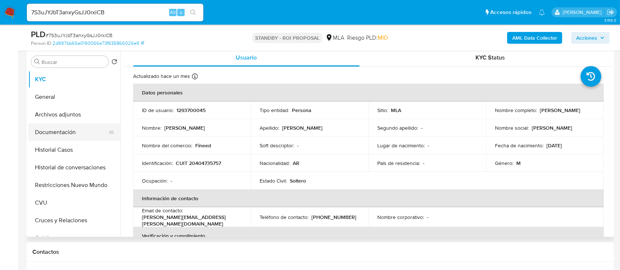
click at [74, 131] on button "Documentación" at bounding box center [71, 133] width 86 height 18
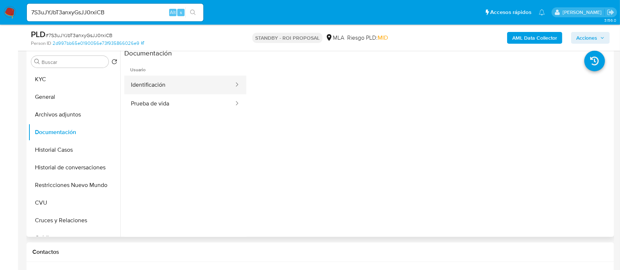
click at [179, 90] on button "Identificación" at bounding box center [179, 85] width 110 height 19
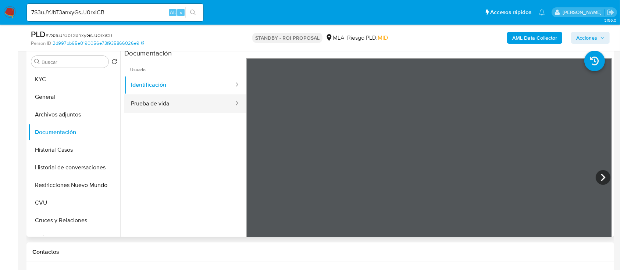
click at [175, 100] on button "Prueba de vida" at bounding box center [179, 103] width 110 height 19
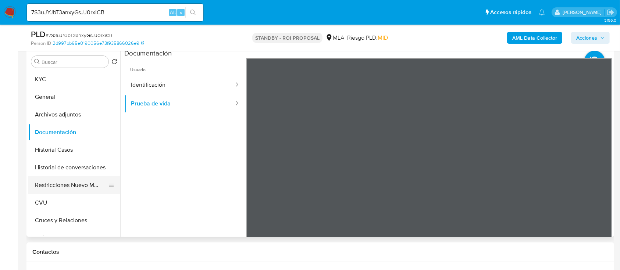
click at [92, 182] on button "Restricciones Nuevo Mundo" at bounding box center [71, 185] width 86 height 18
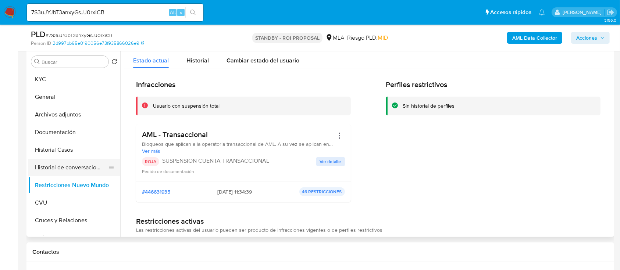
click at [87, 172] on button "Historial de conversaciones" at bounding box center [71, 168] width 86 height 18
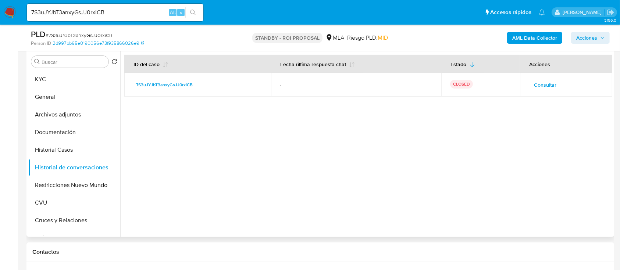
click at [536, 89] on span "Consultar" at bounding box center [545, 85] width 22 height 10
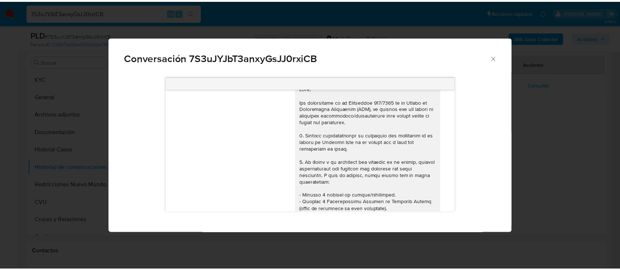
scroll to position [0, 0]
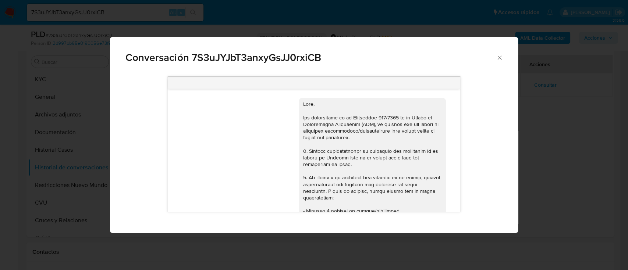
click at [540, 143] on div "Conversación 7S3uJYJbT3anxyGsJJ0rxiCB 18/06/2025 18:10:15 Hola, Esperamos que t…" at bounding box center [314, 135] width 628 height 270
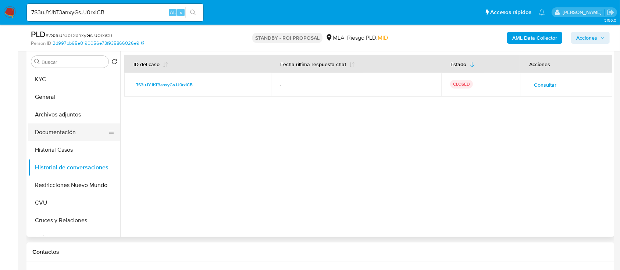
click at [77, 129] on button "Documentación" at bounding box center [71, 133] width 86 height 18
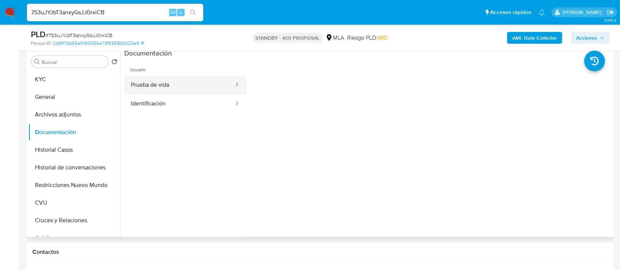
click at [204, 81] on button "Prueba de vida" at bounding box center [179, 85] width 110 height 19
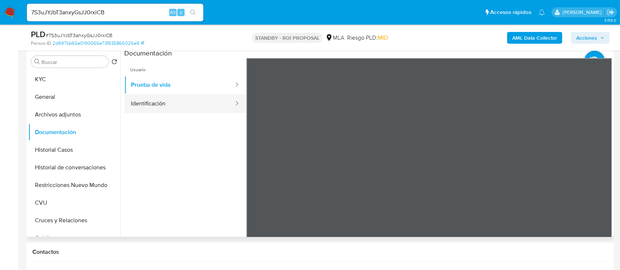
click at [200, 102] on button "Identificación" at bounding box center [179, 103] width 110 height 19
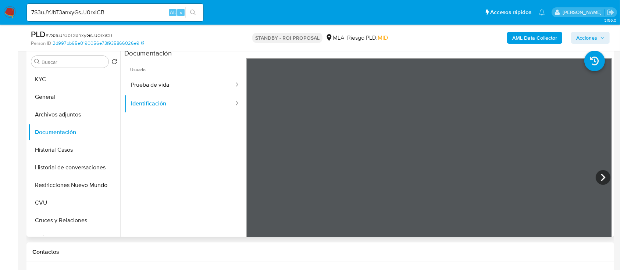
click at [606, 173] on icon at bounding box center [603, 177] width 15 height 15
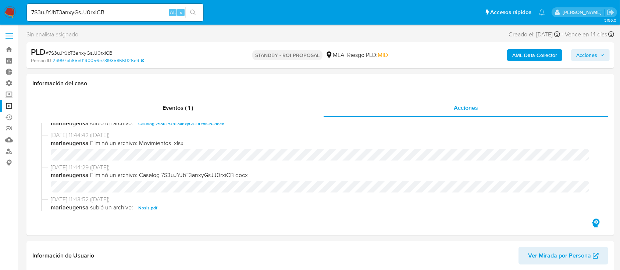
click at [116, 19] on div "7S3uJYJbT3anxyGsJJ0rxiCB Alt s" at bounding box center [115, 13] width 176 height 18
click at [125, 11] on input "7S3uJYJbT3anxyGsJJ0rxiCB" at bounding box center [115, 13] width 176 height 10
paste input "eiw6FABPyazO7vkk8j4n1AV"
type input "7eiw6FABPyazO7vkk8j4n1AV"
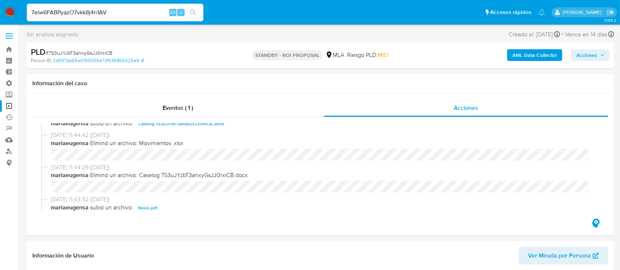
click at [194, 10] on icon "search-icon" at bounding box center [193, 13] width 6 height 6
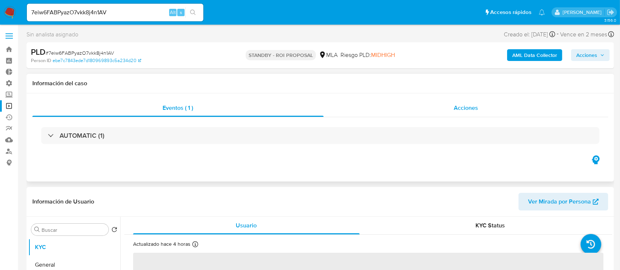
click at [447, 110] on div "Acciones" at bounding box center [466, 108] width 285 height 18
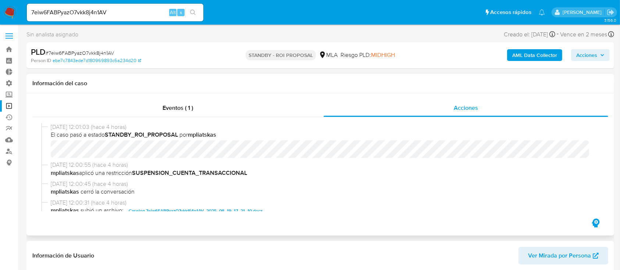
scroll to position [49, 0]
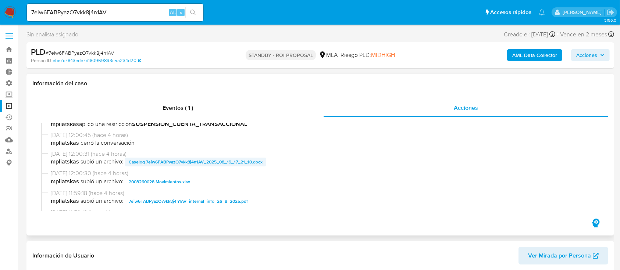
select select "10"
click at [167, 161] on span "Caselog 7eiw6FABPyazO7vkk8j4n1AV_2025_08_19_17_21_10.docx" at bounding box center [196, 162] width 134 height 9
click at [170, 183] on span "2008260028 Movimientos.xlsx" at bounding box center [159, 182] width 61 height 9
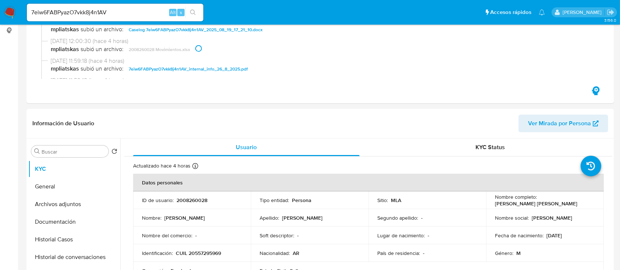
scroll to position [147, 0]
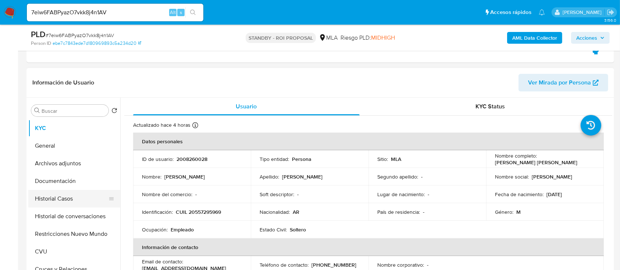
click at [65, 202] on button "Historial Casos" at bounding box center [71, 199] width 86 height 18
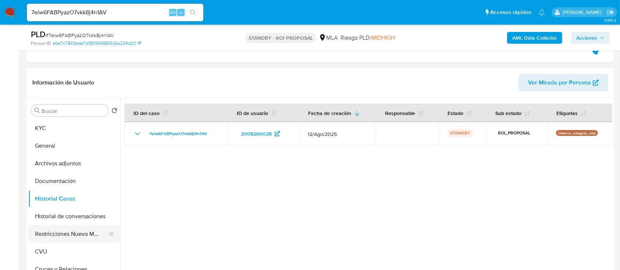
click at [64, 230] on button "Restricciones Nuevo Mundo" at bounding box center [71, 234] width 86 height 18
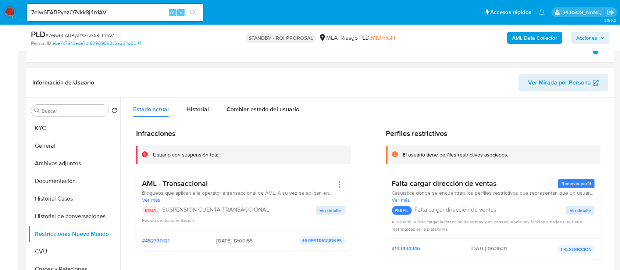
click at [321, 212] on span "Ver detalle" at bounding box center [330, 210] width 21 height 7
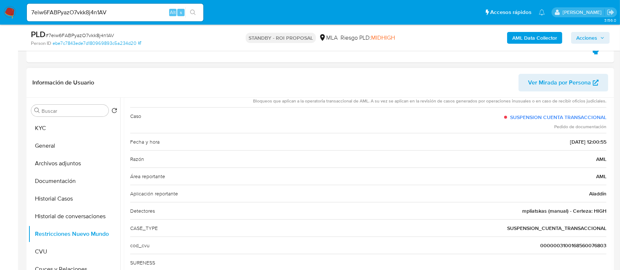
scroll to position [59, 0]
click at [75, 213] on button "Historial de conversaciones" at bounding box center [71, 217] width 86 height 18
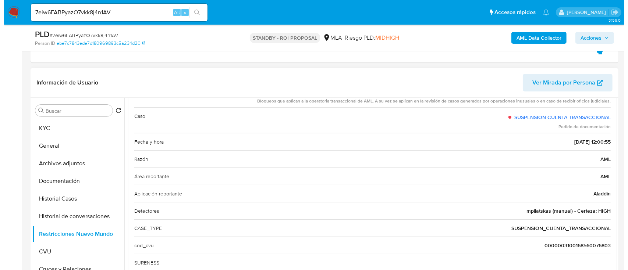
scroll to position [0, 0]
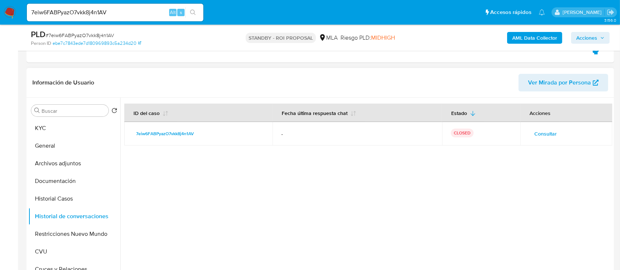
click at [529, 130] on button "Consultar" at bounding box center [545, 134] width 33 height 12
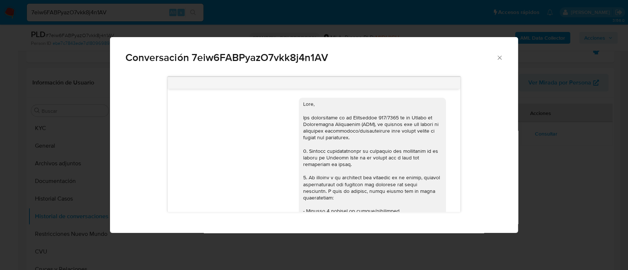
click at [538, 159] on div "Conversación 7eiw6FABPyazO7vkk8j4n1AV 18/08/2025 17:26:28 Hola, Esperamos que t…" at bounding box center [314, 135] width 628 height 270
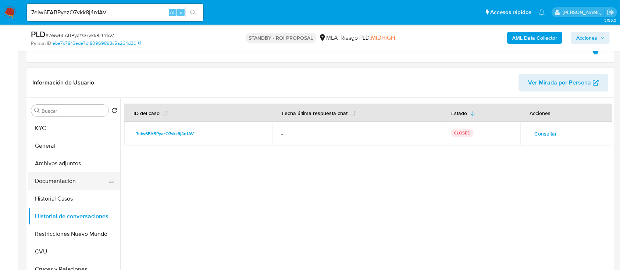
click at [83, 176] on button "Documentación" at bounding box center [71, 181] width 86 height 18
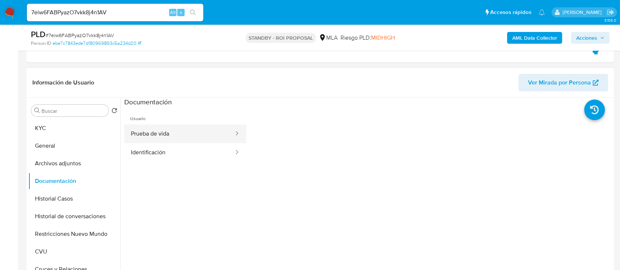
click at [176, 132] on button "Prueba de vida" at bounding box center [179, 134] width 110 height 19
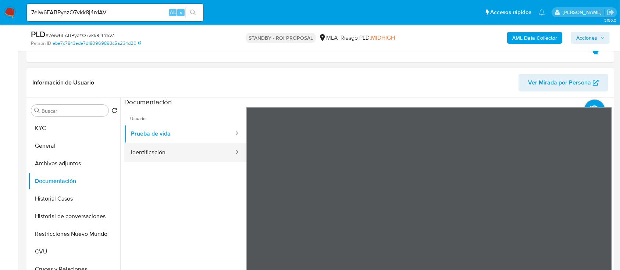
click at [213, 156] on button "Identificación" at bounding box center [179, 152] width 110 height 19
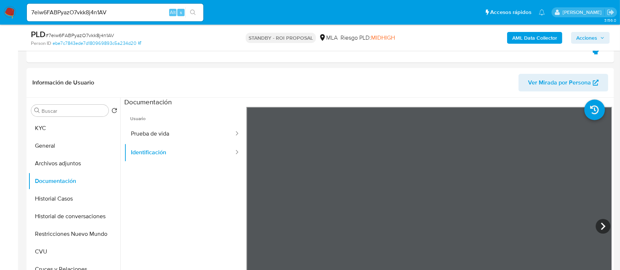
click at [126, 17] on input "7eiw6FABPyazO7vkk8j4n1AV" at bounding box center [115, 13] width 176 height 10
paste input "IT34Um2kWaDiQxVCuDkMpylW"
type input "IT34Um2kWaDiQxVCuDkMpylW"
click at [192, 13] on icon "search-icon" at bounding box center [193, 13] width 6 height 6
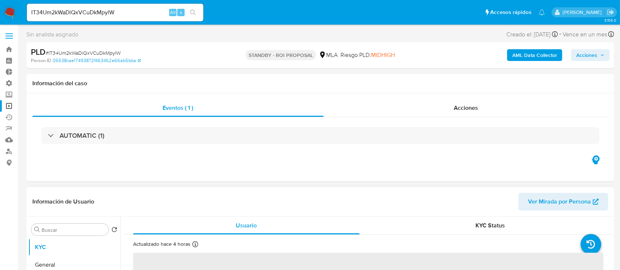
select select "10"
click at [438, 103] on div "Acciones" at bounding box center [466, 108] width 285 height 18
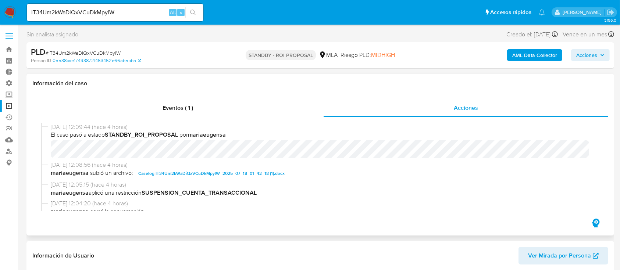
click at [210, 172] on span "Caselog IT34Um2kWaDiQxVCuDkMpylW_2025_07_18_01_42_18 (1).docx" at bounding box center [211, 173] width 146 height 9
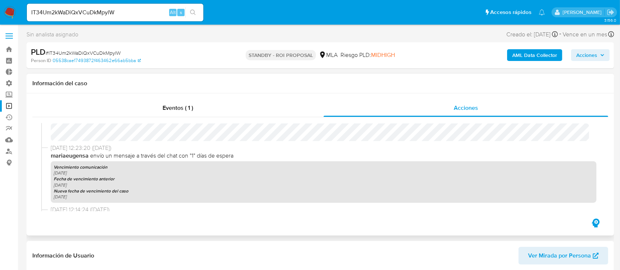
scroll to position [343, 0]
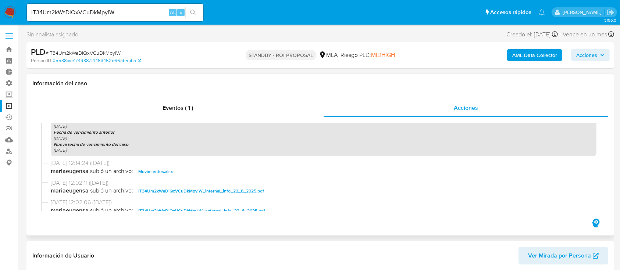
click at [158, 169] on span "Movimientos.xlsx" at bounding box center [155, 171] width 35 height 9
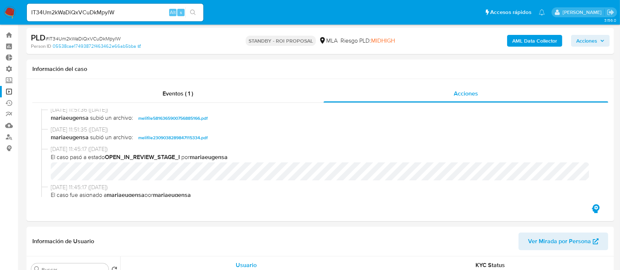
scroll to position [147, 0]
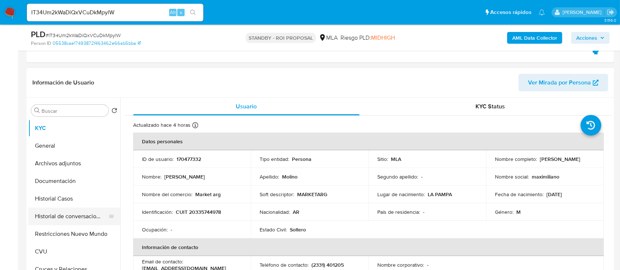
click at [88, 212] on button "Historial de conversaciones" at bounding box center [71, 217] width 86 height 18
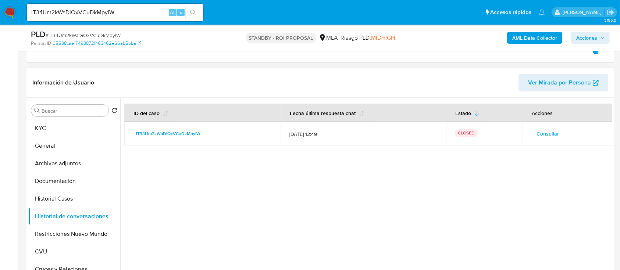
click at [310, 161] on div at bounding box center [366, 192] width 492 height 188
click at [558, 131] on button "Consultar" at bounding box center [547, 134] width 33 height 12
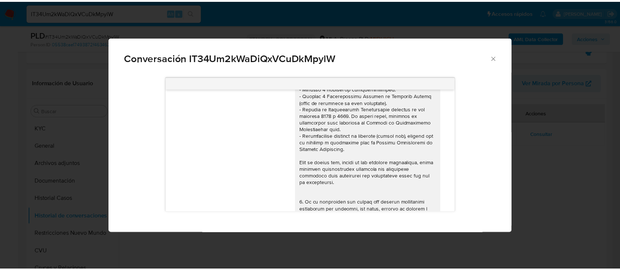
scroll to position [0, 0]
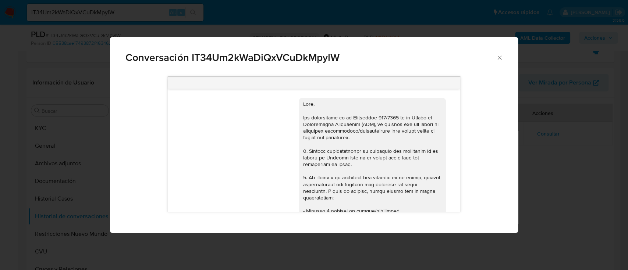
click at [29, 192] on div "Conversación IT34Um2kWaDiQxVCuDkMpylW 17/07/2025 20:03:16 Hola, Esperamos que t…" at bounding box center [314, 135] width 628 height 270
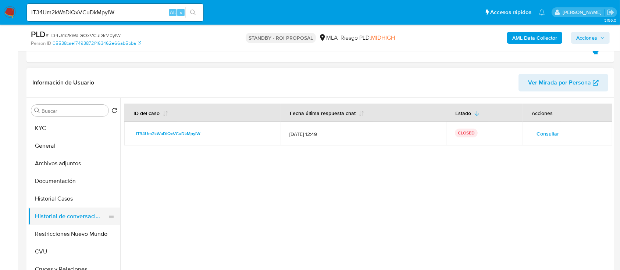
click at [57, 222] on button "Historial de conversaciones" at bounding box center [71, 217] width 86 height 18
click at [58, 230] on button "Restricciones Nuevo Mundo" at bounding box center [71, 234] width 86 height 18
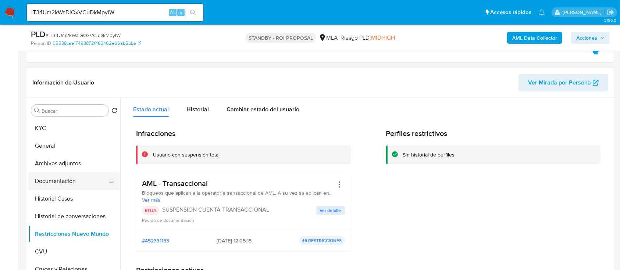
click at [65, 181] on button "Documentación" at bounding box center [71, 181] width 86 height 18
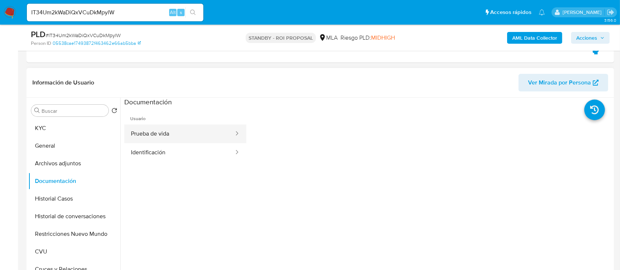
click at [169, 130] on button "Prueba de vida" at bounding box center [179, 134] width 110 height 19
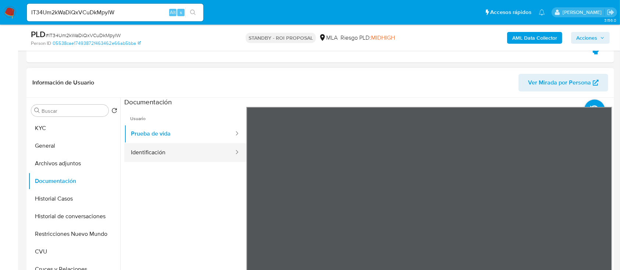
click at [163, 153] on button "Identificación" at bounding box center [179, 152] width 110 height 19
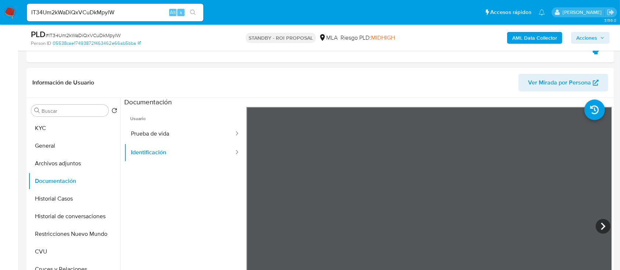
click at [128, 16] on input "IT34Um2kWaDiQxVCuDkMpylW" at bounding box center [115, 13] width 176 height 10
paste input "SlS7Dopu5jqHBCZogx9GHlUx"
type input "SlS7Dopu5jqHBCZogx9GHlUx"
click at [197, 15] on button "search-icon" at bounding box center [192, 12] width 15 height 10
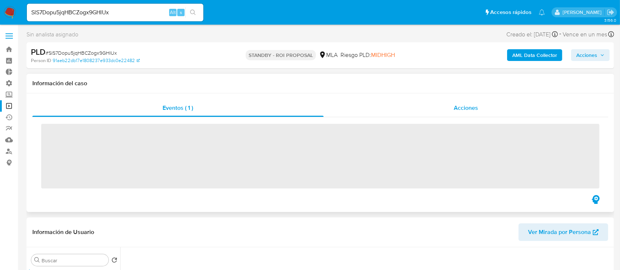
click at [474, 111] on span "Acciones" at bounding box center [466, 108] width 24 height 8
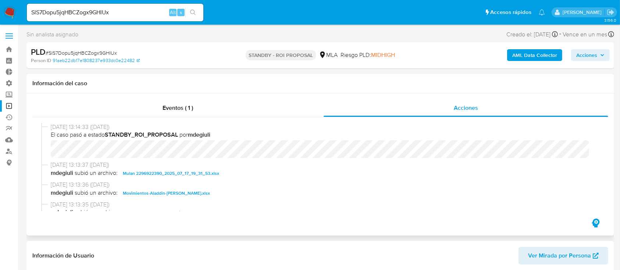
click at [176, 190] on span "Movimientos-Aladdin-[PERSON_NAME].xlsx" at bounding box center [166, 193] width 87 height 9
select select "10"
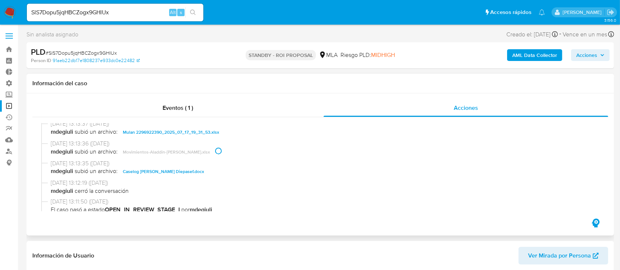
scroll to position [49, 0]
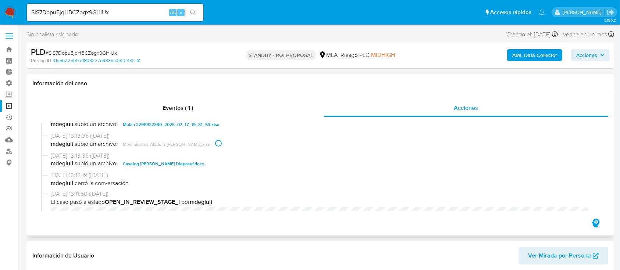
click at [169, 169] on div "13/08/2025 13:13:35 (hace 13 días) mdegiuli subió un archivo: Caselog Kiara Mai…" at bounding box center [320, 162] width 558 height 20
click at [170, 167] on span "Caselog [PERSON_NAME] Diepasef.docx" at bounding box center [163, 164] width 81 height 9
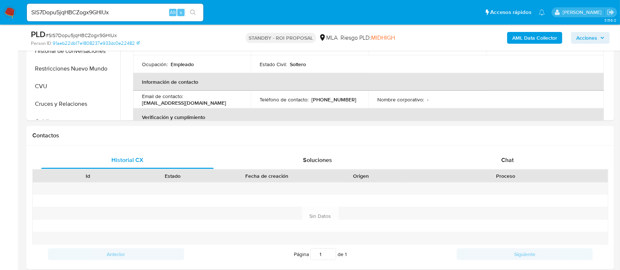
scroll to position [245, 0]
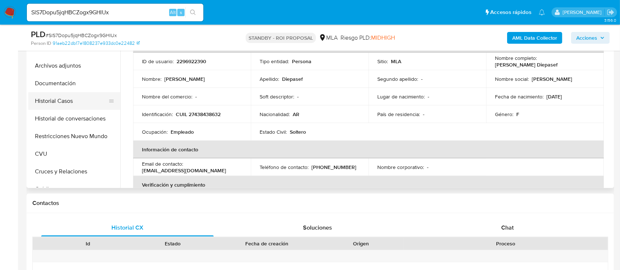
click at [59, 104] on button "Historial Casos" at bounding box center [71, 101] width 86 height 18
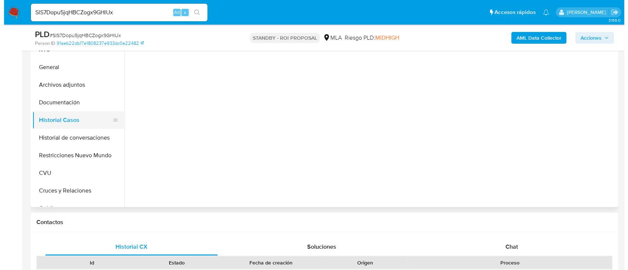
scroll to position [196, 0]
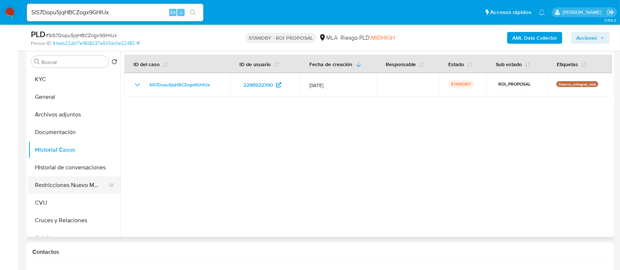
click at [73, 185] on button "Restricciones Nuevo Mundo" at bounding box center [71, 185] width 86 height 18
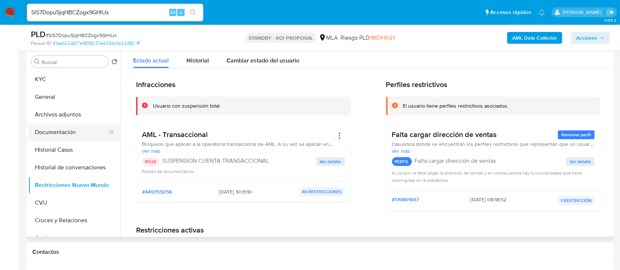
click at [82, 131] on button "Documentación" at bounding box center [71, 133] width 86 height 18
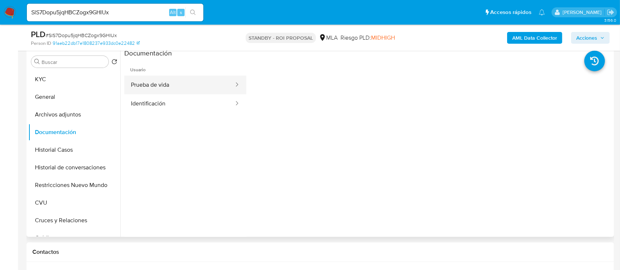
click at [185, 88] on button "Prueba de vida" at bounding box center [179, 85] width 110 height 19
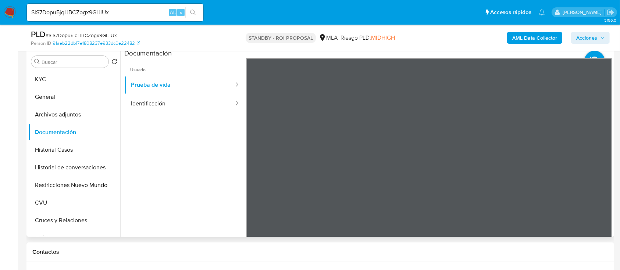
click at [206, 116] on ul "Usuario Prueba de vida Identificación" at bounding box center [185, 164] width 122 height 212
click at [176, 104] on button "Identificación" at bounding box center [179, 103] width 110 height 19
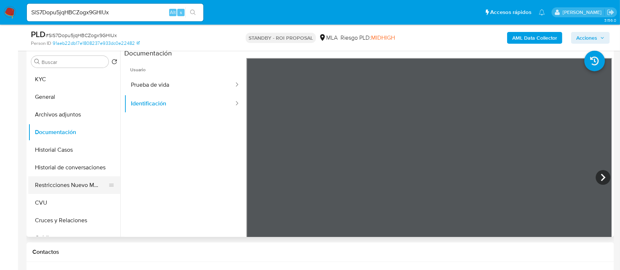
click at [79, 183] on button "Restricciones Nuevo Mundo" at bounding box center [71, 185] width 86 height 18
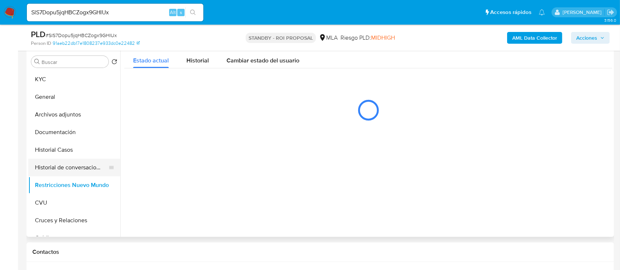
click at [93, 169] on button "Historial de conversaciones" at bounding box center [71, 168] width 86 height 18
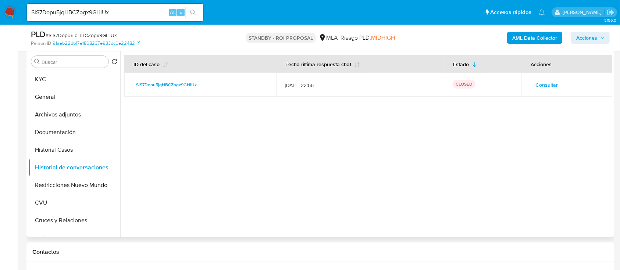
click at [540, 89] on span "Consultar" at bounding box center [546, 85] width 22 height 10
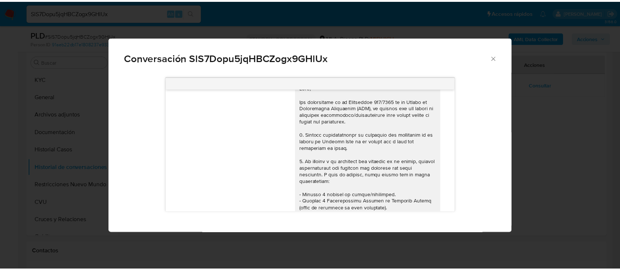
scroll to position [0, 0]
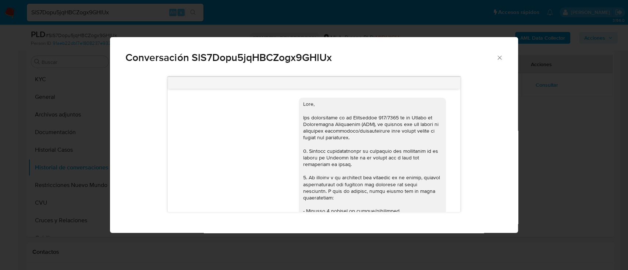
click at [503, 60] on div "Conversación SlS7Dopu5jqHBCZogx9GHlUx" at bounding box center [313, 54] width 407 height 35
click at [501, 57] on icon "Cerrar" at bounding box center [499, 57] width 7 height 7
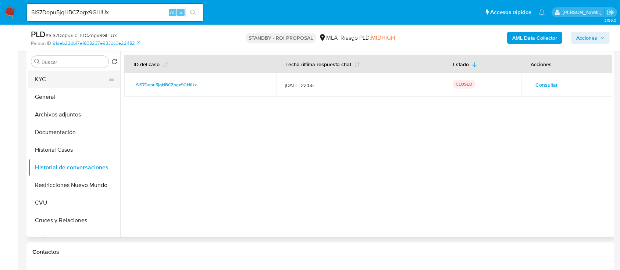
click at [88, 81] on button "KYC" at bounding box center [71, 80] width 86 height 18
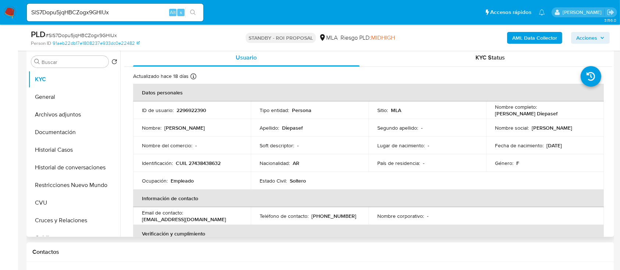
click at [209, 161] on p "CUIL 27438438632" at bounding box center [198, 163] width 45 height 7
copy p "27438438632"
click at [242, 169] on td "Identificación : CUIL 27438438632" at bounding box center [192, 163] width 118 height 18
drag, startPoint x: 194, startPoint y: 165, endPoint x: 217, endPoint y: 160, distance: 23.3
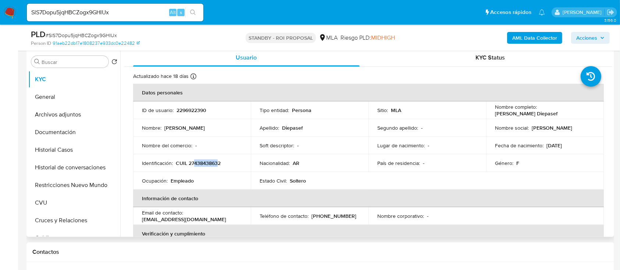
click at [217, 160] on p "CUIL 27438438632" at bounding box center [198, 163] width 45 height 7
copy p "43843863"
click at [71, 11] on input "SlS7Dopu5jqHBCZogx9GHlUx" at bounding box center [115, 13] width 176 height 10
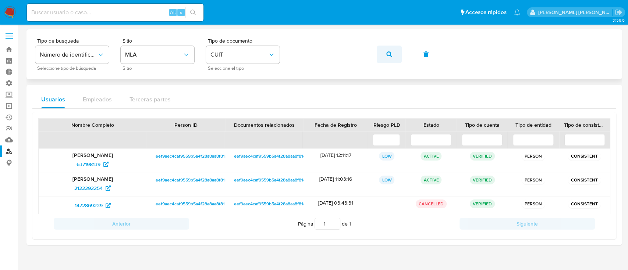
click at [382, 56] on button "button" at bounding box center [388, 55] width 25 height 18
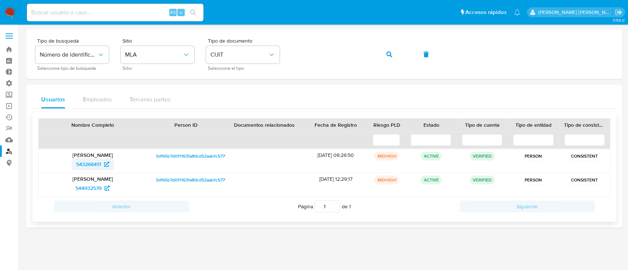
click at [100, 163] on span "543266417" at bounding box center [88, 164] width 25 height 12
click at [382, 55] on button "button" at bounding box center [388, 55] width 25 height 18
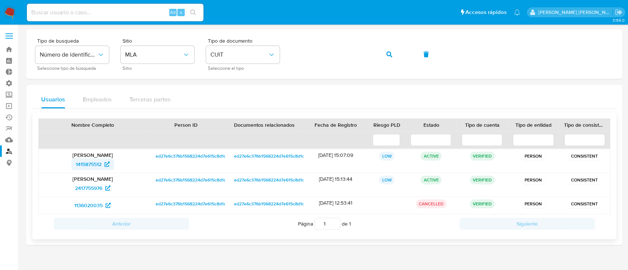
click at [87, 163] on span "1415875512" at bounding box center [89, 164] width 26 height 12
click at [382, 52] on button "button" at bounding box center [388, 55] width 25 height 18
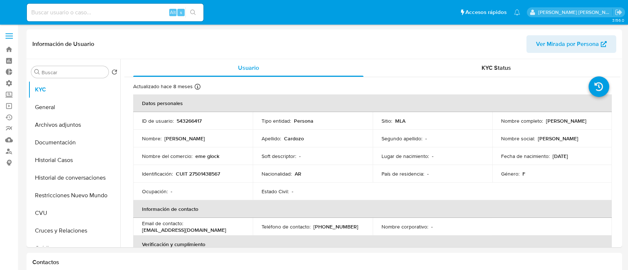
select select "10"
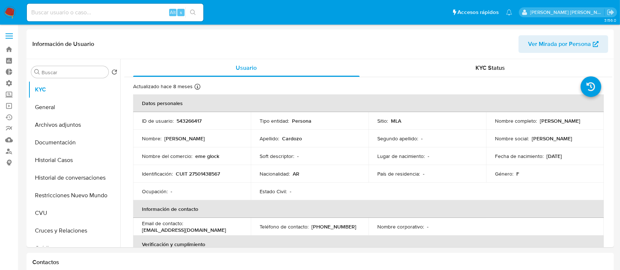
click at [62, 157] on button "Historial Casos" at bounding box center [74, 160] width 92 height 18
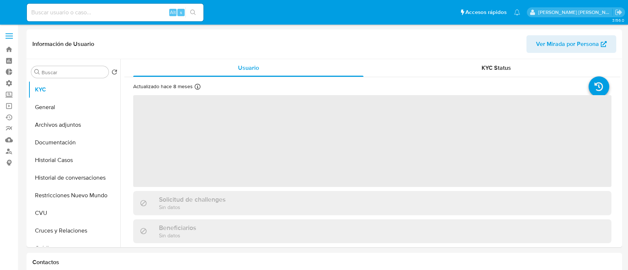
select select "10"
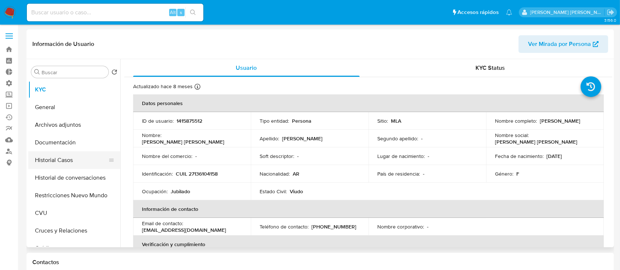
click at [68, 161] on button "Historial Casos" at bounding box center [71, 160] width 86 height 18
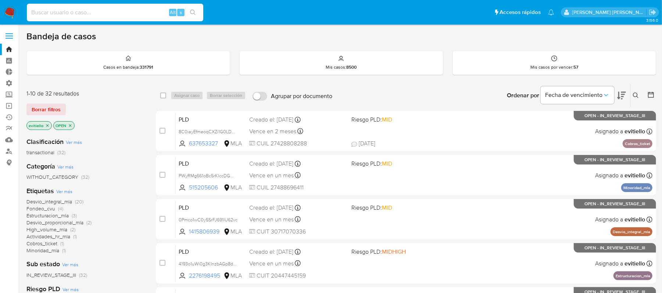
click at [74, 15] on input at bounding box center [115, 13] width 176 height 10
paste input "173782150"
type input "173782150"
click at [191, 11] on icon "search-icon" at bounding box center [193, 13] width 6 height 6
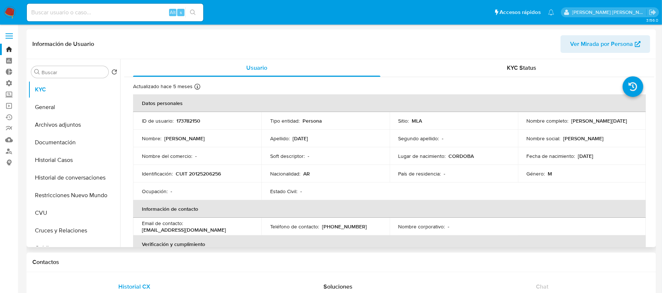
select select "10"
click at [85, 107] on button "General" at bounding box center [71, 108] width 86 height 18
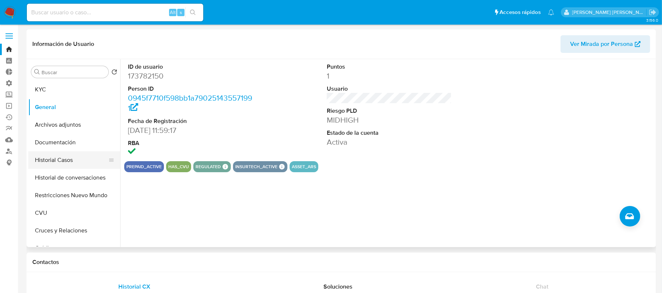
click at [82, 164] on button "Historial Casos" at bounding box center [71, 160] width 86 height 18
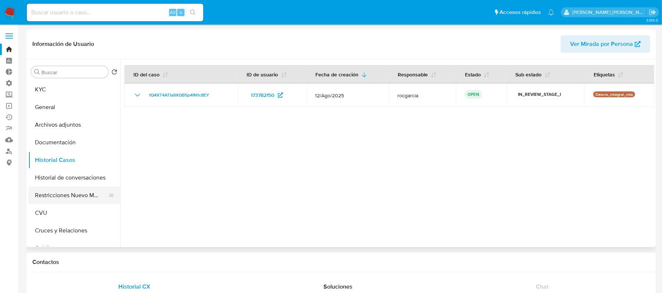
click at [83, 194] on button "Restricciones Nuevo Mundo" at bounding box center [71, 196] width 86 height 18
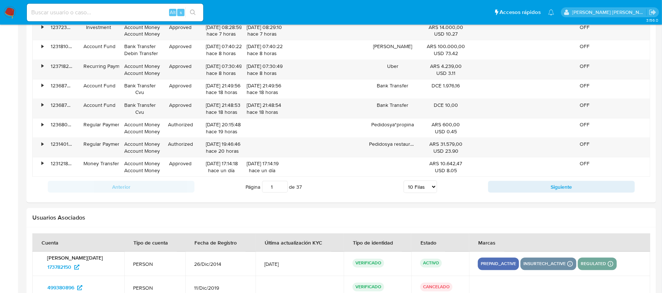
scroll to position [845, 0]
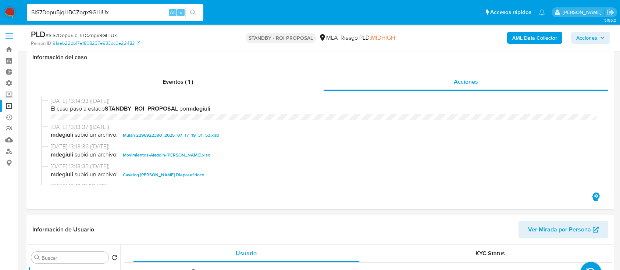
select select "10"
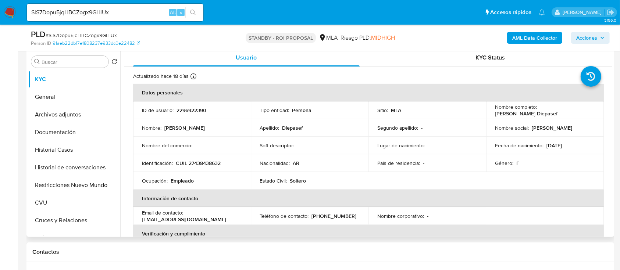
scroll to position [49, 0]
